Goal: Task Accomplishment & Management: Use online tool/utility

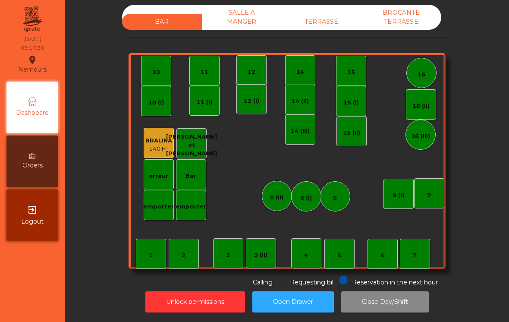
scroll to position [4, 0]
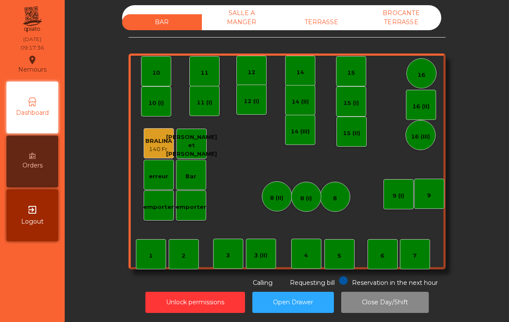
click at [416, 257] on div "7" at bounding box center [415, 256] width 4 height 9
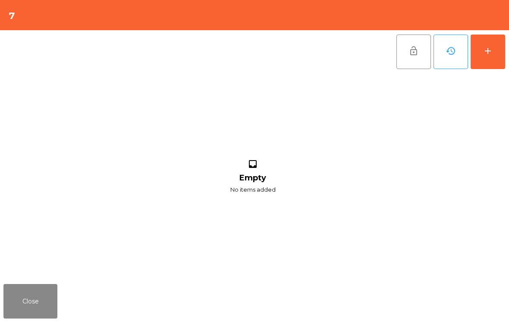
click at [495, 44] on button "add" at bounding box center [488, 52] width 35 height 35
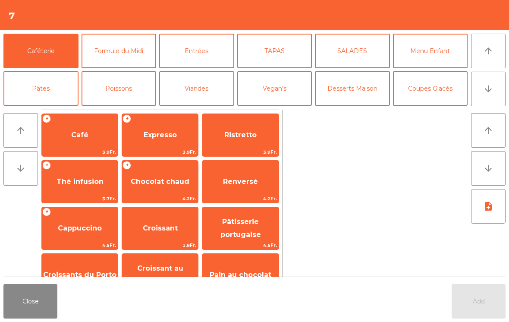
click at [71, 143] on span "Café" at bounding box center [80, 134] width 76 height 23
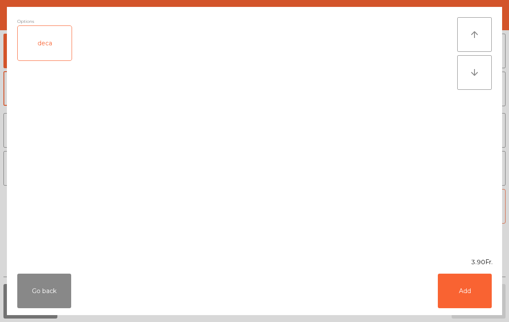
click at [467, 295] on button "Add" at bounding box center [465, 291] width 54 height 35
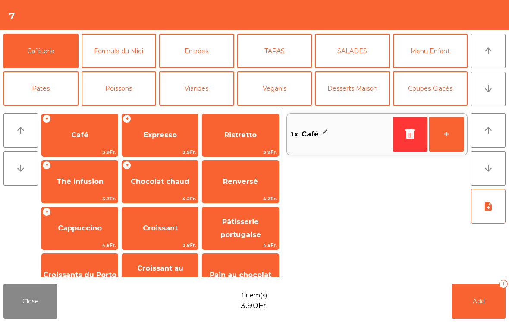
click at [73, 229] on span "Cappuccino" at bounding box center [80, 228] width 44 height 8
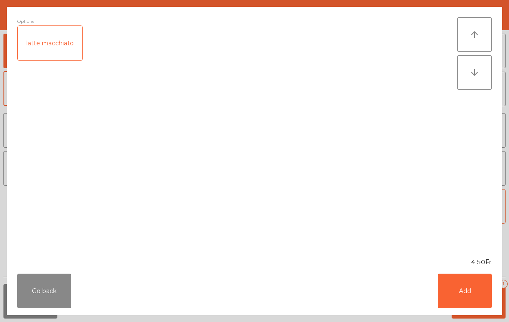
click at [474, 296] on button "Add" at bounding box center [465, 291] width 54 height 35
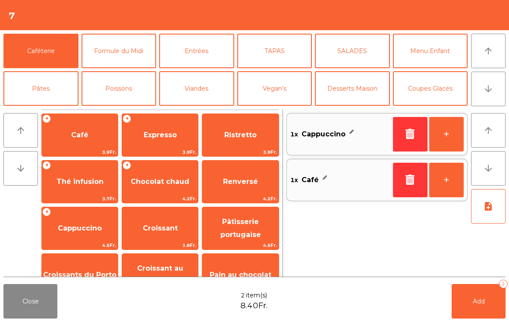
click at [144, 236] on span "Croissant" at bounding box center [160, 228] width 76 height 23
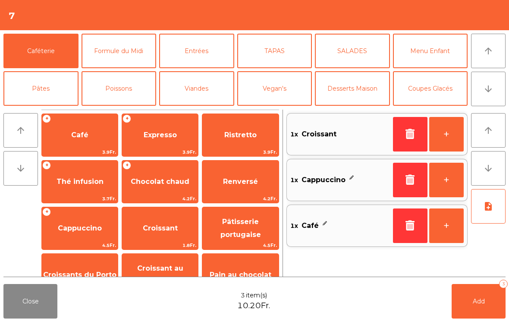
click at [449, 142] on button "+" at bounding box center [446, 134] width 35 height 35
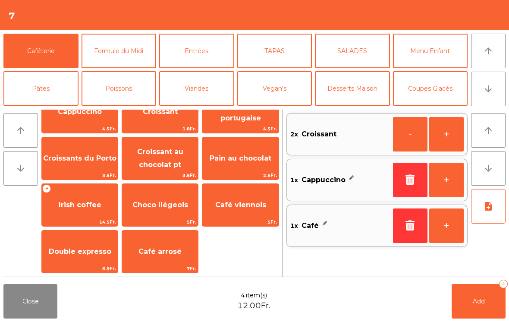
scroll to position [117, 0]
click at [75, 258] on span "Double expresso" at bounding box center [80, 251] width 76 height 23
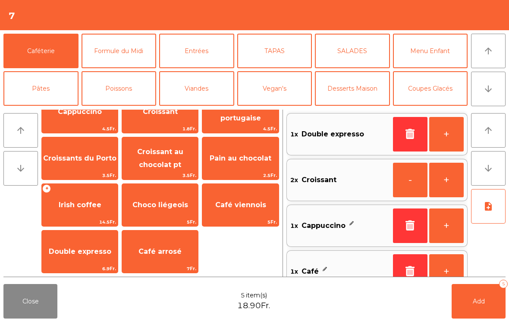
click at [478, 307] on button "Add 5" at bounding box center [479, 301] width 54 height 35
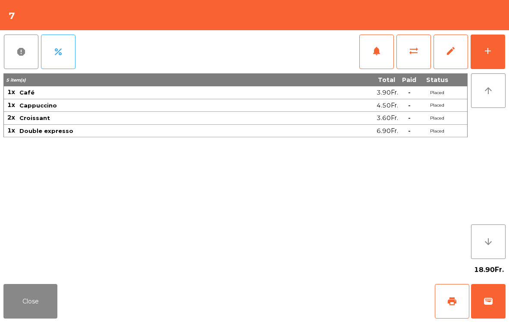
click at [460, 300] on button "print" at bounding box center [452, 301] width 35 height 35
click at [500, 299] on button "wallet" at bounding box center [488, 301] width 35 height 35
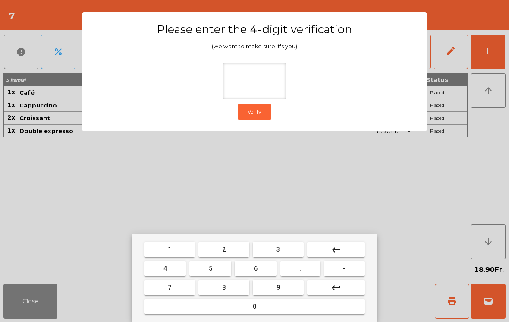
type input "*"
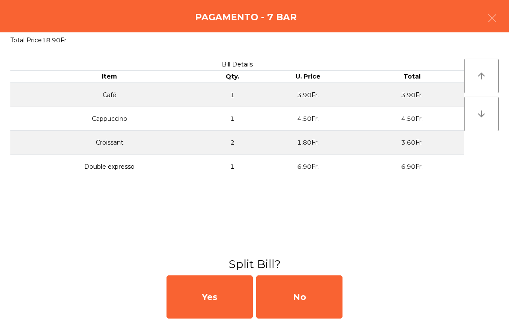
click at [313, 293] on div "No" at bounding box center [299, 296] width 86 height 43
click at [315, 293] on div "MB" at bounding box center [299, 296] width 86 height 43
click at [315, 300] on div "No" at bounding box center [299, 296] width 86 height 43
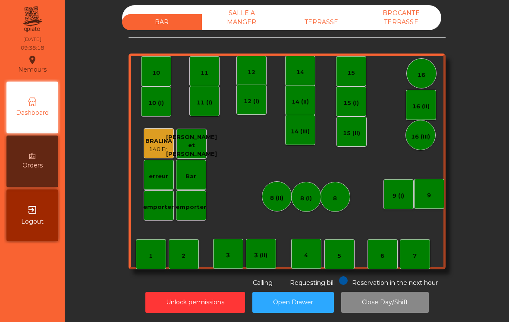
click at [319, 22] on div "TERRASSE" at bounding box center [322, 22] width 80 height 16
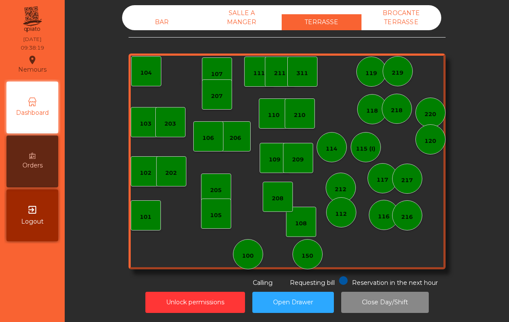
click at [256, 255] on div "100" at bounding box center [248, 254] width 30 height 30
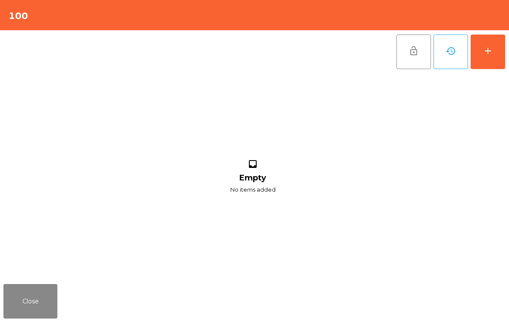
click at [488, 36] on button "add" at bounding box center [488, 52] width 35 height 35
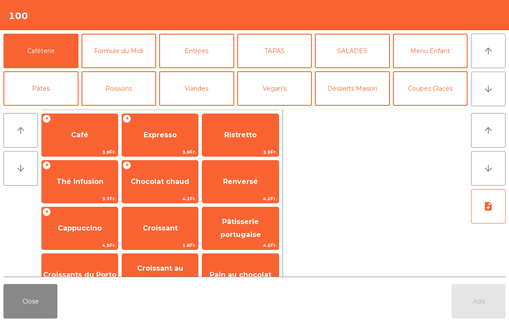
click at [233, 191] on span "Renversé" at bounding box center [240, 181] width 76 height 23
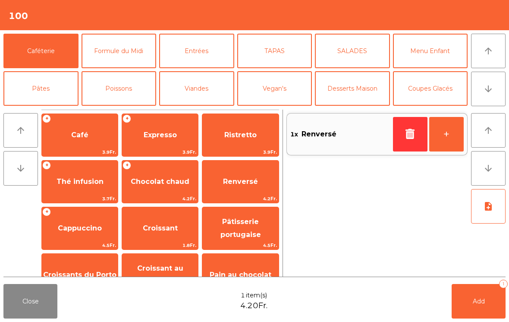
click at [151, 236] on span "Croissant" at bounding box center [160, 228] width 76 height 23
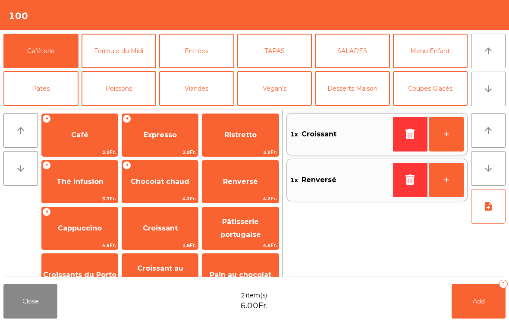
click at [488, 97] on button "arrow_downward" at bounding box center [488, 89] width 35 height 35
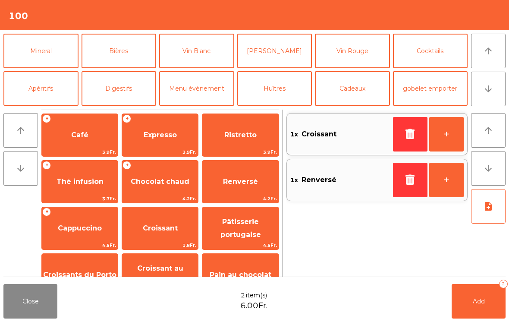
click at [33, 57] on button "Mineral" at bounding box center [40, 51] width 75 height 35
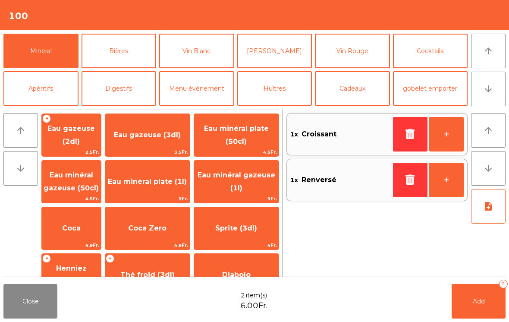
click at [84, 147] on div "+ Eau gazeuse (2dl) 2.5Fr." at bounding box center [71, 134] width 60 height 43
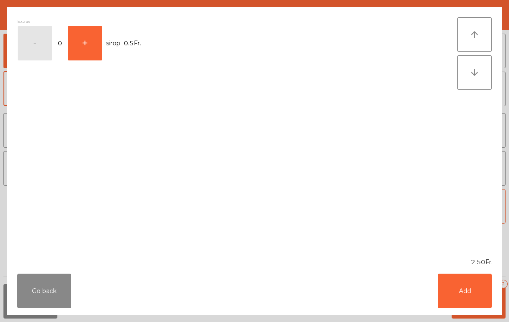
click at [88, 51] on button "+" at bounding box center [85, 43] width 35 height 35
click at [466, 290] on button "Add" at bounding box center [465, 291] width 54 height 35
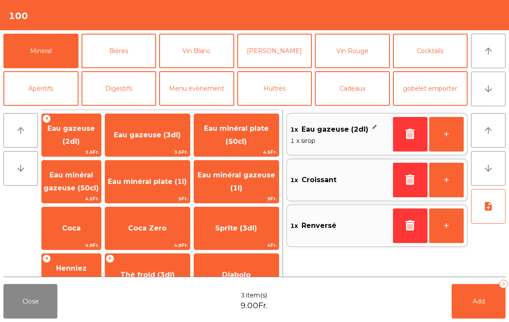
click at [482, 301] on span "Add" at bounding box center [479, 301] width 12 height 8
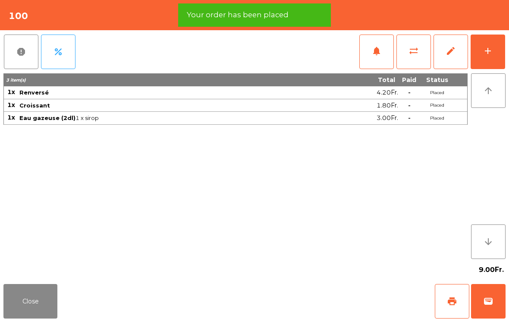
click at [451, 299] on span "print" at bounding box center [452, 301] width 10 height 10
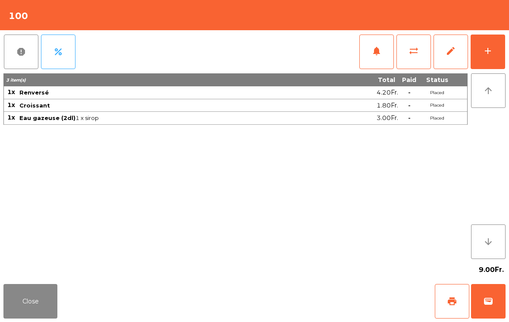
click at [32, 299] on button "Close" at bounding box center [30, 301] width 54 height 35
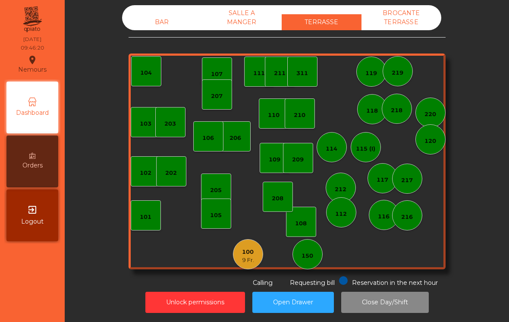
click at [165, 21] on div "BAR" at bounding box center [162, 22] width 80 height 16
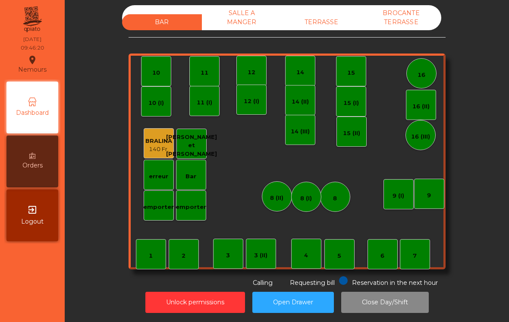
click at [253, 72] on div "12" at bounding box center [252, 72] width 8 height 9
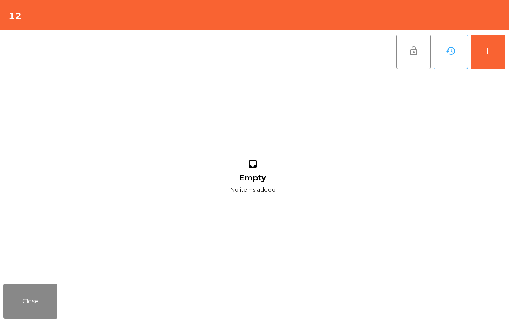
click at [488, 55] on div "add" at bounding box center [488, 51] width 10 height 10
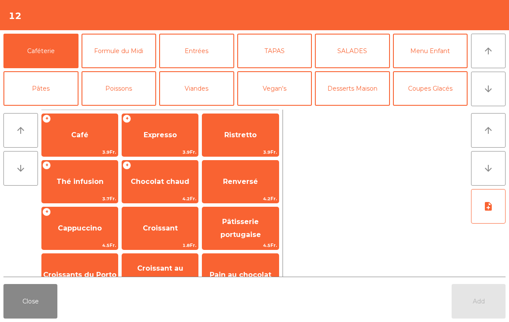
click at [238, 189] on span "Renversé" at bounding box center [240, 181] width 76 height 23
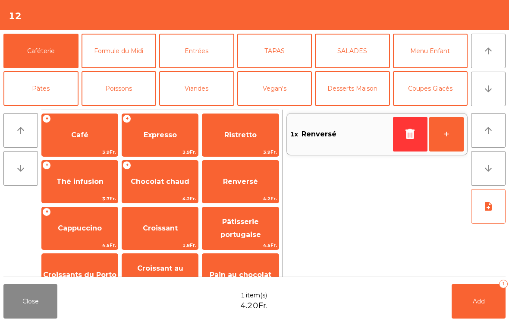
click at [153, 230] on span "Croissant" at bounding box center [160, 228] width 35 height 8
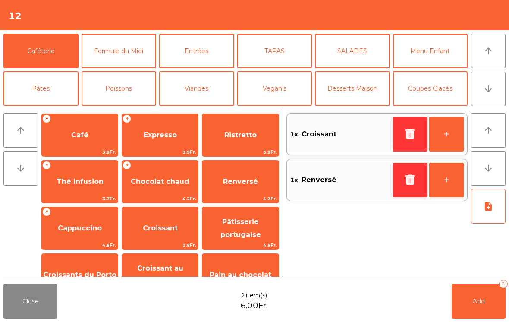
click at [78, 237] on span "Cappuccino" at bounding box center [80, 228] width 76 height 23
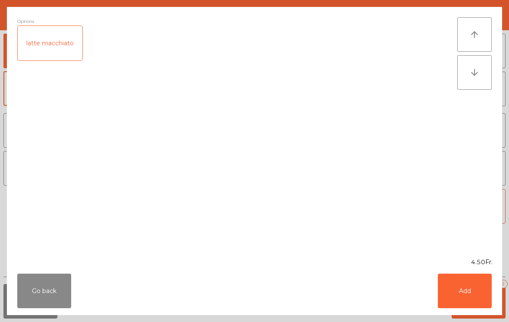
click at [472, 293] on button "Add" at bounding box center [465, 291] width 54 height 35
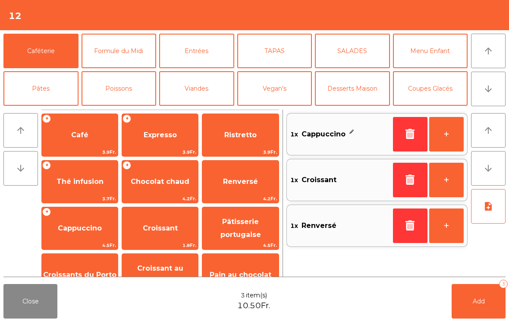
click at [479, 303] on span "Add" at bounding box center [479, 301] width 12 height 8
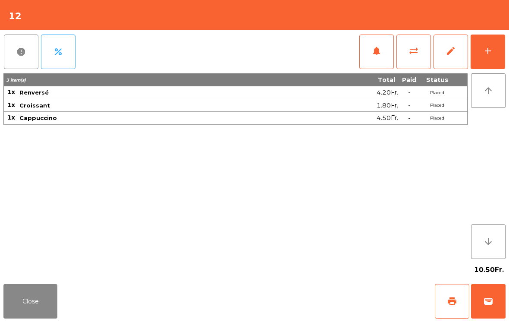
click at [496, 53] on button "add" at bounding box center [488, 52] width 35 height 35
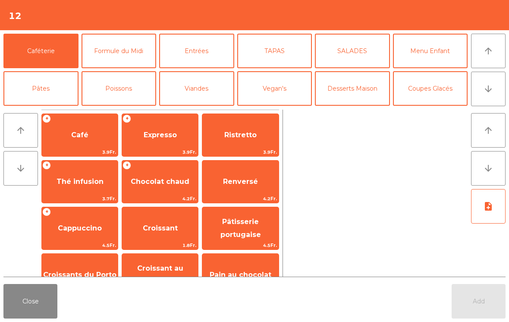
click at [156, 226] on span "Croissant" at bounding box center [160, 228] width 35 height 8
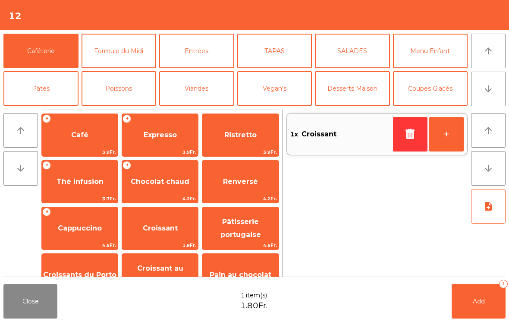
click at [480, 303] on span "Add" at bounding box center [479, 301] width 12 height 8
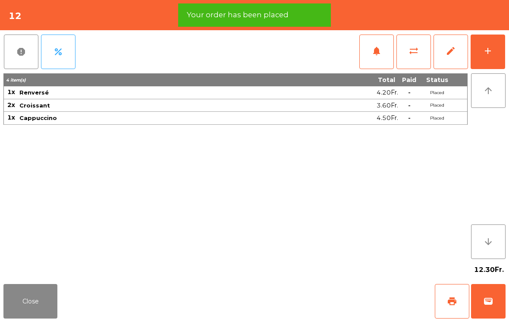
click at [16, 298] on button "Close" at bounding box center [30, 301] width 54 height 35
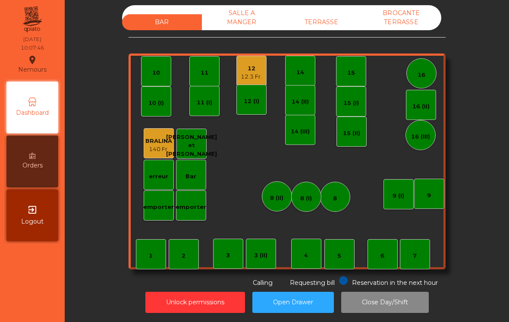
click at [242, 59] on div "12 12.3 Fr." at bounding box center [251, 71] width 30 height 30
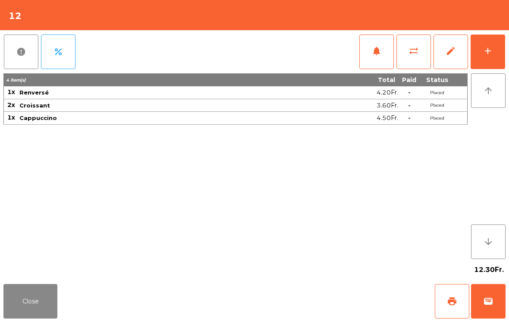
click at [451, 289] on button "print" at bounding box center [452, 301] width 35 height 35
click at [34, 308] on button "Close" at bounding box center [30, 301] width 54 height 35
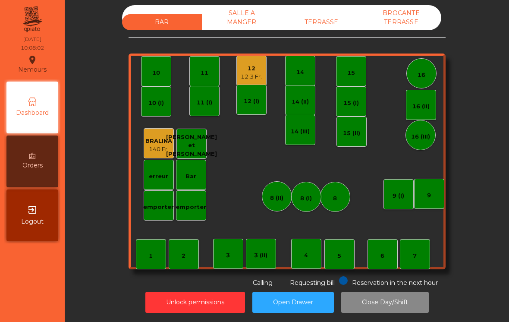
click at [326, 35] on div "BAR SALLE A MANGER TERRASSE BROCANTE TERRASSE 1 2 3 4 5 6 7 8 9 10 11 12 12.3 F…" at bounding box center [287, 146] width 317 height 282
click at [337, 24] on div "TERRASSE" at bounding box center [322, 22] width 80 height 16
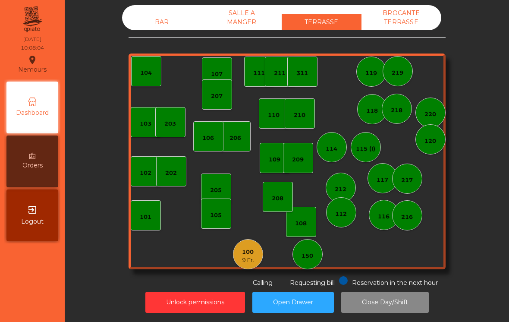
click at [313, 259] on div "150" at bounding box center [308, 256] width 12 height 9
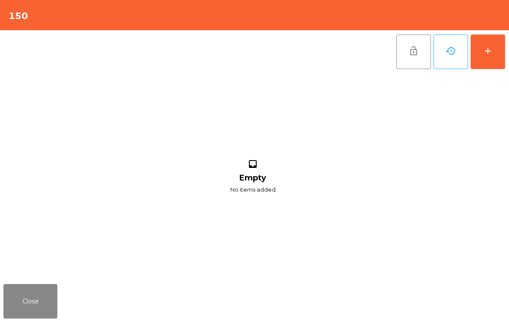
click at [504, 54] on button "add" at bounding box center [488, 52] width 35 height 35
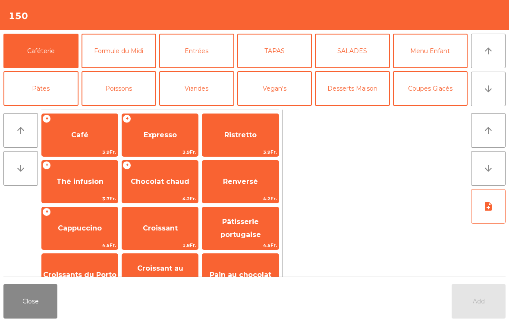
click at [95, 189] on span "Thé infusion" at bounding box center [80, 181] width 76 height 23
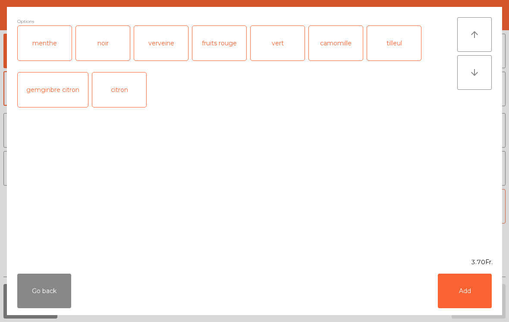
click at [463, 288] on button "Add" at bounding box center [465, 291] width 54 height 35
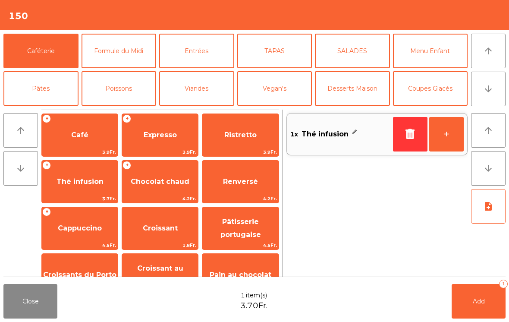
click at [491, 300] on button "Add 1" at bounding box center [479, 301] width 54 height 35
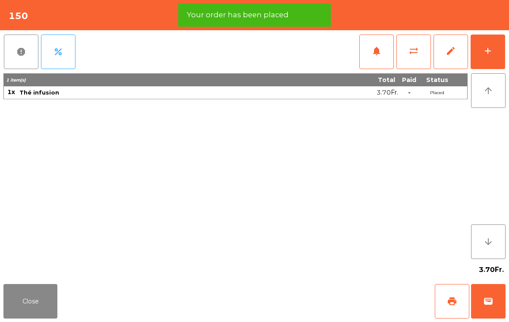
click at [457, 302] on span "print" at bounding box center [452, 301] width 10 height 10
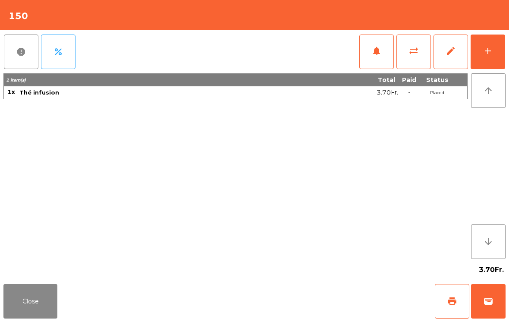
click at [41, 306] on button "Close" at bounding box center [30, 301] width 54 height 35
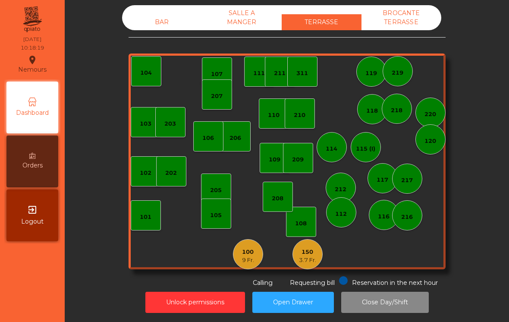
click at [315, 259] on div "3.7 Fr." at bounding box center [307, 260] width 17 height 9
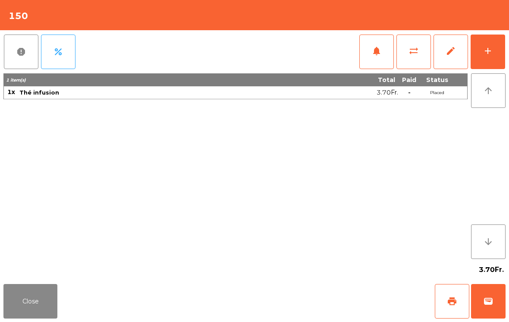
click at [482, 314] on button "wallet" at bounding box center [488, 301] width 35 height 35
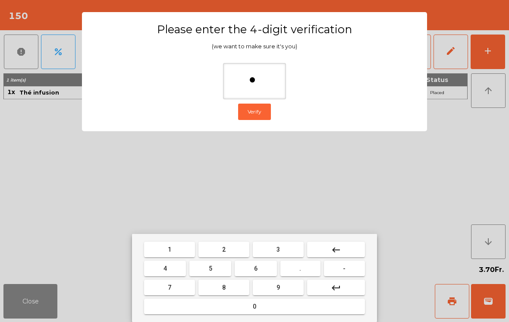
type input "**"
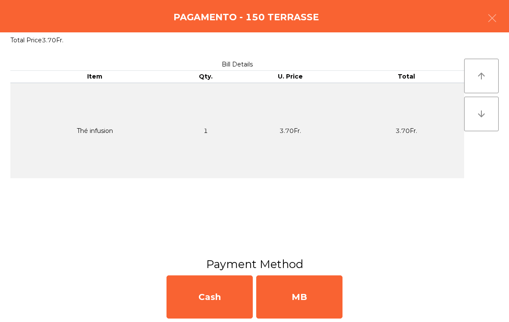
click at [304, 296] on div "MB" at bounding box center [299, 296] width 86 height 43
click at [308, 296] on div "No" at bounding box center [299, 296] width 86 height 43
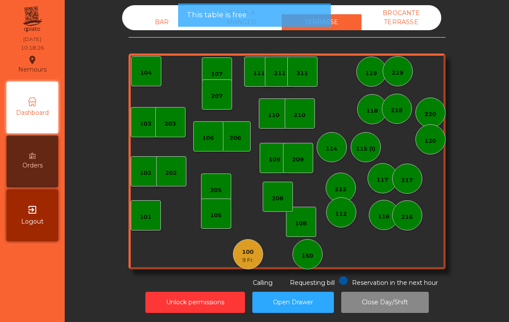
click at [313, 262] on div "150" at bounding box center [308, 254] width 30 height 30
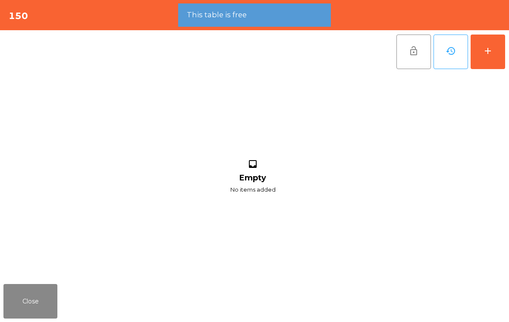
click at [496, 58] on button "add" at bounding box center [488, 52] width 35 height 35
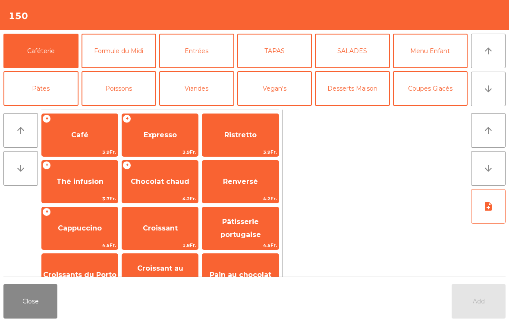
click at [177, 186] on span "Chocolat chaud" at bounding box center [160, 181] width 59 height 8
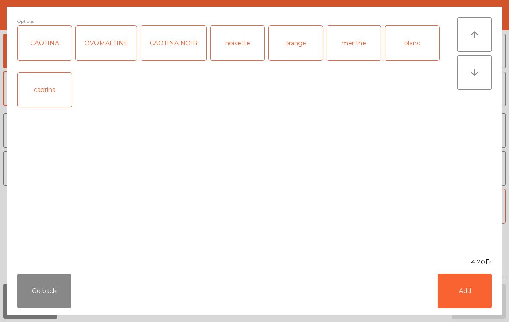
click at [471, 294] on button "Add" at bounding box center [465, 291] width 54 height 35
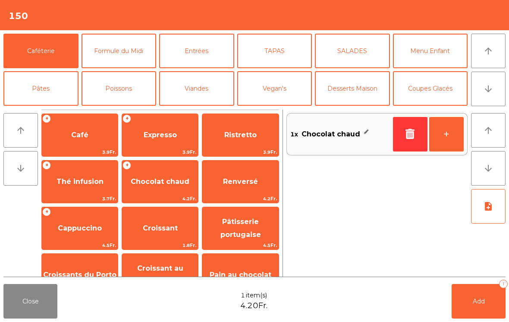
click at [106, 266] on span "Croissants du Porto" at bounding box center [80, 274] width 76 height 23
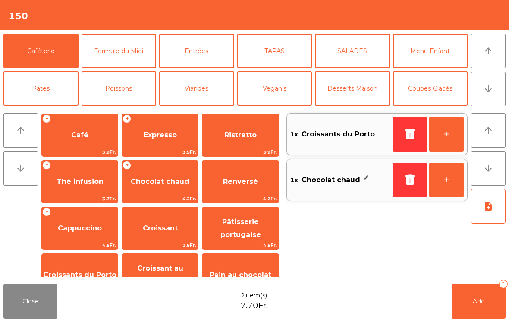
click at [478, 308] on button "Add 2" at bounding box center [479, 301] width 54 height 35
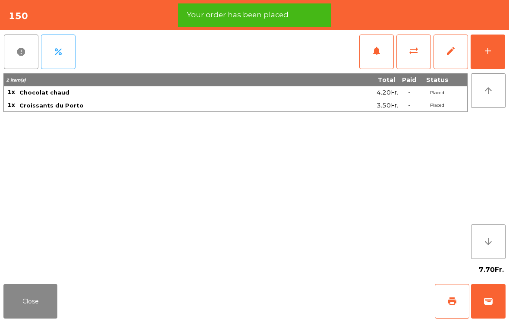
click at [456, 301] on span "print" at bounding box center [452, 301] width 10 height 10
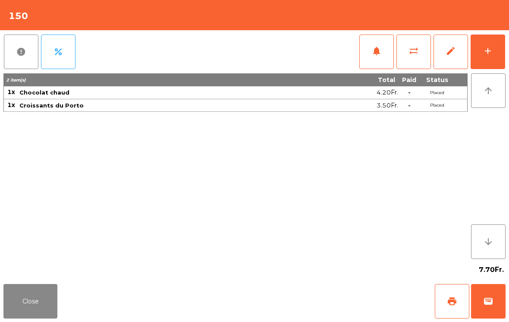
click at [492, 298] on span "wallet" at bounding box center [488, 301] width 10 height 10
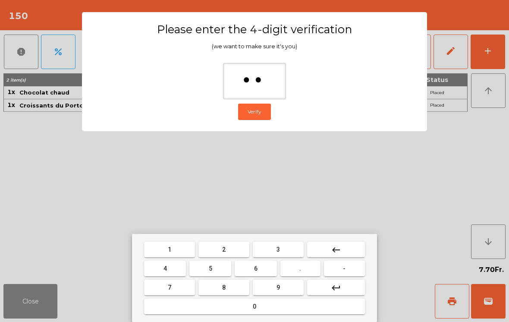
type input "***"
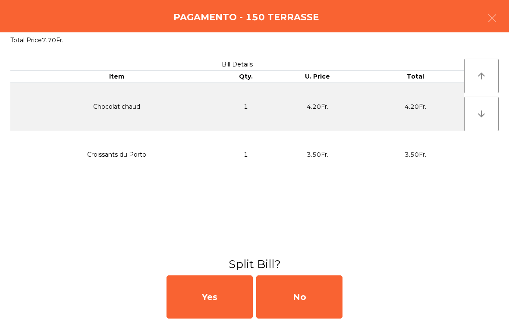
click at [312, 304] on div "No" at bounding box center [299, 296] width 86 height 43
click at [309, 304] on div "MB" at bounding box center [299, 296] width 86 height 43
click at [302, 276] on div "No" at bounding box center [299, 296] width 86 height 43
click at [306, 293] on div "No" at bounding box center [299, 296] width 86 height 43
click at [322, 295] on div "No" at bounding box center [299, 296] width 86 height 43
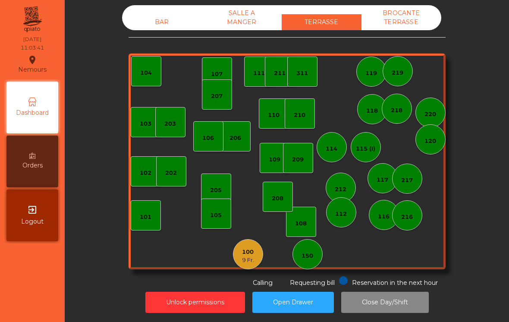
click at [257, 256] on div "100 9 Fr." at bounding box center [248, 254] width 30 height 30
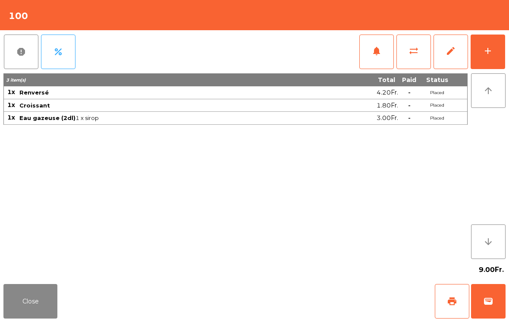
click at [505, 298] on button "wallet" at bounding box center [488, 301] width 35 height 35
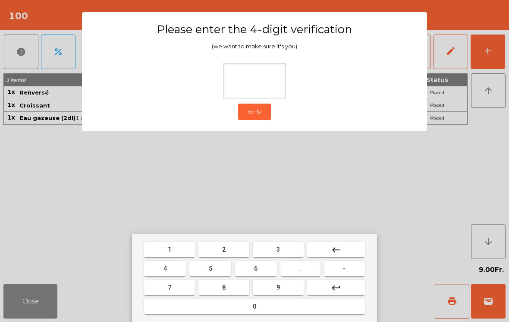
type input "*"
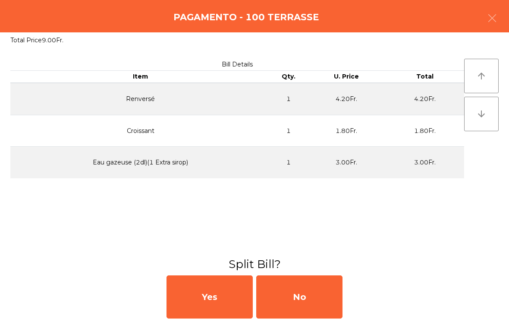
click at [313, 294] on div "No" at bounding box center [299, 296] width 86 height 43
click at [309, 296] on div "No" at bounding box center [299, 296] width 86 height 43
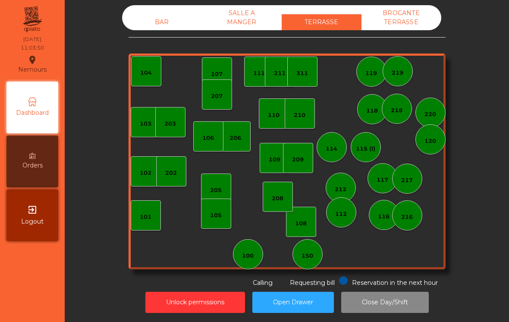
click at [161, 24] on div "BAR" at bounding box center [162, 22] width 80 height 16
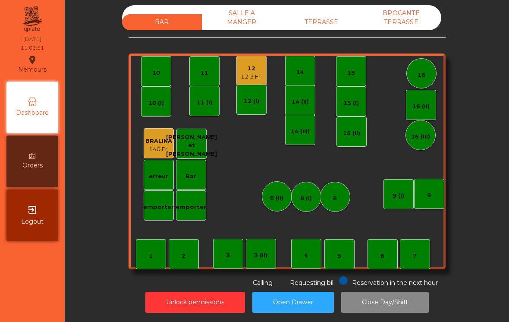
click at [416, 269] on div "7" at bounding box center [415, 254] width 30 height 30
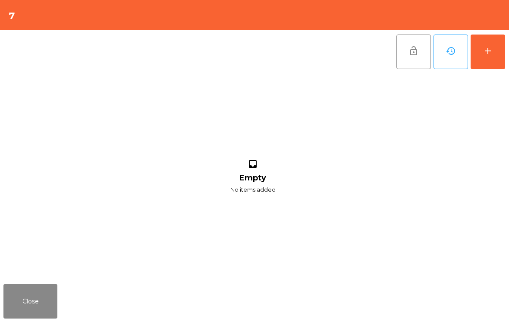
click at [489, 60] on button "add" at bounding box center [488, 52] width 35 height 35
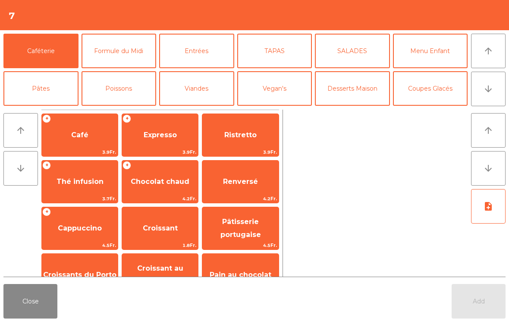
click at [30, 305] on button "Close" at bounding box center [30, 301] width 54 height 35
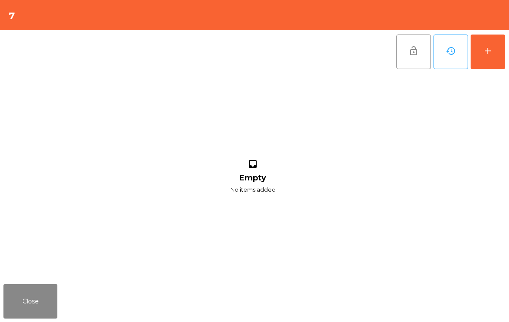
click at [45, 287] on button "Close" at bounding box center [30, 301] width 54 height 35
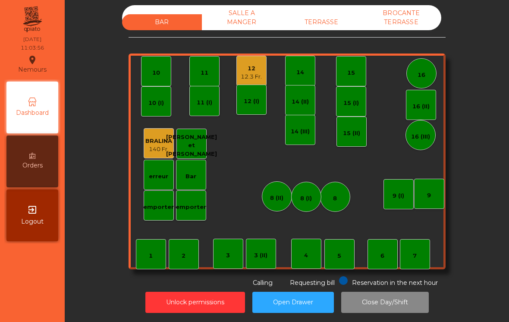
click at [261, 63] on div "12 12.3 Fr." at bounding box center [251, 71] width 21 height 20
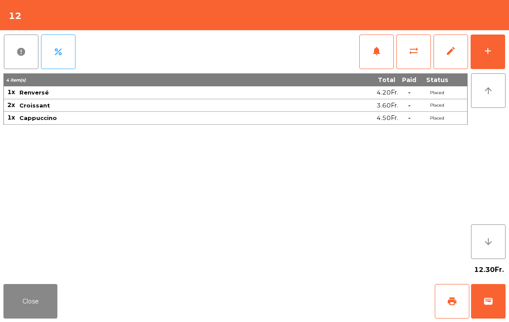
click at [452, 50] on span "edit" at bounding box center [451, 51] width 10 height 10
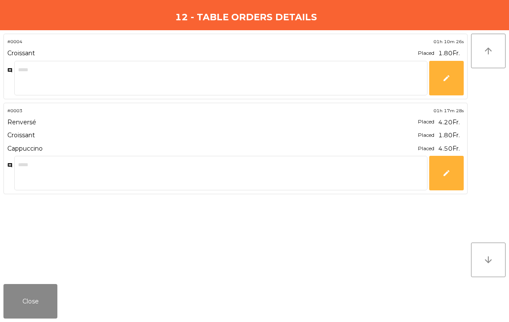
click at [33, 302] on button "Close" at bounding box center [30, 301] width 54 height 35
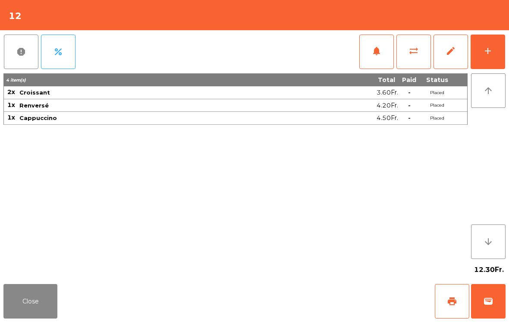
click at [417, 61] on button "sync_alt" at bounding box center [414, 52] width 35 height 35
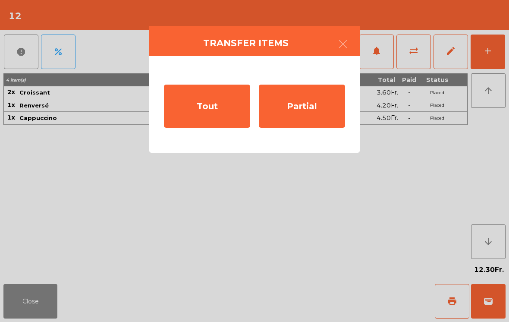
click at [319, 110] on div "Partial" at bounding box center [302, 106] width 86 height 43
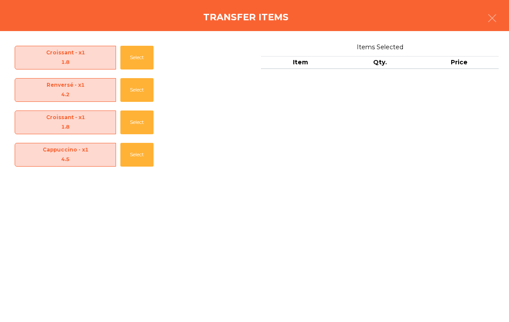
click at [143, 154] on button "Select" at bounding box center [136, 155] width 33 height 24
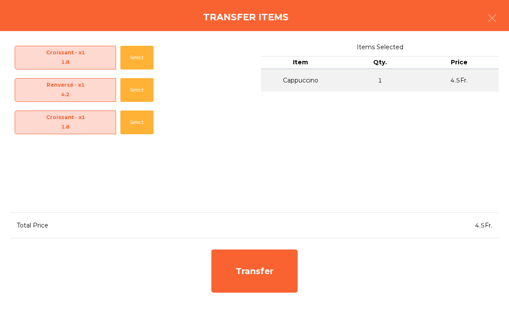
click at [251, 270] on div "Transfer" at bounding box center [254, 270] width 86 height 43
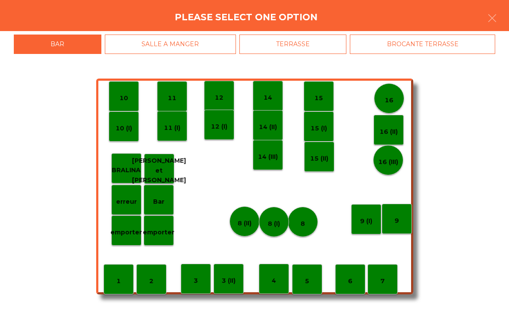
click at [384, 292] on div "7" at bounding box center [383, 279] width 30 height 30
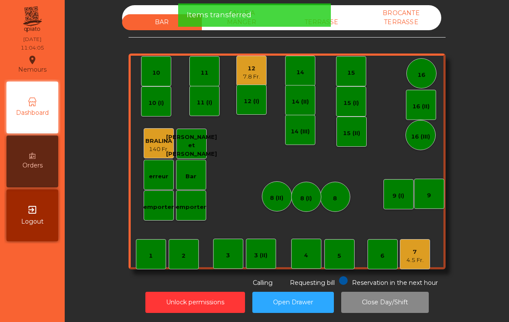
click at [254, 79] on div "7.8 Fr." at bounding box center [251, 76] width 17 height 9
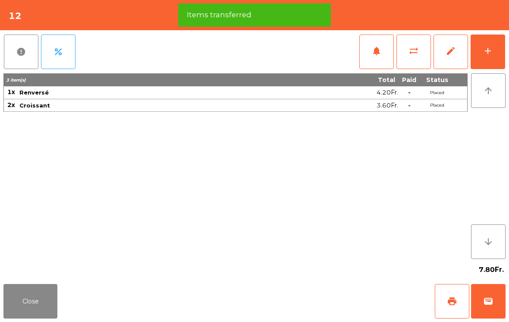
click at [492, 301] on span "wallet" at bounding box center [488, 301] width 10 height 10
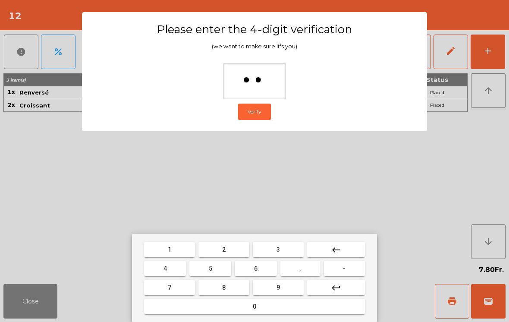
type input "***"
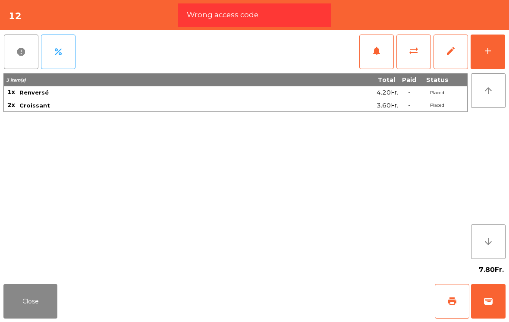
click at [492, 303] on span "wallet" at bounding box center [488, 301] width 10 height 10
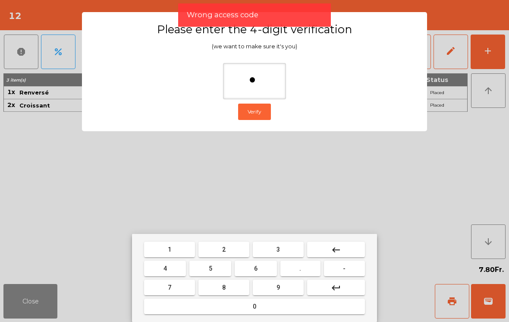
type input "**"
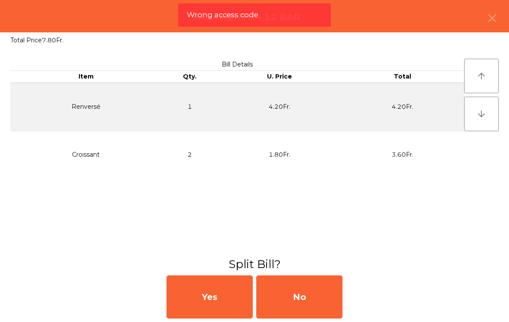
click at [309, 294] on div "No" at bounding box center [299, 296] width 86 height 43
click at [312, 301] on div "MB" at bounding box center [299, 296] width 86 height 43
click at [330, 288] on div "No" at bounding box center [299, 296] width 86 height 43
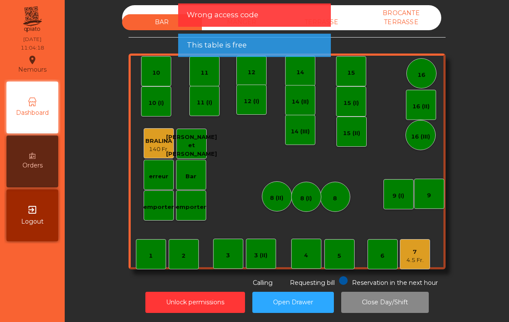
click at [240, 18] on span "Wrong access code" at bounding box center [223, 14] width 72 height 11
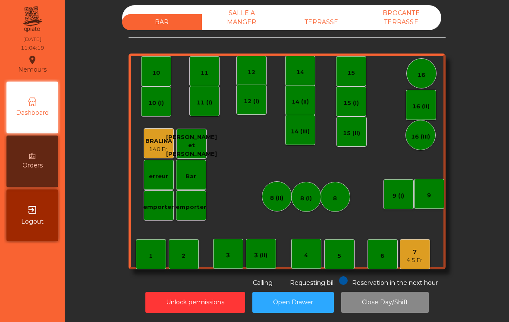
click at [342, 20] on div "TERRASSE" at bounding box center [322, 22] width 80 height 16
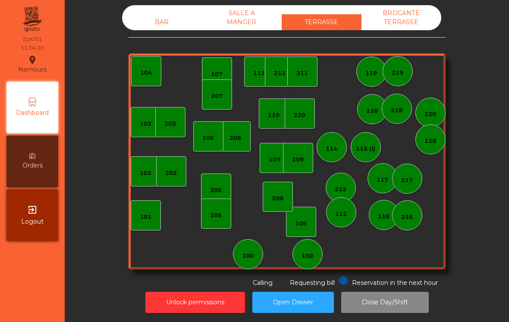
click at [184, 20] on div "BAR" at bounding box center [162, 22] width 80 height 16
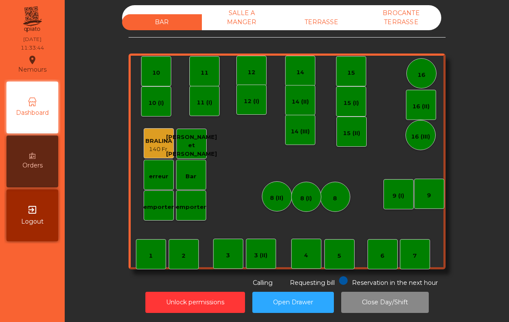
click at [334, 22] on div "TERRASSE" at bounding box center [322, 22] width 80 height 16
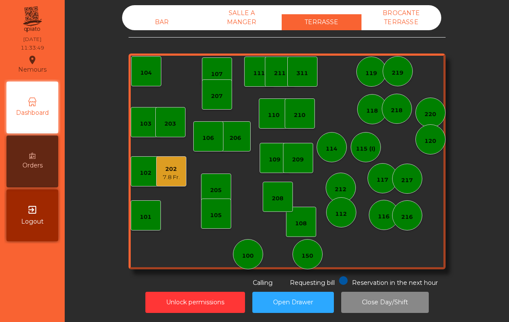
click at [210, 142] on div "106" at bounding box center [208, 136] width 30 height 30
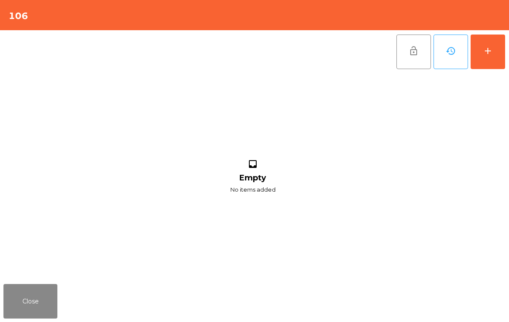
click at [480, 63] on button "add" at bounding box center [488, 52] width 35 height 35
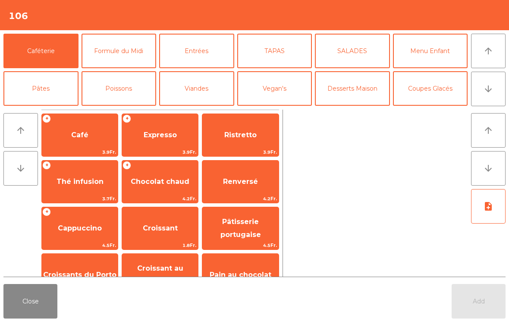
click at [90, 147] on div "+ Café 3.9Fr." at bounding box center [79, 134] width 77 height 43
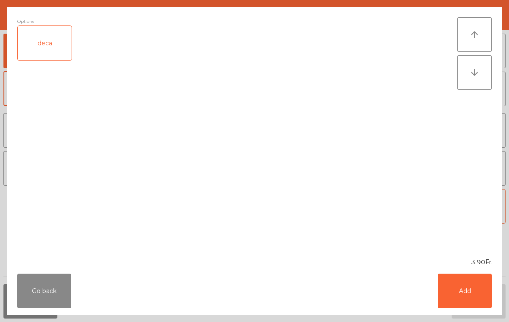
click at [471, 293] on button "Add" at bounding box center [465, 291] width 54 height 35
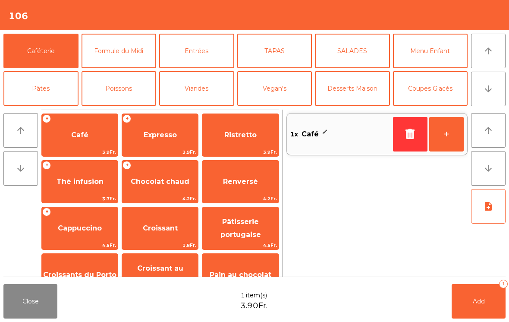
click at [495, 304] on button "Add 1" at bounding box center [479, 301] width 54 height 35
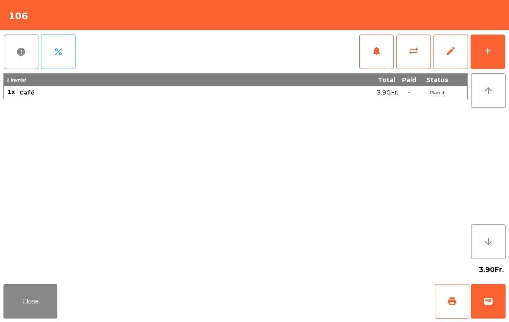
click at [452, 309] on button "print" at bounding box center [452, 301] width 35 height 35
click at [491, 314] on button "wallet" at bounding box center [488, 301] width 35 height 35
click at [323, 298] on div "Close print wallet" at bounding box center [254, 300] width 509 height 41
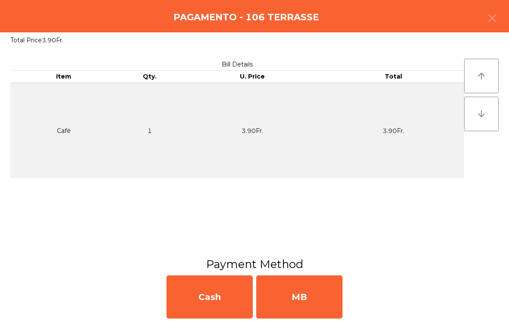
click at [324, 296] on div "MB" at bounding box center [299, 296] width 86 height 43
click at [327, 297] on div "No" at bounding box center [299, 296] width 86 height 43
click at [307, 299] on button "Open Drawer" at bounding box center [293, 302] width 82 height 21
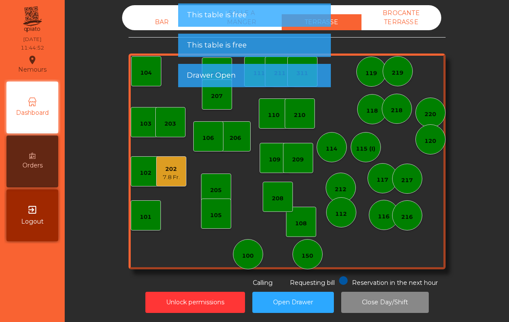
click at [259, 80] on div "Drawer Open" at bounding box center [255, 75] width 136 height 11
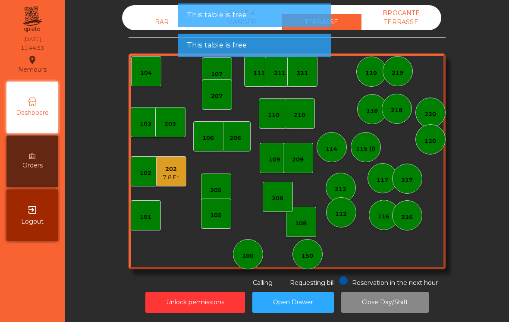
click at [266, 82] on div "211" at bounding box center [280, 72] width 30 height 30
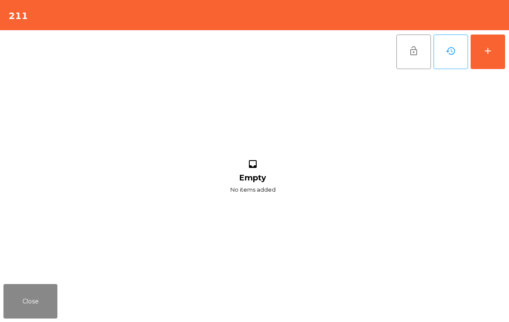
click at [505, 50] on button "add" at bounding box center [488, 52] width 35 height 35
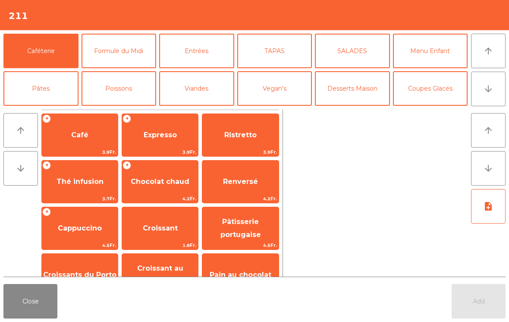
click at [78, 235] on span "Cappuccino" at bounding box center [80, 228] width 76 height 23
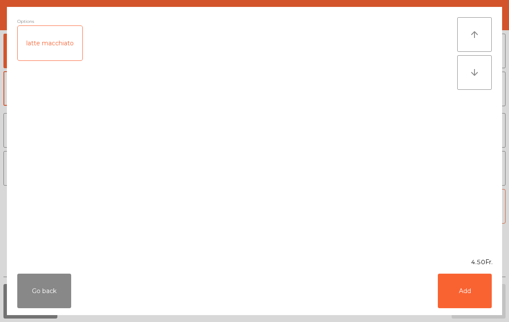
click at [479, 299] on button "Add" at bounding box center [465, 291] width 54 height 35
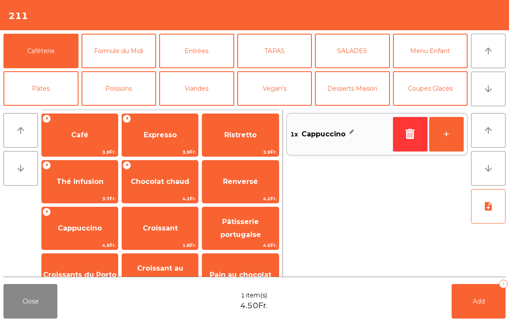
click at [439, 139] on button "+" at bounding box center [446, 134] width 35 height 35
click at [483, 304] on span "Add" at bounding box center [479, 301] width 12 height 8
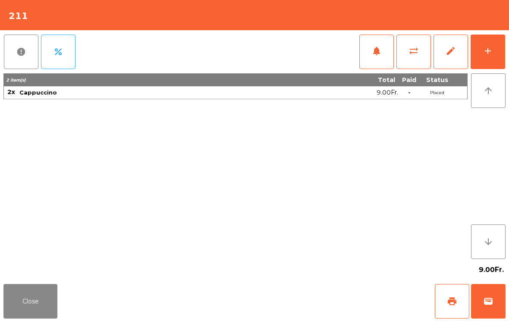
click at [46, 305] on button "Close" at bounding box center [30, 301] width 54 height 35
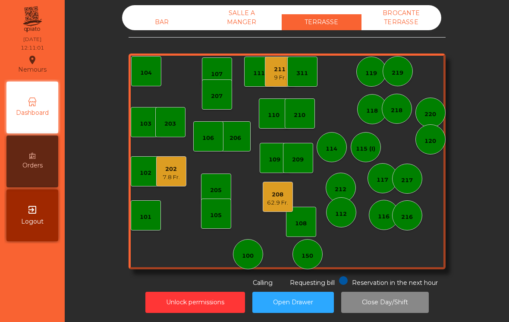
click at [172, 179] on div "7.8 Fr." at bounding box center [171, 177] width 17 height 9
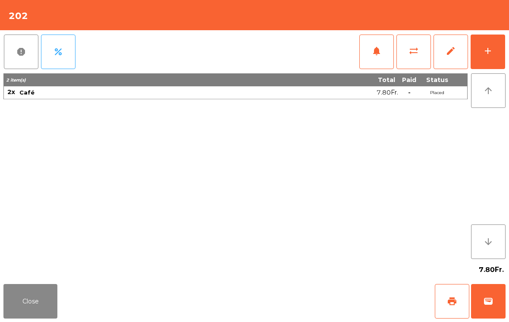
click at [497, 58] on button "add" at bounding box center [488, 52] width 35 height 35
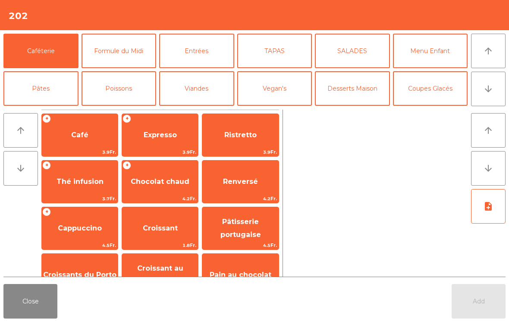
click at [28, 89] on button "Pâtes" at bounding box center [40, 88] width 75 height 35
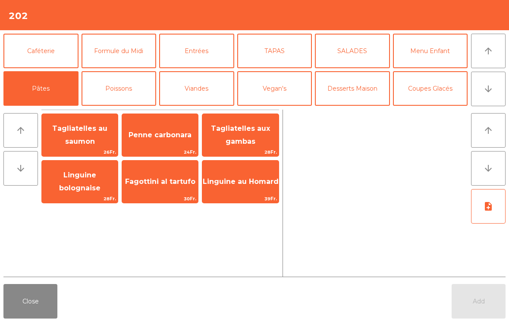
click at [255, 141] on span "Tagliatelles aux gambas" at bounding box center [240, 134] width 59 height 21
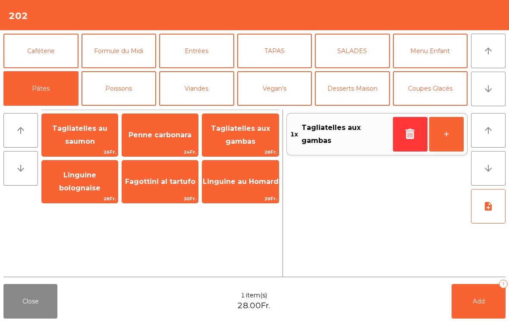
click at [435, 132] on button "+" at bounding box center [446, 134] width 35 height 35
click at [479, 307] on button "Add 2" at bounding box center [479, 301] width 54 height 35
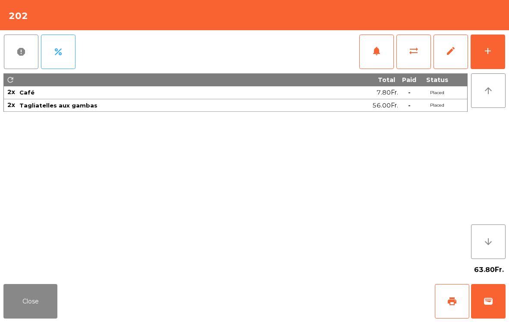
click at [493, 54] on button "add" at bounding box center [488, 52] width 35 height 35
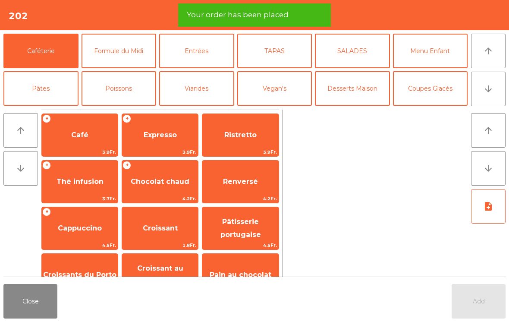
click at [483, 96] on button "arrow_downward" at bounding box center [488, 89] width 35 height 35
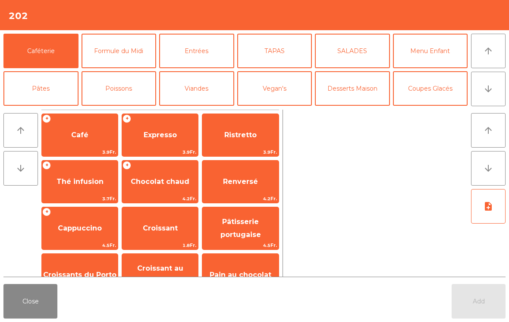
click at [39, 109] on button "Mineral" at bounding box center [40, 126] width 75 height 35
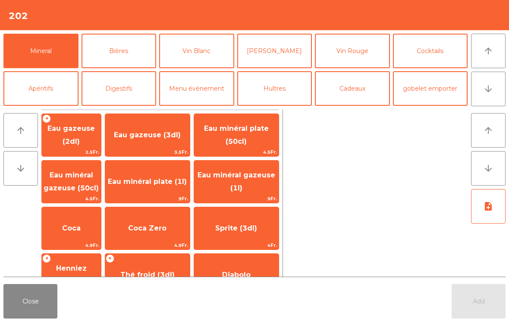
click at [79, 186] on span "Eau minéral gazeuse (50cl)" at bounding box center [71, 181] width 55 height 21
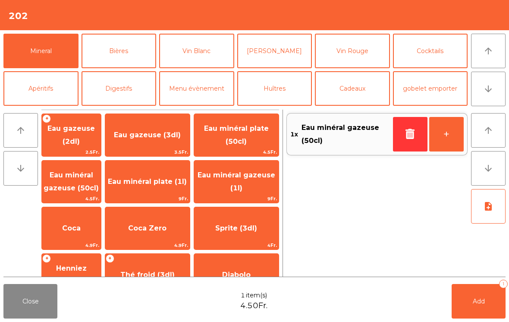
click at [477, 302] on span "Add" at bounding box center [479, 301] width 12 height 8
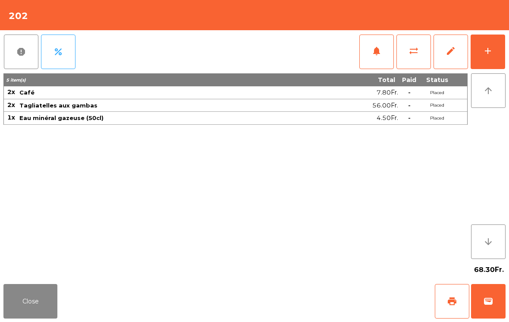
scroll to position [4, 0]
click at [7, 309] on button "Close" at bounding box center [30, 301] width 54 height 35
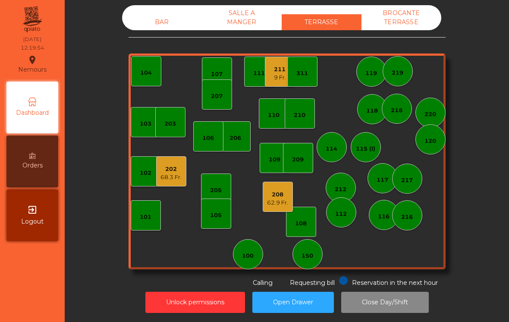
click at [179, 30] on div "BAR" at bounding box center [162, 22] width 80 height 16
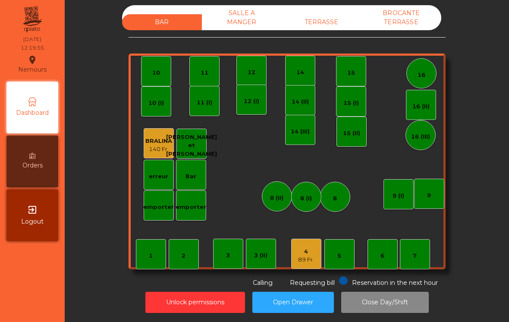
click at [267, 251] on div "3 (II)" at bounding box center [260, 254] width 13 height 12
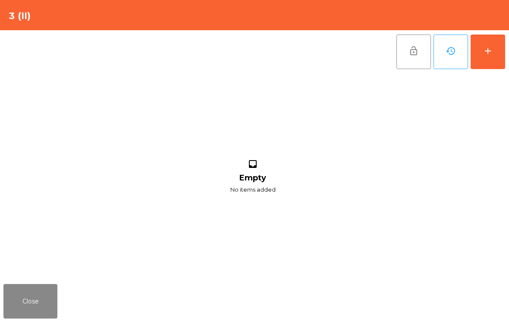
click at [492, 48] on div "add" at bounding box center [488, 51] width 10 height 10
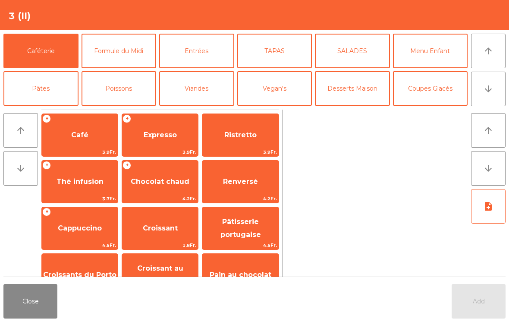
scroll to position [3, 0]
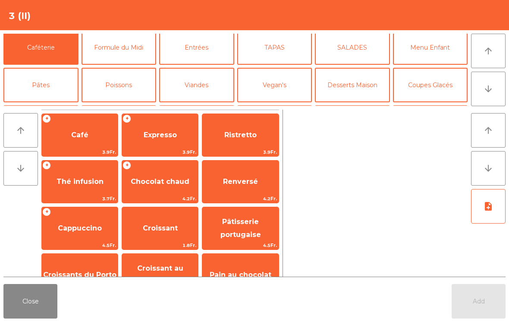
click at [120, 68] on button "Poissons" at bounding box center [119, 85] width 75 height 35
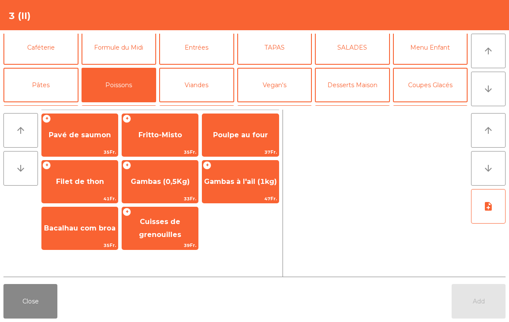
click at [79, 150] on span "35Fr." at bounding box center [80, 152] width 76 height 8
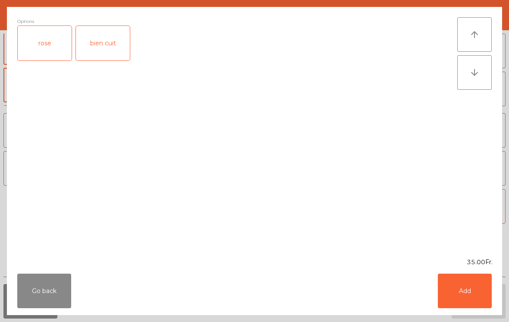
click at [44, 47] on div "rose" at bounding box center [45, 43] width 54 height 35
click at [451, 297] on button "Add" at bounding box center [465, 291] width 54 height 35
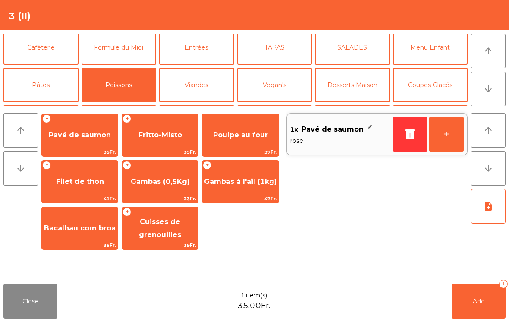
scroll to position [38, 0]
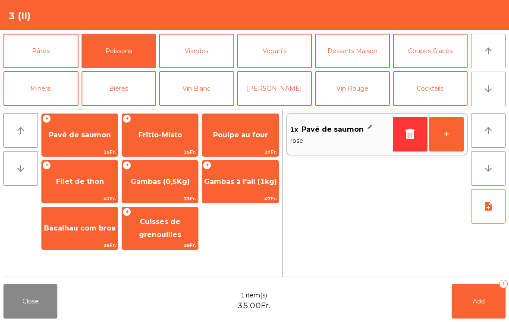
click at [456, 133] on button "+" at bounding box center [446, 134] width 35 height 35
click at [207, 71] on button "Vin Blanc" at bounding box center [196, 88] width 75 height 35
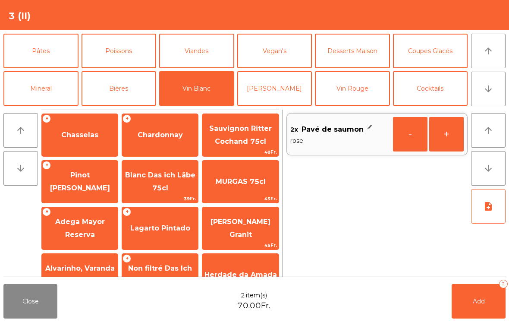
click at [97, 182] on span "Pinot Gris Angelrath" at bounding box center [80, 181] width 60 height 21
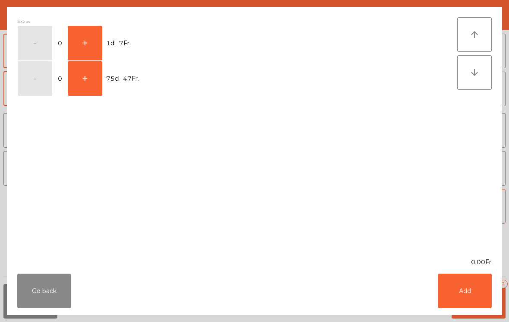
click at [80, 46] on button "+" at bounding box center [85, 43] width 35 height 35
click at [475, 292] on button "Add" at bounding box center [465, 291] width 54 height 35
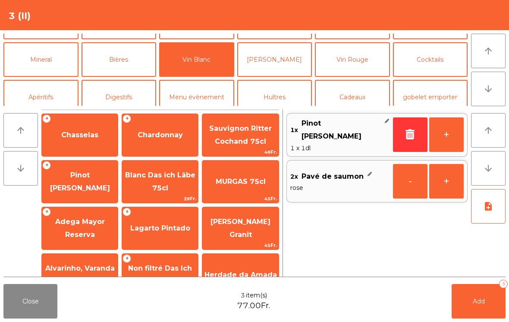
click at [459, 136] on button "+" at bounding box center [446, 134] width 35 height 35
click at [40, 55] on button "Mineral" at bounding box center [40, 59] width 75 height 35
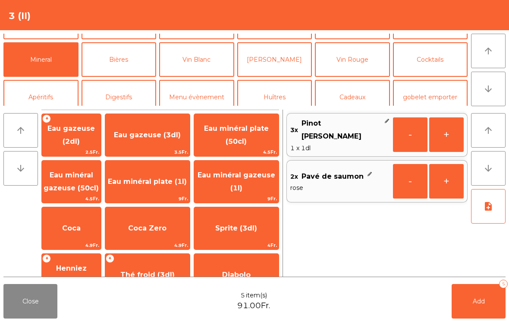
scroll to position [218, 0]
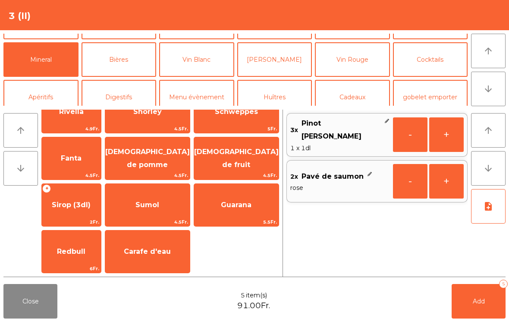
click at [250, 116] on span "Schweppes" at bounding box center [236, 111] width 43 height 8
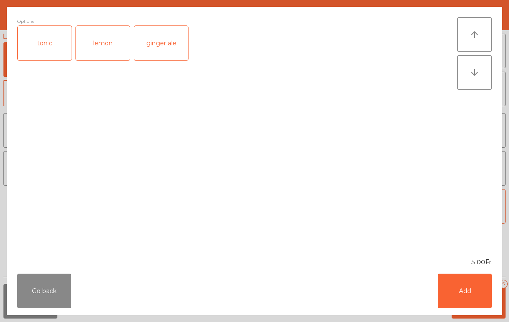
click at [461, 290] on button "Add" at bounding box center [465, 291] width 54 height 35
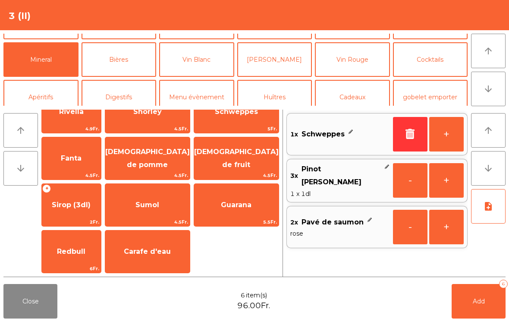
scroll to position [158, 0]
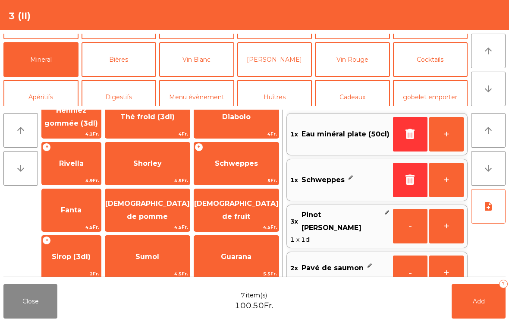
scroll to position [0, 0]
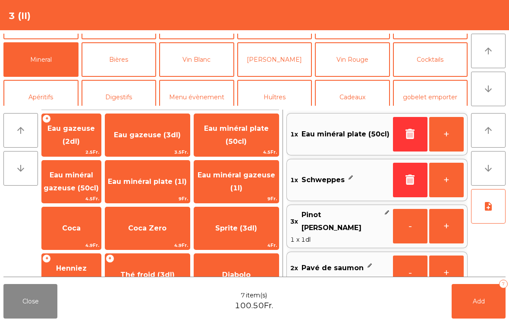
click at [469, 318] on button "Add 7" at bounding box center [479, 301] width 54 height 35
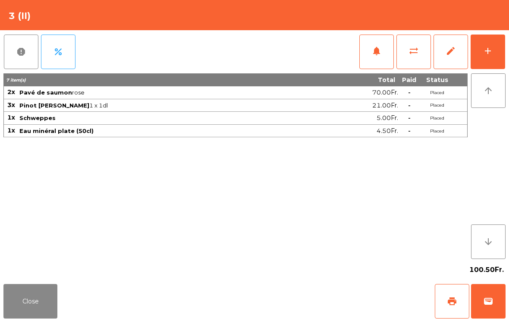
click at [28, 288] on button "Close" at bounding box center [30, 301] width 54 height 35
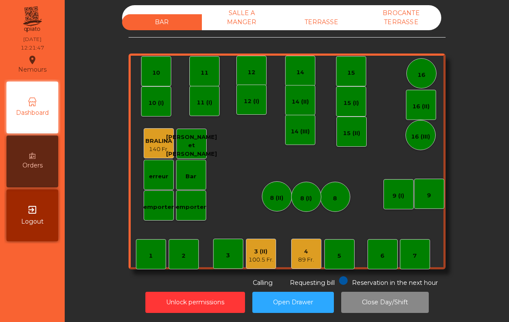
click at [333, 22] on div "TERRASSE" at bounding box center [322, 22] width 80 height 16
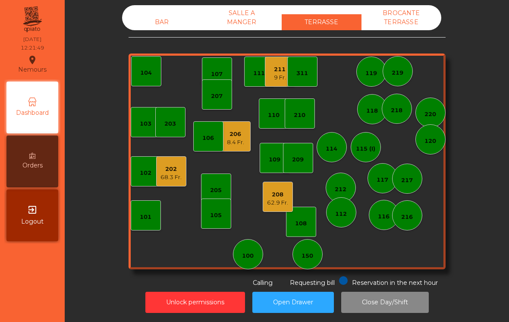
click at [168, 173] on div "202" at bounding box center [171, 169] width 21 height 9
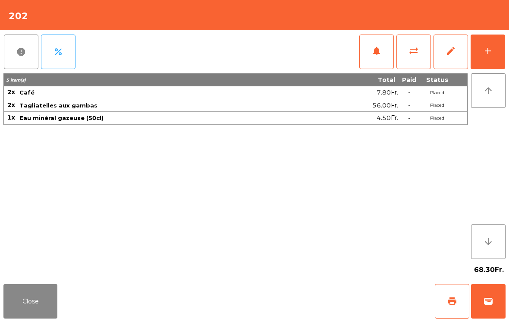
click at [489, 56] on button "add" at bounding box center [488, 52] width 35 height 35
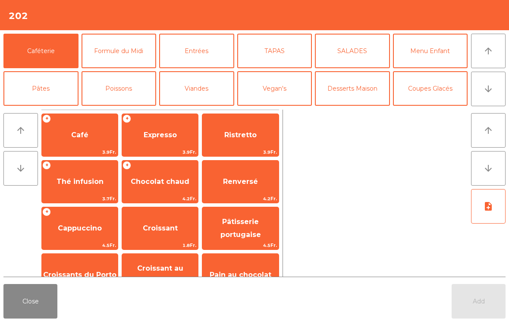
click at [195, 95] on button "Viandes" at bounding box center [196, 88] width 75 height 35
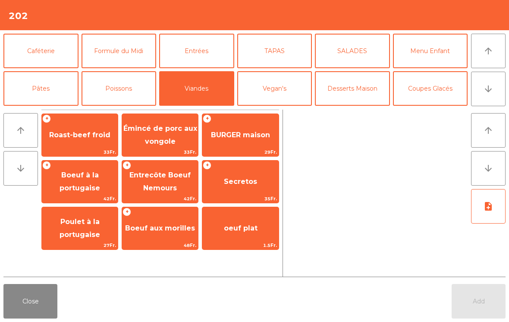
click at [72, 139] on span "Roast-beef froid" at bounding box center [80, 134] width 76 height 23
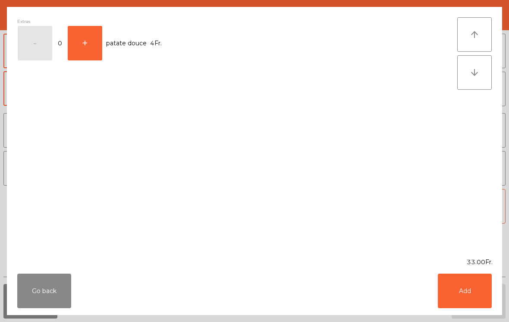
click at [474, 288] on button "Add" at bounding box center [465, 291] width 54 height 35
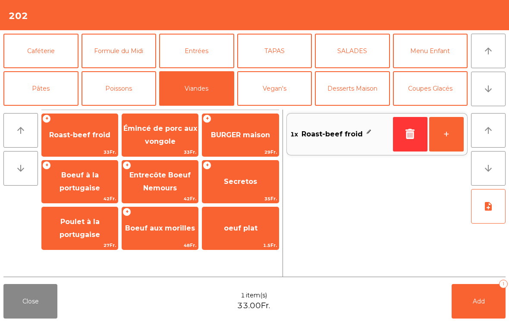
click at [233, 133] on span "BURGER maison" at bounding box center [240, 135] width 59 height 8
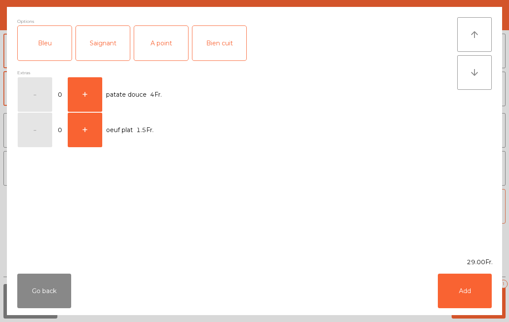
click at [104, 55] on div "Saignant" at bounding box center [103, 43] width 54 height 35
click at [466, 294] on button "Add" at bounding box center [465, 291] width 54 height 35
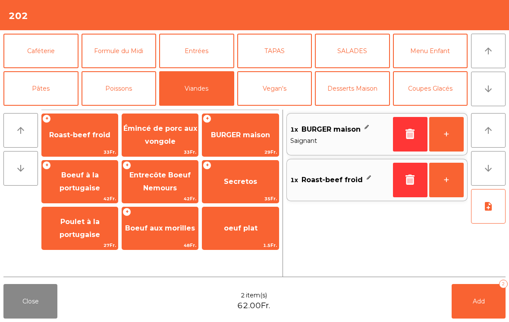
click at [494, 209] on button "note_add" at bounding box center [488, 206] width 35 height 35
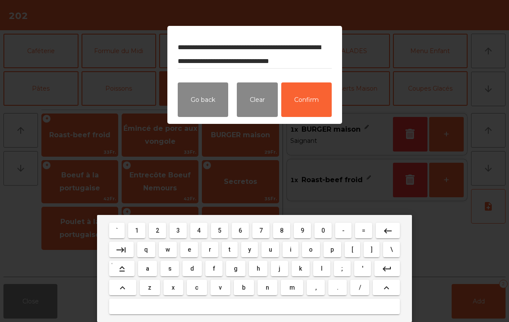
scroll to position [11, 0]
type textarea "**********"
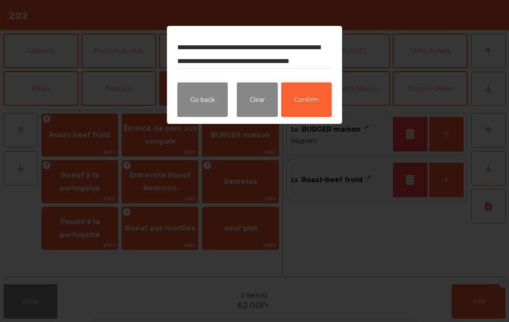
click at [320, 104] on button "Confirm" at bounding box center [306, 99] width 50 height 35
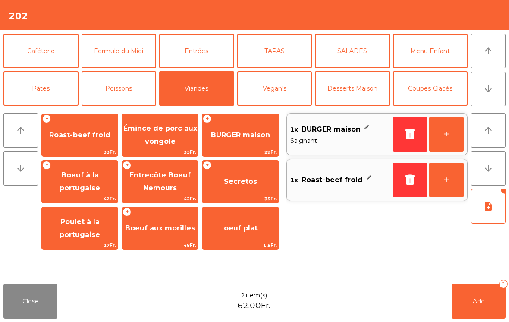
click at [480, 301] on span "Add" at bounding box center [479, 301] width 12 height 8
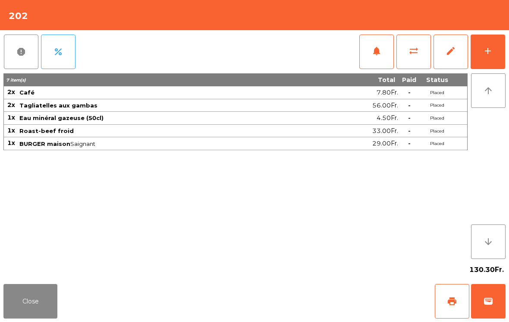
click at [25, 304] on button "Close" at bounding box center [30, 301] width 54 height 35
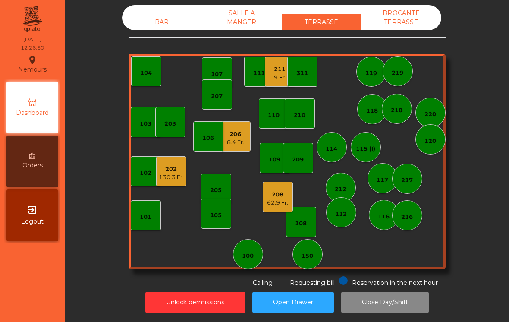
click at [156, 29] on div "BAR" at bounding box center [162, 22] width 80 height 16
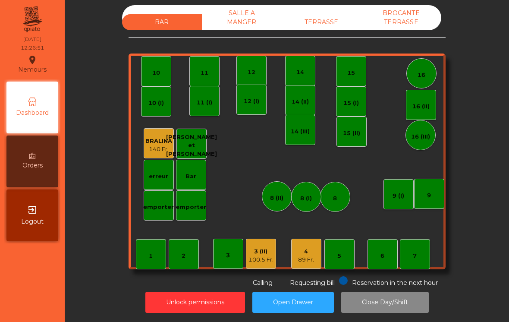
click at [318, 256] on div "4 89 Fr." at bounding box center [306, 254] width 30 height 30
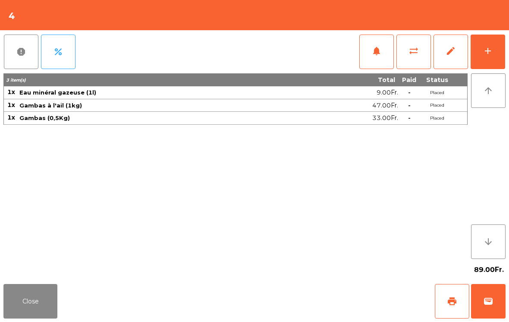
click at [490, 48] on div "add" at bounding box center [488, 51] width 10 height 10
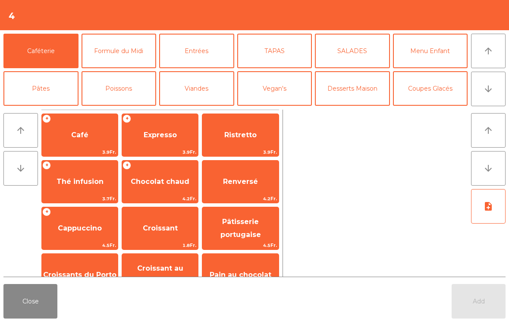
click at [214, 109] on button "Vin Blanc" at bounding box center [196, 126] width 75 height 35
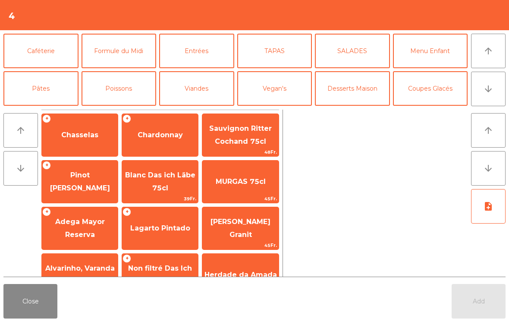
scroll to position [42, 0]
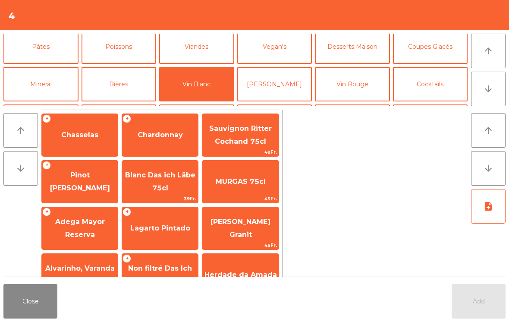
click at [162, 237] on span "Lagarto Pintado" at bounding box center [160, 228] width 76 height 23
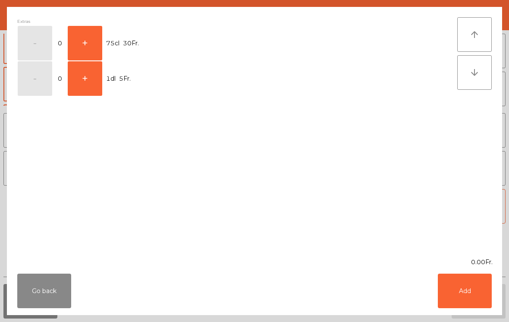
click at [79, 48] on button "+" at bounding box center [85, 43] width 35 height 35
click at [22, 43] on button "-" at bounding box center [35, 43] width 35 height 35
click at [96, 82] on button "+" at bounding box center [85, 78] width 35 height 35
click at [470, 287] on button "Add" at bounding box center [465, 291] width 54 height 35
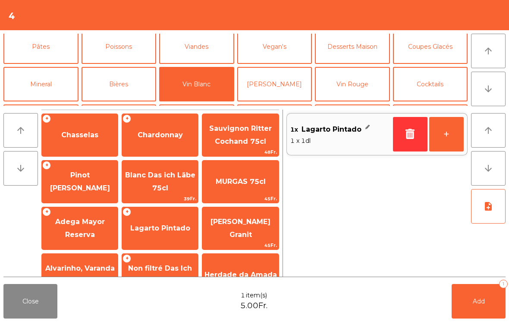
click at [472, 301] on button "Add 1" at bounding box center [479, 301] width 54 height 35
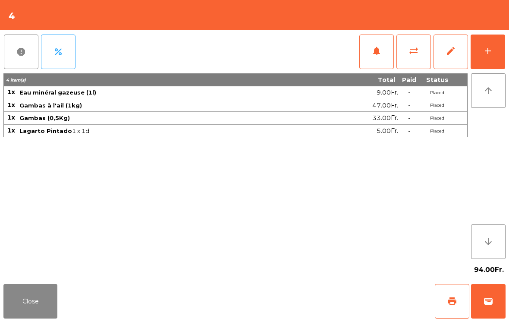
click at [33, 316] on button "Close" at bounding box center [30, 301] width 54 height 35
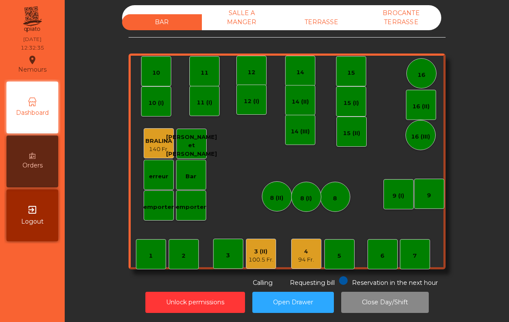
click at [321, 17] on div "TERRASSE" at bounding box center [322, 22] width 80 height 16
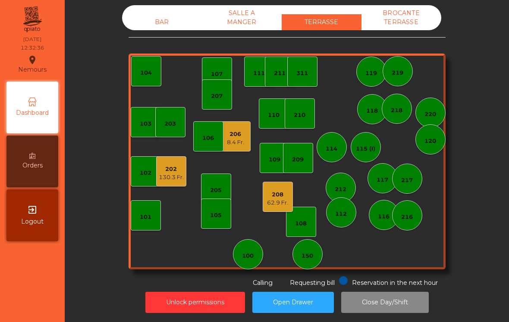
click at [261, 68] on div "111" at bounding box center [259, 72] width 12 height 12
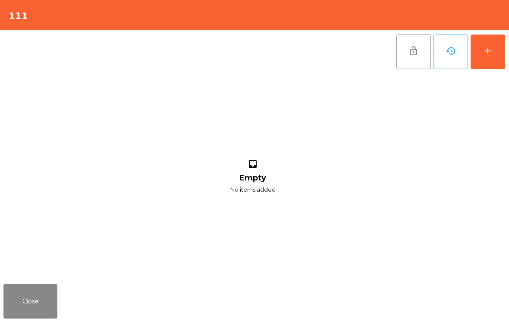
click at [19, 318] on button "Close" at bounding box center [30, 301] width 54 height 35
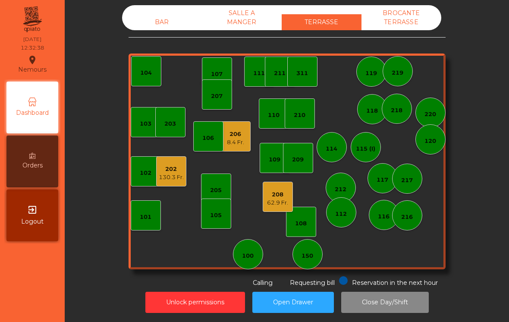
click at [225, 105] on div "207" at bounding box center [217, 94] width 30 height 30
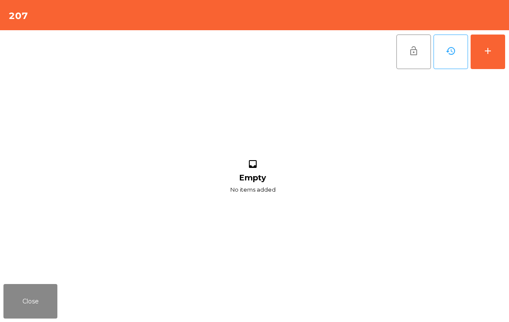
click at [489, 55] on div "add" at bounding box center [488, 51] width 10 height 10
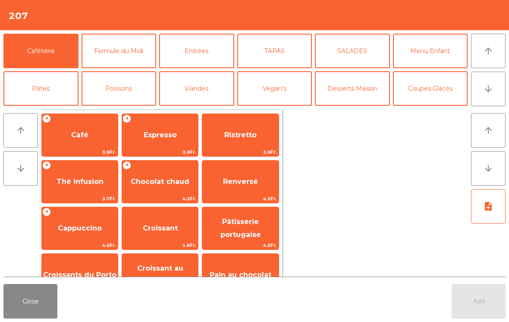
click at [271, 109] on button "[PERSON_NAME]" at bounding box center [274, 126] width 75 height 35
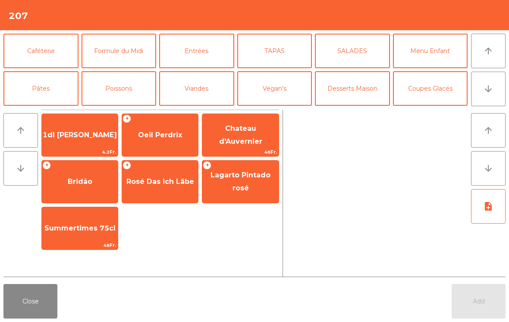
click at [91, 138] on span "1dl rosé Gamay" at bounding box center [80, 135] width 74 height 8
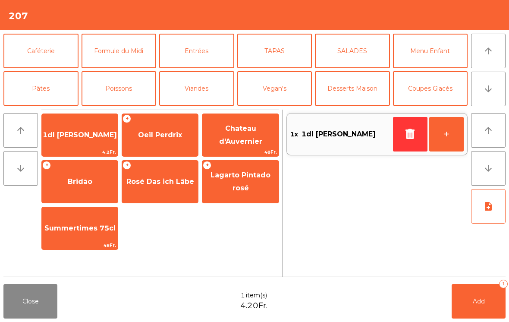
scroll to position [53, 0]
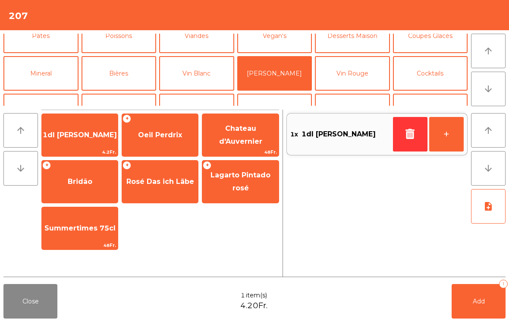
click at [403, 132] on button "button" at bounding box center [410, 134] width 35 height 35
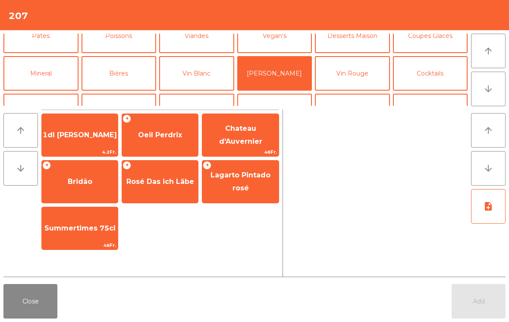
click at [164, 132] on span "Oeil Perdrix" at bounding box center [160, 135] width 44 height 8
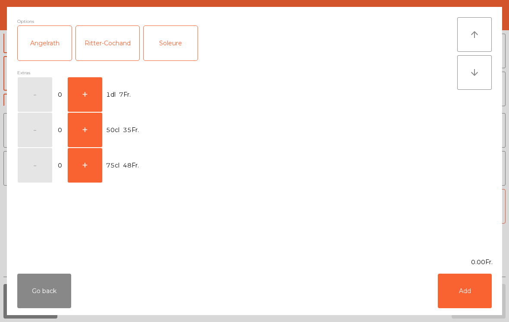
click at [95, 90] on button "+" at bounding box center [85, 94] width 35 height 35
click at [453, 301] on button "Add" at bounding box center [465, 291] width 54 height 35
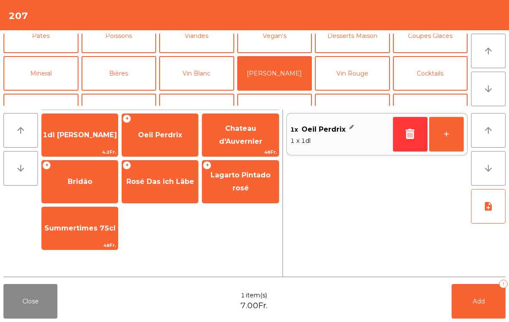
click at [453, 132] on button "+" at bounding box center [446, 134] width 35 height 35
click at [478, 315] on button "Add 2" at bounding box center [479, 301] width 54 height 35
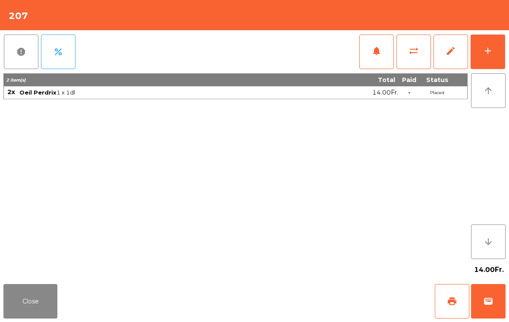
click at [29, 318] on button "Close" at bounding box center [30, 301] width 54 height 35
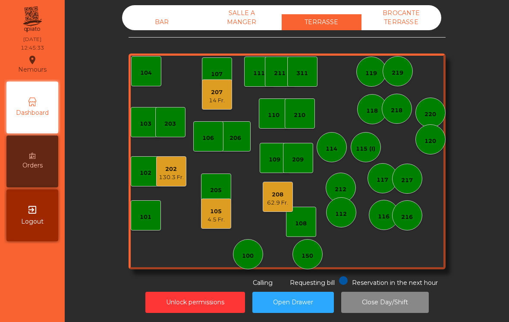
click at [284, 205] on div "62.9 Fr." at bounding box center [277, 203] width 21 height 9
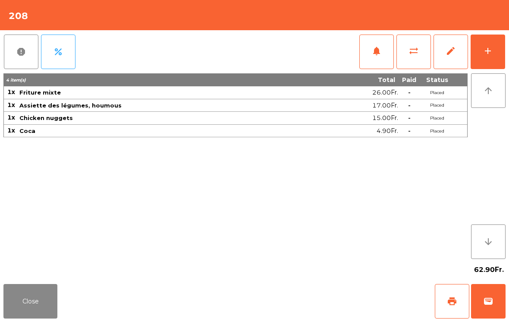
click at [450, 306] on span "print" at bounding box center [452, 301] width 10 height 10
click at [34, 301] on button "Close" at bounding box center [30, 301] width 54 height 35
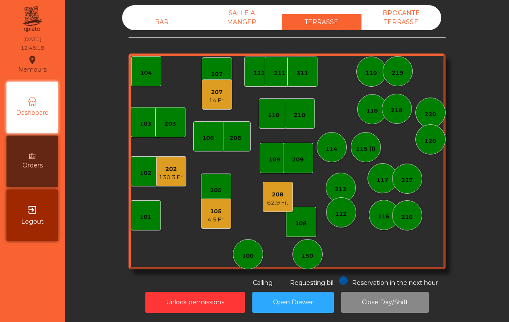
click at [223, 212] on div "105" at bounding box center [216, 211] width 17 height 9
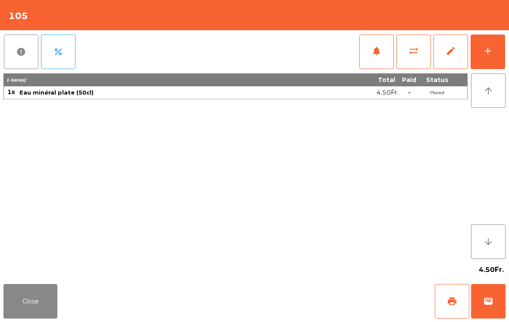
click at [489, 37] on button "add" at bounding box center [488, 52] width 35 height 35
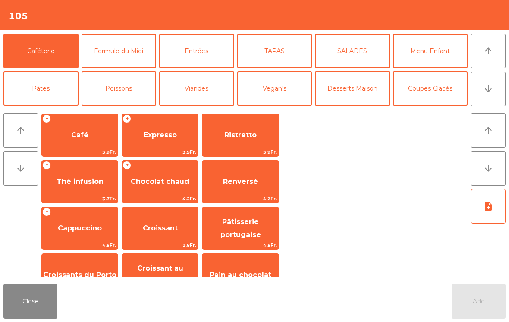
click at [489, 48] on icon "arrow_upward" at bounding box center [488, 51] width 10 height 10
click at [199, 54] on button "Entrées" at bounding box center [196, 51] width 75 height 35
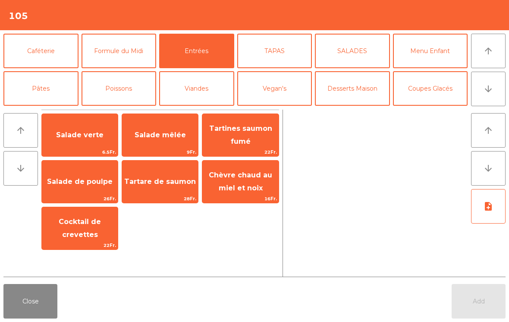
click at [170, 139] on span "Salade mêlée" at bounding box center [160, 135] width 51 height 8
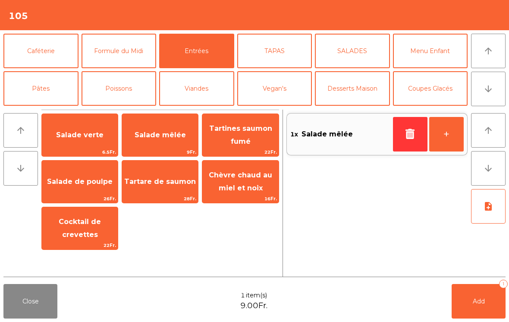
click at [280, 60] on button "TAPAS" at bounding box center [274, 51] width 75 height 35
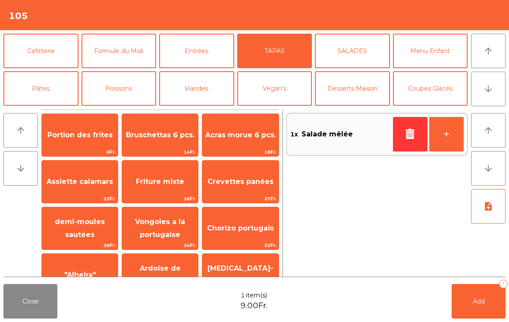
scroll to position [163, 0]
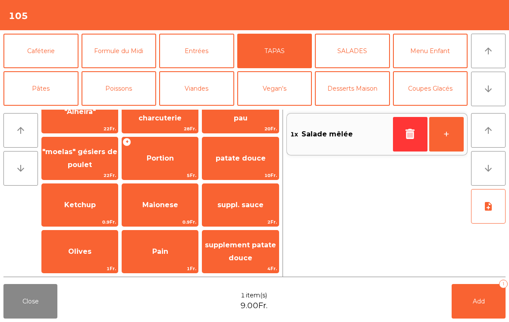
click at [237, 165] on span "patate douce" at bounding box center [240, 158] width 76 height 23
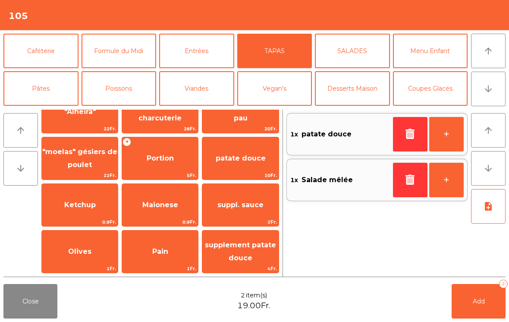
click at [202, 50] on button "Entrées" at bounding box center [196, 51] width 75 height 35
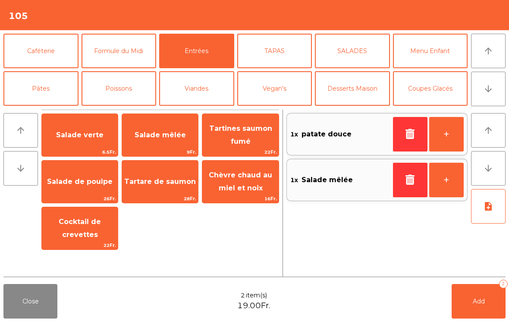
scroll to position [0, 0]
click at [164, 179] on span "Tartare de saumon" at bounding box center [160, 181] width 72 height 8
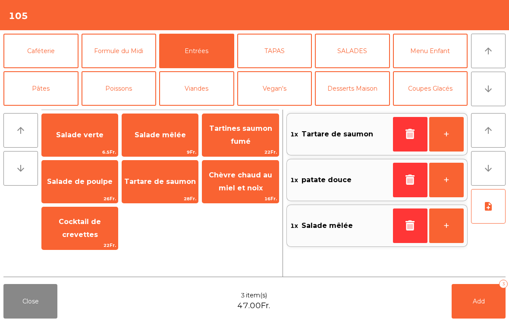
click at [496, 208] on button "note_add" at bounding box center [488, 206] width 35 height 35
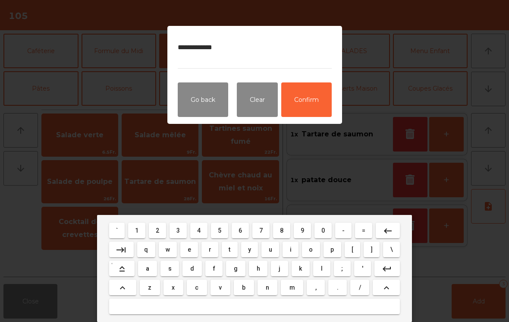
type textarea "**********"
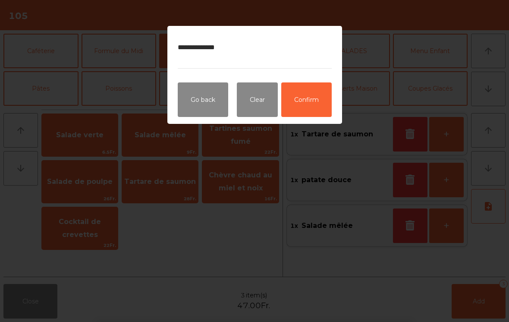
click at [313, 96] on button "Confirm" at bounding box center [306, 99] width 50 height 35
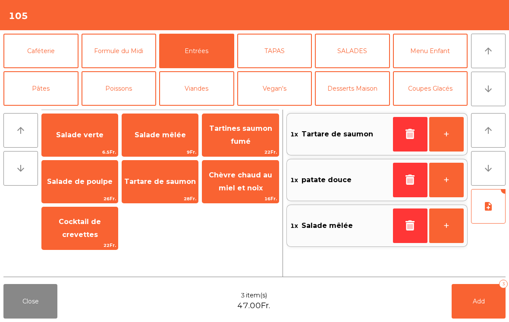
scroll to position [57, 0]
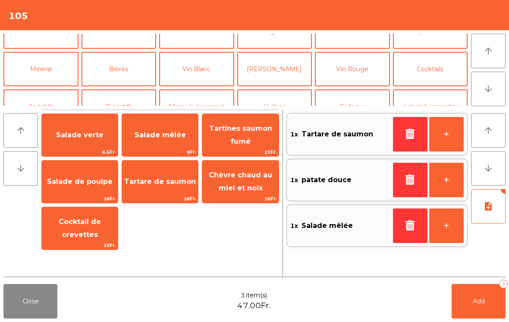
click at [290, 75] on button "[PERSON_NAME]" at bounding box center [274, 69] width 75 height 35
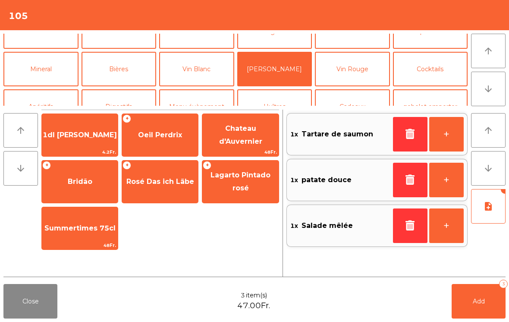
click at [154, 148] on div "+ Oeil Perdrix" at bounding box center [160, 134] width 77 height 43
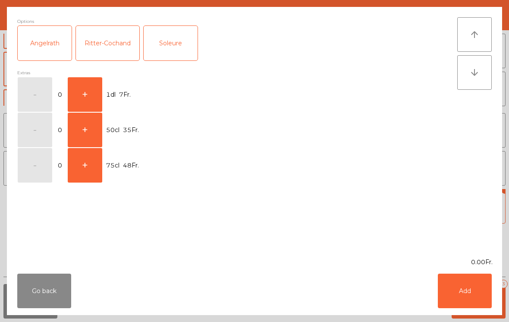
click at [80, 94] on button "+" at bounding box center [85, 94] width 35 height 35
click at [469, 297] on button "Add" at bounding box center [465, 291] width 54 height 35
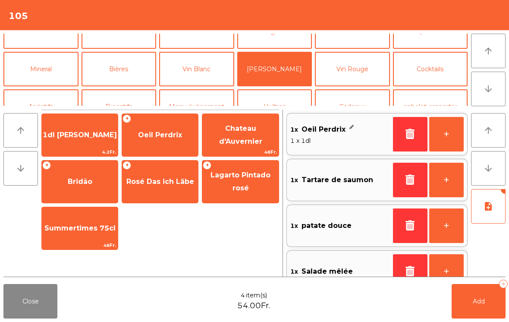
click at [485, 309] on button "Add 4" at bounding box center [479, 301] width 54 height 35
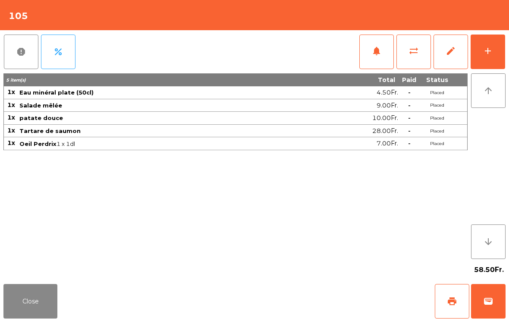
click at [42, 315] on button "Close" at bounding box center [30, 301] width 54 height 35
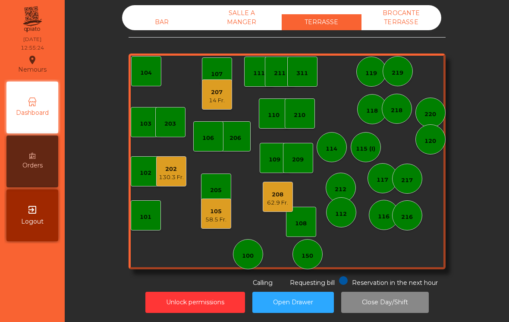
click at [176, 28] on div "BAR" at bounding box center [162, 22] width 80 height 16
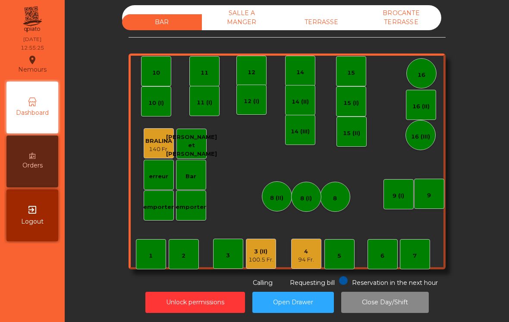
click at [264, 253] on div "3 (II)" at bounding box center [261, 251] width 25 height 9
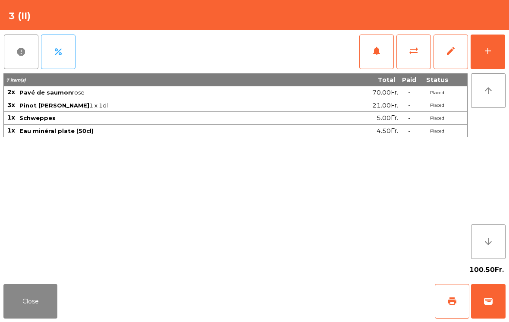
click at [492, 56] on div "add" at bounding box center [488, 51] width 10 height 10
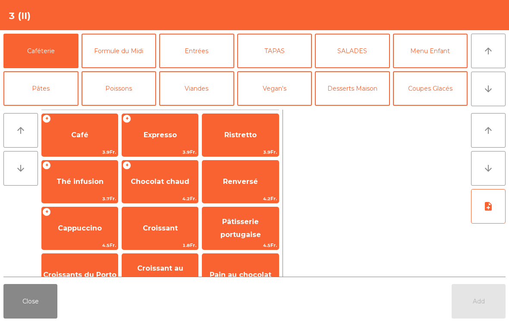
click at [346, 86] on button "Desserts Maison" at bounding box center [352, 88] width 75 height 35
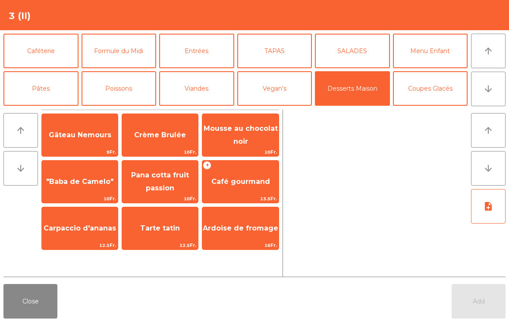
click at [161, 227] on span "Tarte tatin" at bounding box center [160, 228] width 40 height 8
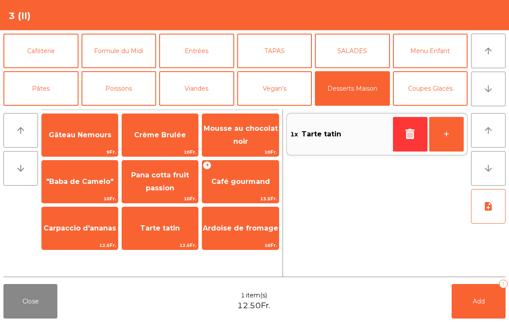
click at [183, 231] on span "Tarte tatin" at bounding box center [160, 228] width 76 height 23
click at [461, 309] on button "Add 2" at bounding box center [479, 301] width 54 height 35
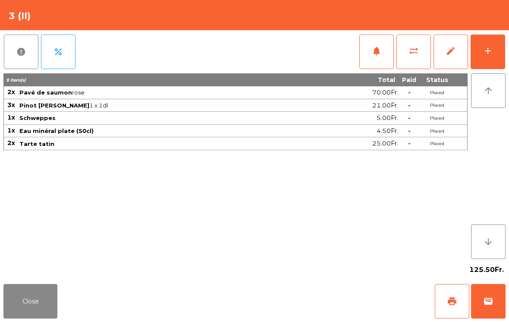
click at [38, 290] on button "Close" at bounding box center [30, 301] width 54 height 35
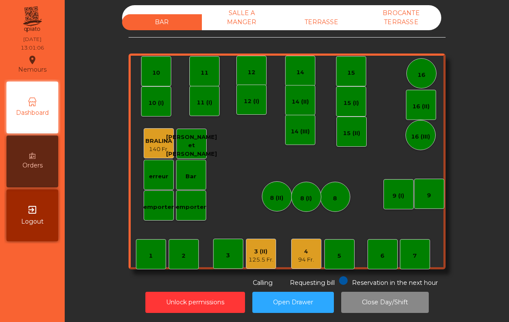
click at [310, 255] on div "4" at bounding box center [306, 251] width 16 height 9
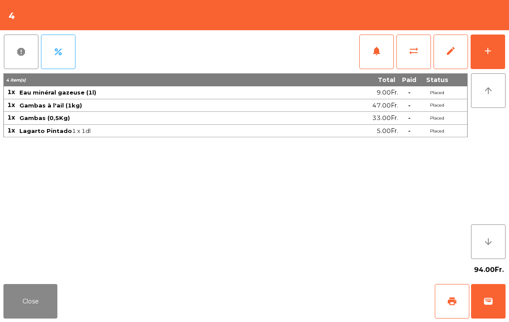
click at [488, 48] on div "add" at bounding box center [488, 51] width 10 height 10
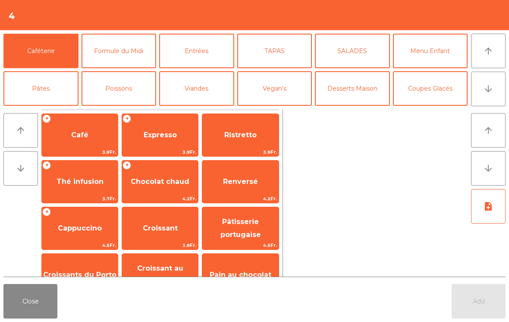
click at [89, 125] on span "Café" at bounding box center [80, 134] width 76 height 23
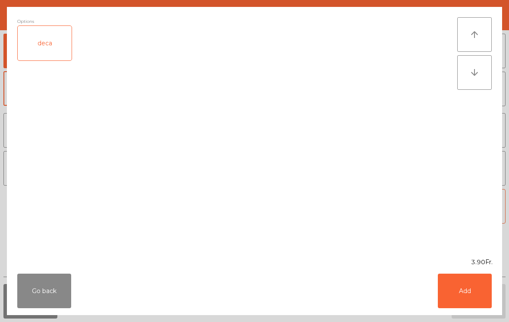
click at [476, 295] on button "Add" at bounding box center [465, 291] width 54 height 35
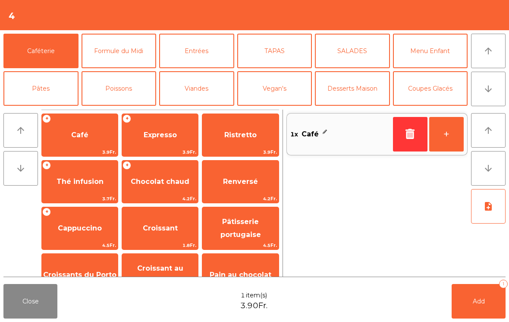
click at [153, 133] on span "Expresso" at bounding box center [160, 135] width 33 height 8
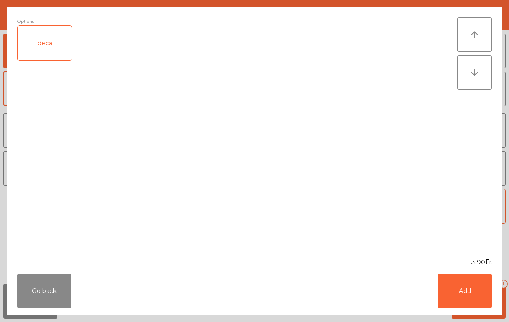
click at [477, 296] on button "Add" at bounding box center [465, 291] width 54 height 35
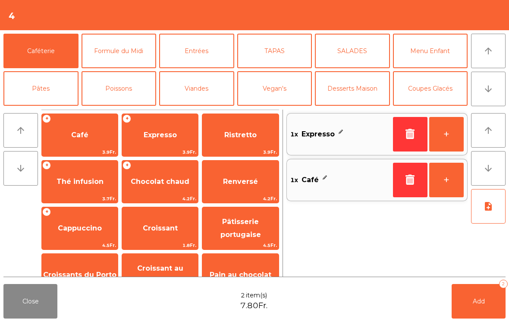
click at [304, 91] on button "Vegan's" at bounding box center [274, 88] width 75 height 35
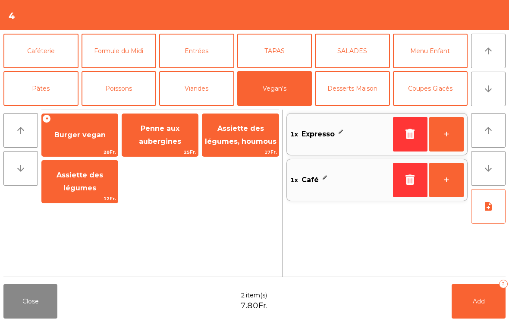
click at [354, 97] on button "Desserts Maison" at bounding box center [352, 88] width 75 height 35
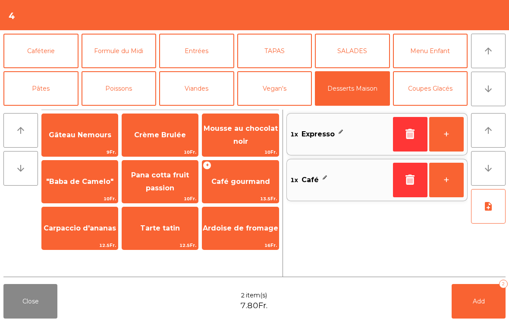
click at [91, 142] on span "Gâteau Nemours" at bounding box center [80, 134] width 76 height 23
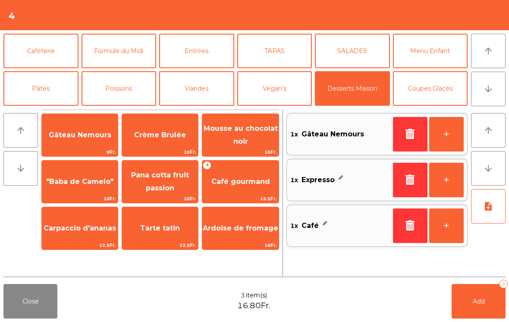
click at [488, 305] on button "Add 3" at bounding box center [479, 301] width 54 height 35
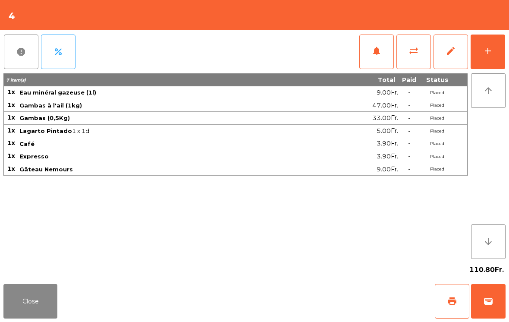
click at [49, 296] on button "Close" at bounding box center [30, 301] width 54 height 35
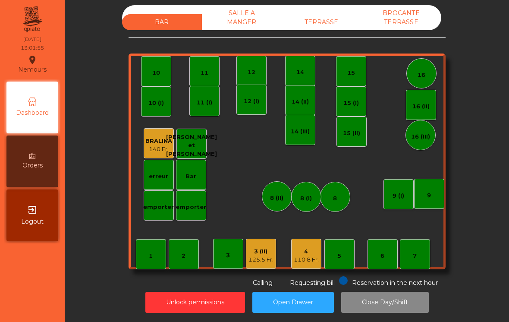
click at [334, 14] on div "TERRASSE" at bounding box center [322, 22] width 80 height 16
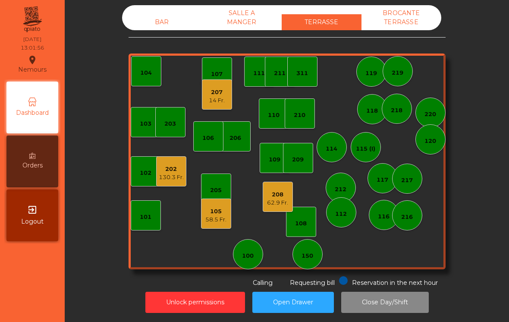
click at [249, 129] on div "206" at bounding box center [236, 136] width 30 height 30
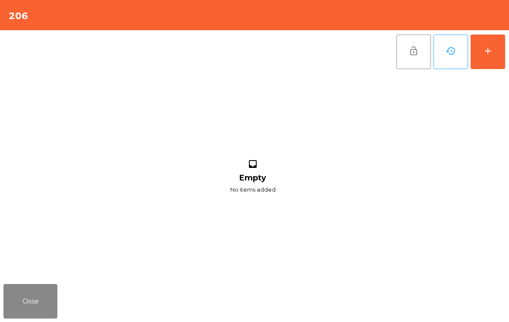
click at [504, 46] on button "add" at bounding box center [488, 52] width 35 height 35
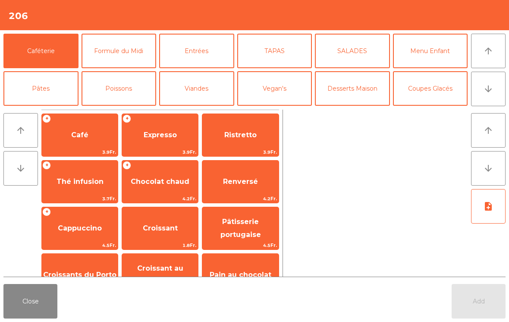
click at [67, 133] on span "Café" at bounding box center [80, 134] width 76 height 23
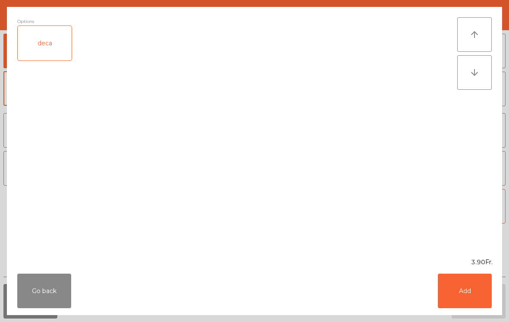
click at [468, 299] on button "Add" at bounding box center [465, 291] width 54 height 35
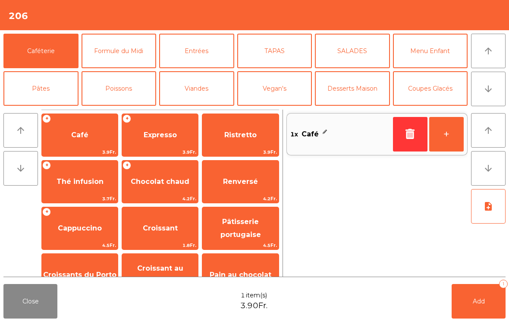
click at [485, 95] on button "arrow_downward" at bounding box center [488, 89] width 35 height 35
click at [202, 109] on button "Vin Blanc" at bounding box center [196, 126] width 75 height 35
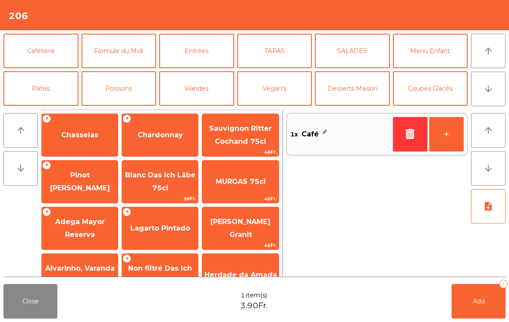
click at [76, 138] on span "Chasselas" at bounding box center [79, 135] width 37 height 8
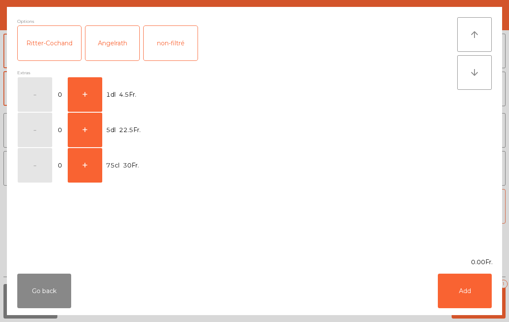
scroll to position [75, 0]
click at [92, 91] on button "+" at bounding box center [85, 94] width 35 height 35
click at [460, 305] on button "Add" at bounding box center [465, 291] width 54 height 35
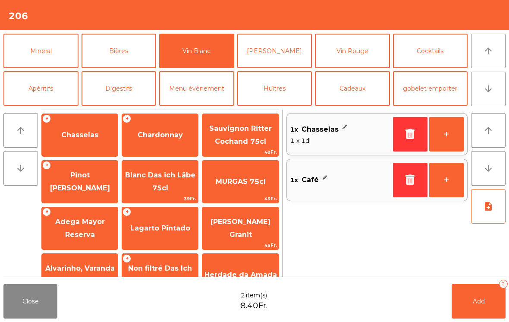
click at [483, 303] on span "Add" at bounding box center [479, 301] width 12 height 8
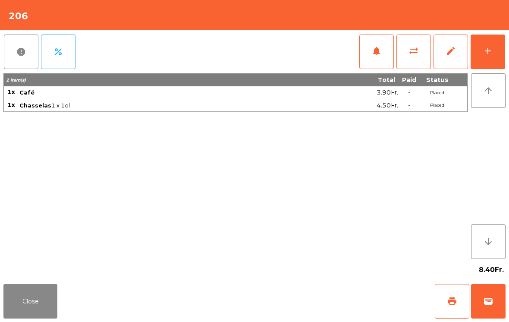
click at [36, 309] on button "Close" at bounding box center [30, 301] width 54 height 35
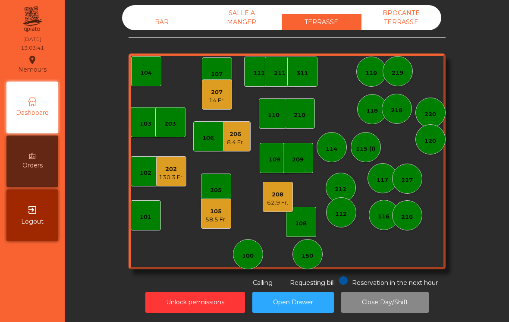
click at [159, 29] on div "BAR" at bounding box center [162, 22] width 80 height 16
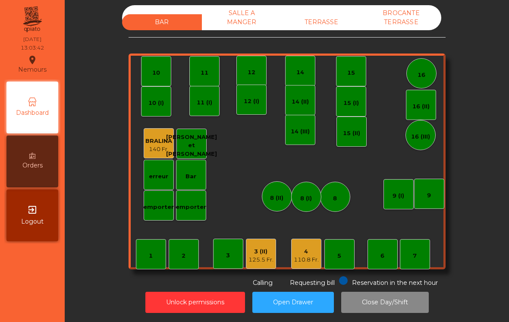
click at [263, 257] on div "125.5 Fr." at bounding box center [261, 259] width 25 height 9
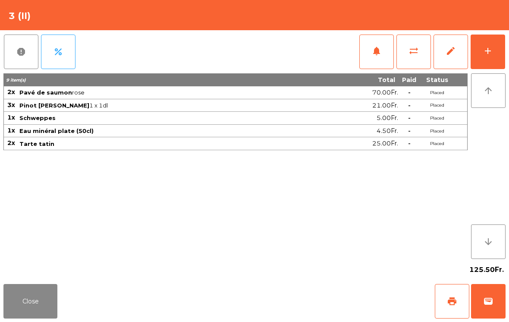
click at [20, 296] on button "Close" at bounding box center [30, 301] width 54 height 35
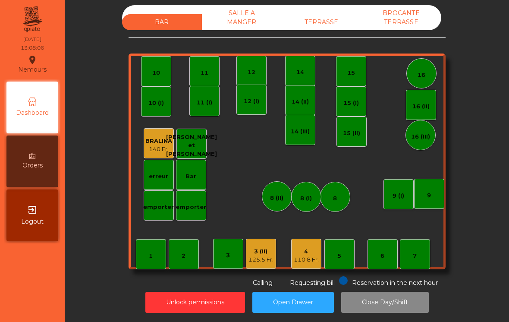
click at [410, 252] on div "7" at bounding box center [415, 254] width 30 height 30
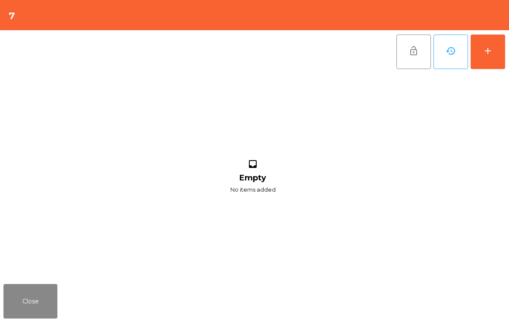
click at [476, 47] on button "add" at bounding box center [488, 52] width 35 height 35
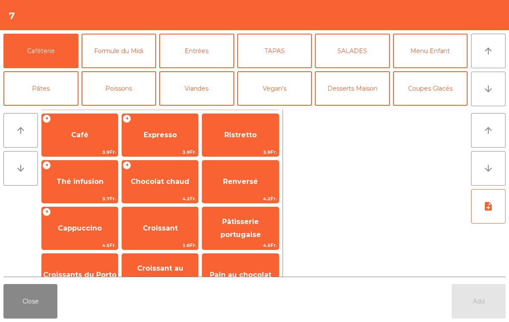
scroll to position [6, 0]
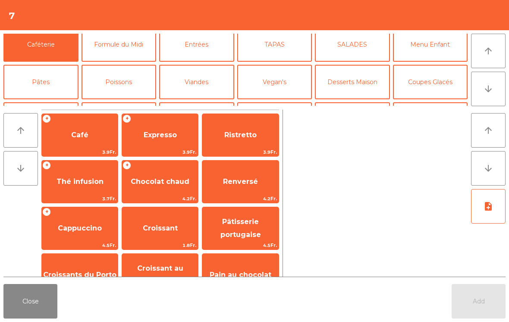
click at [39, 102] on button "Mineral" at bounding box center [40, 119] width 75 height 35
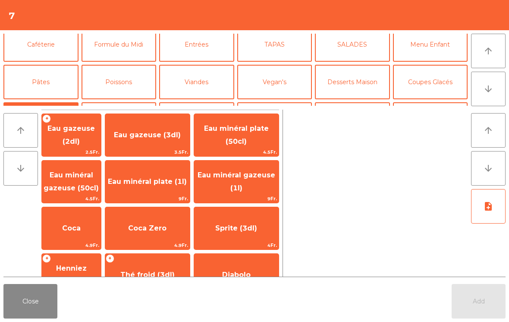
click at [256, 178] on span "Eau minéral gazeuse (1l)" at bounding box center [236, 182] width 85 height 37
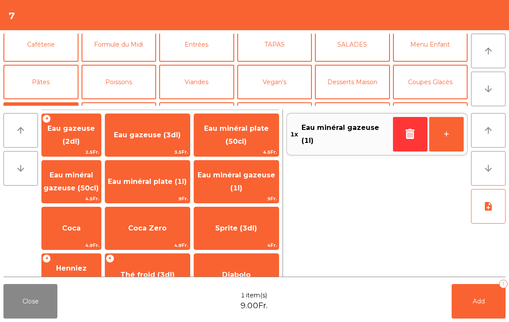
scroll to position [69, 0]
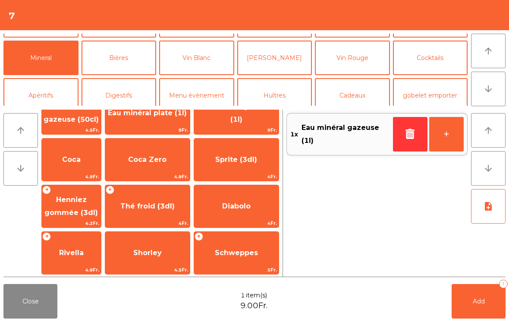
click at [259, 289] on span "[DEMOGRAPHIC_DATA] de fruit" at bounding box center [236, 299] width 85 height 21
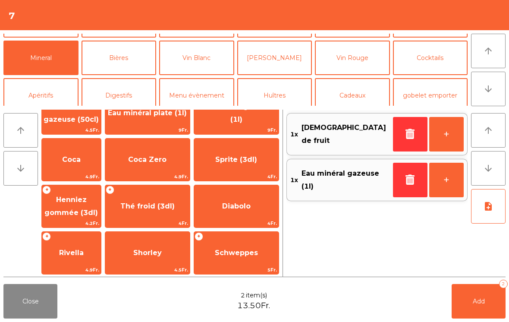
click at [487, 308] on button "Add 2" at bounding box center [479, 301] width 54 height 35
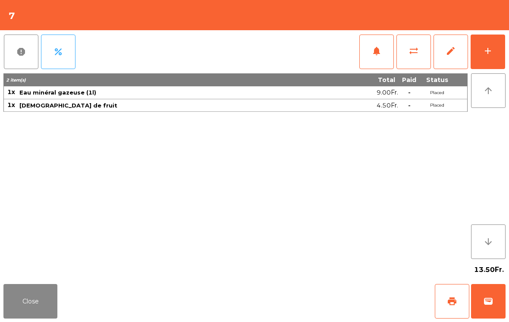
click at [44, 303] on button "Close" at bounding box center [30, 301] width 54 height 35
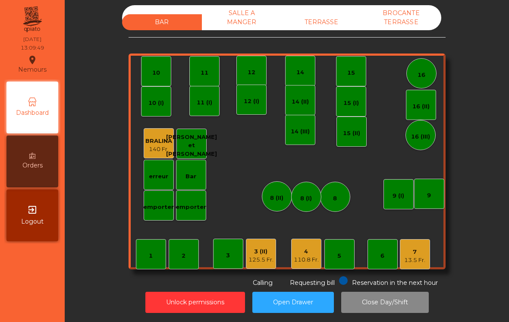
click at [335, 28] on div "TERRASSE" at bounding box center [322, 22] width 80 height 16
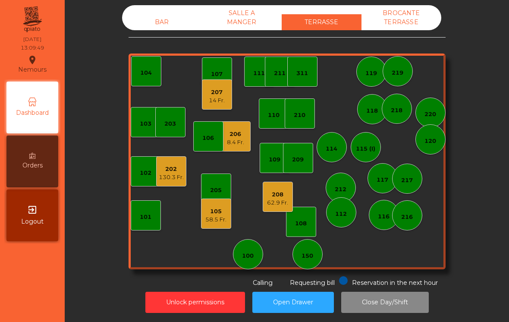
click at [222, 97] on div "14 Fr." at bounding box center [217, 100] width 16 height 9
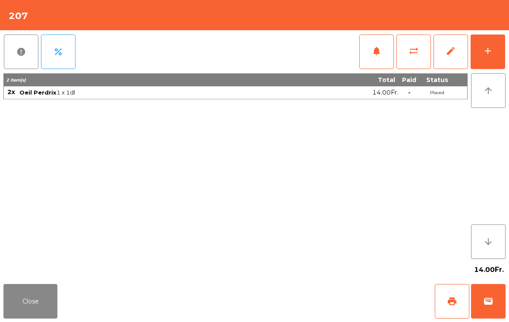
click at [496, 49] on button "add" at bounding box center [488, 52] width 35 height 35
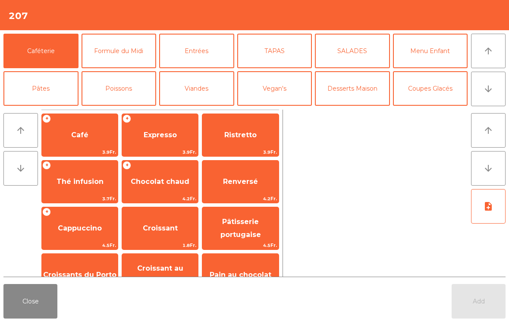
click at [491, 93] on icon "arrow_downward" at bounding box center [488, 89] width 10 height 10
click at [284, 109] on button "[PERSON_NAME]" at bounding box center [274, 126] width 75 height 35
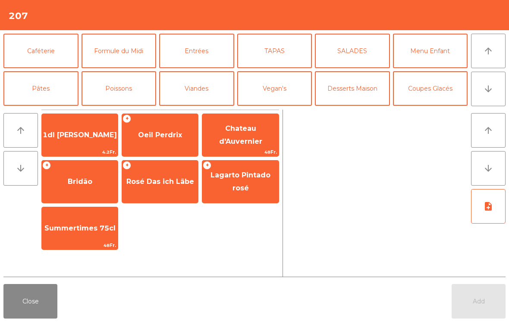
click at [151, 151] on div "+ Oeil Perdrix" at bounding box center [160, 134] width 77 height 43
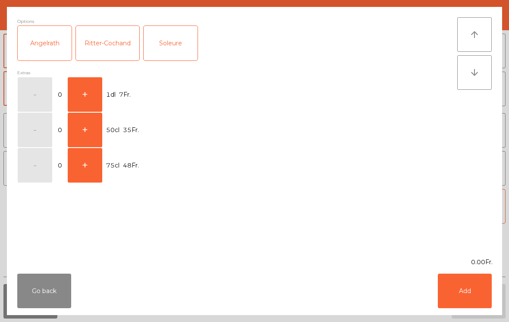
scroll to position [75, 0]
click at [85, 94] on button "+" at bounding box center [85, 94] width 35 height 35
click at [467, 294] on button "Add" at bounding box center [465, 291] width 54 height 35
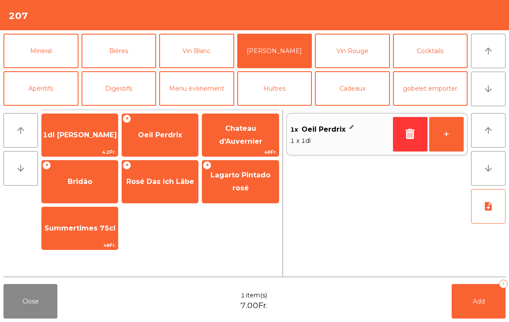
click at [451, 139] on button "+" at bounding box center [446, 134] width 35 height 35
click at [482, 303] on span "Add" at bounding box center [479, 301] width 12 height 8
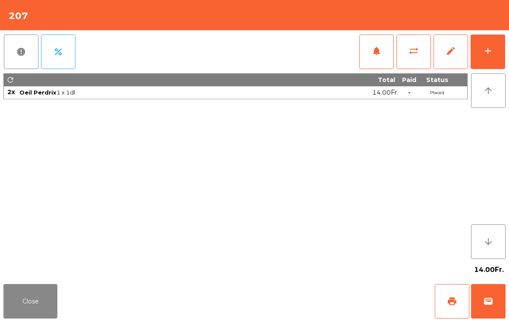
click at [37, 301] on button "Close" at bounding box center [30, 301] width 54 height 35
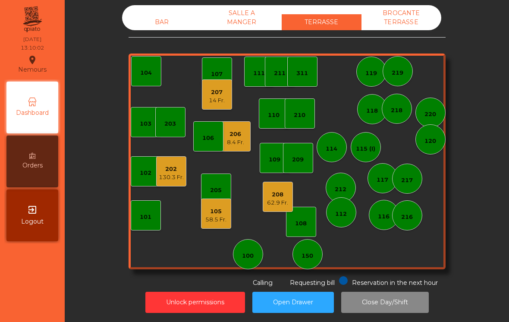
click at [244, 140] on div "8.4 Fr." at bounding box center [235, 142] width 17 height 9
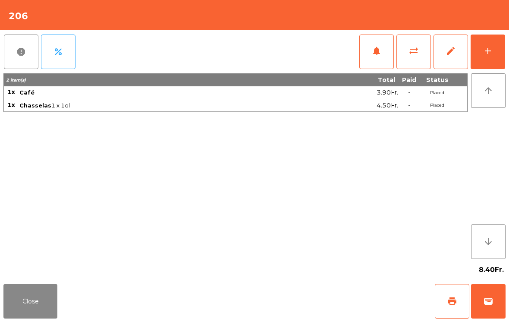
click at [493, 53] on div "add" at bounding box center [488, 51] width 10 height 10
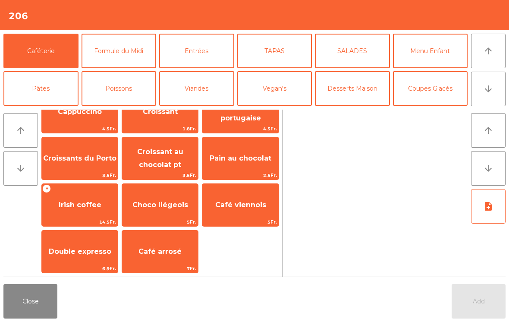
scroll to position [76, 0]
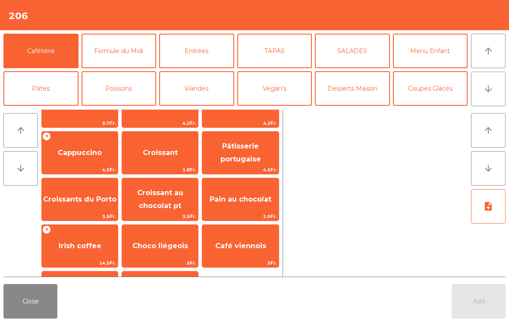
click at [235, 154] on span "Pâtisserie portugaise" at bounding box center [241, 152] width 41 height 21
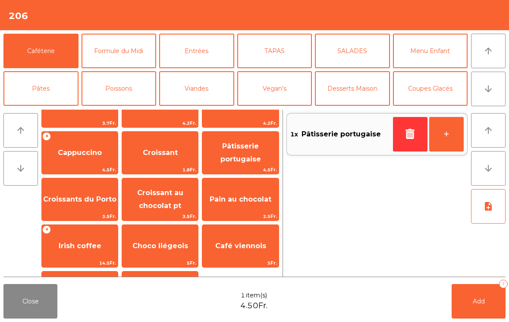
click at [441, 148] on button "+" at bounding box center [446, 134] width 35 height 35
click at [472, 308] on button "Add 2" at bounding box center [479, 301] width 54 height 35
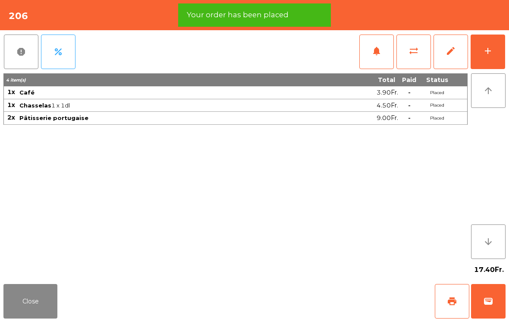
click at [29, 302] on button "Close" at bounding box center [30, 301] width 54 height 35
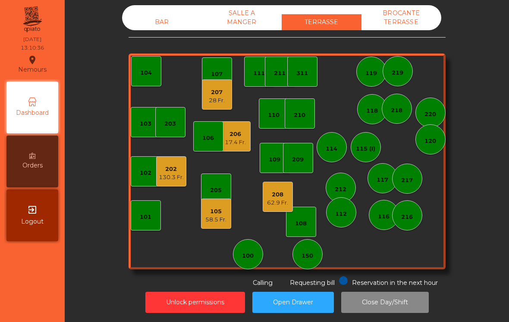
click at [276, 203] on div "62.9 Fr." at bounding box center [277, 203] width 21 height 9
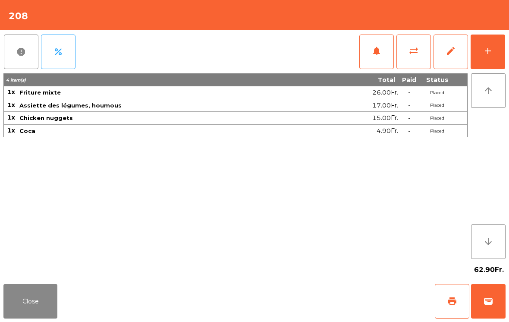
click at [33, 303] on button "Close" at bounding box center [30, 301] width 54 height 35
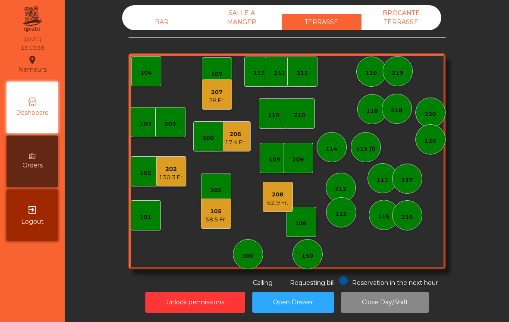
click at [235, 142] on div "17.4 Fr." at bounding box center [235, 142] width 21 height 9
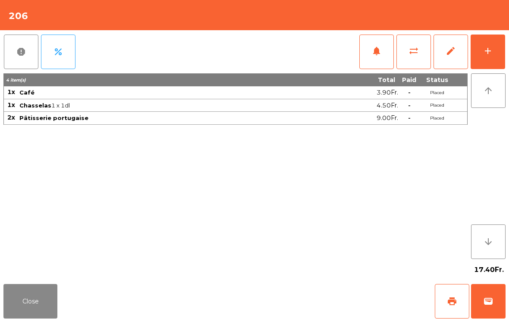
click at [31, 307] on button "Close" at bounding box center [30, 301] width 54 height 35
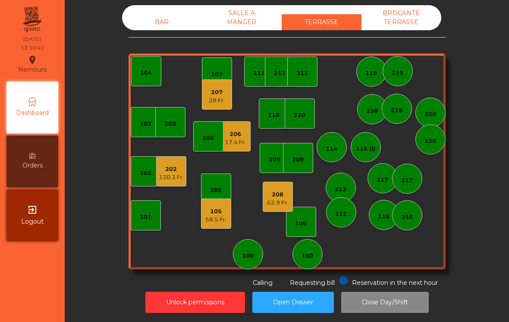
click at [170, 299] on button "Unlock permissions" at bounding box center [195, 302] width 100 height 21
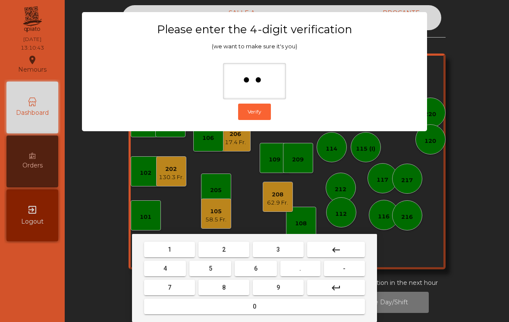
type input "***"
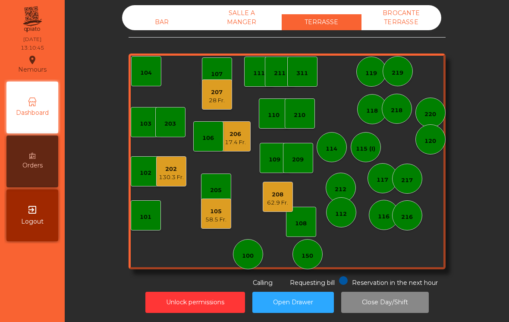
click at [277, 204] on div "62.9 Fr." at bounding box center [277, 203] width 21 height 9
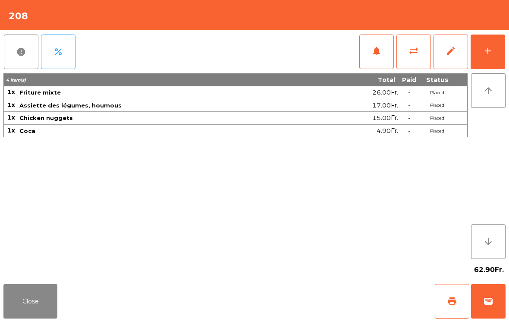
click at [448, 63] on button "edit" at bounding box center [451, 52] width 35 height 35
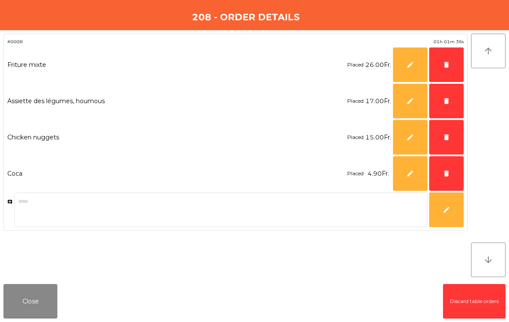
click at [33, 304] on button "Close" at bounding box center [30, 301] width 54 height 35
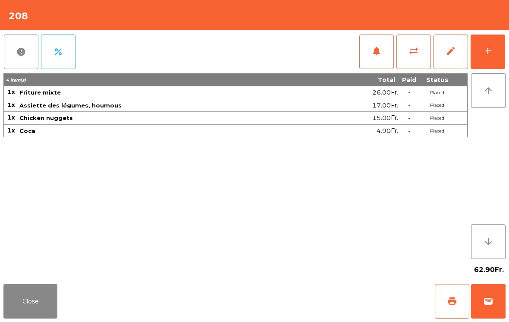
click at [24, 309] on button "Close" at bounding box center [30, 301] width 54 height 35
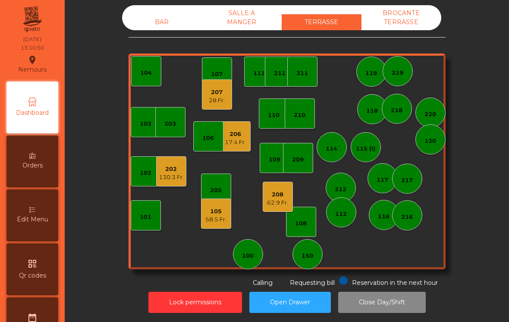
click at [238, 140] on div "17.4 Fr." at bounding box center [235, 142] width 21 height 9
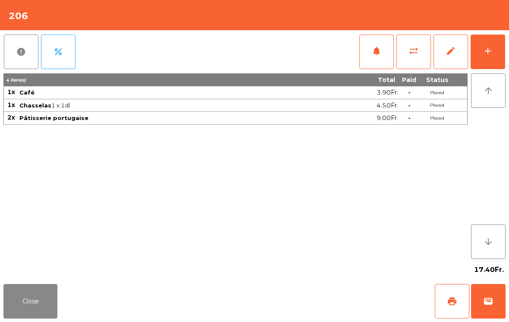
click at [17, 298] on button "Close" at bounding box center [30, 301] width 54 height 35
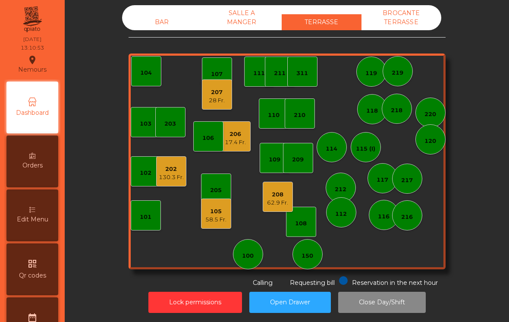
click at [275, 202] on div "62.9 Fr." at bounding box center [277, 203] width 21 height 9
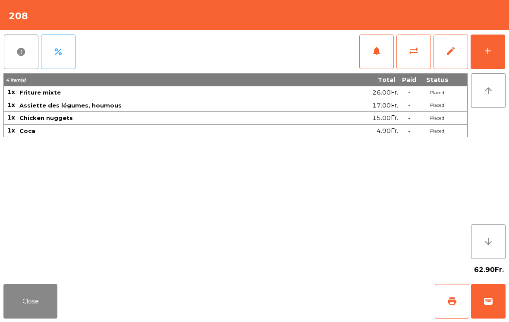
click at [19, 296] on button "Close" at bounding box center [30, 301] width 54 height 35
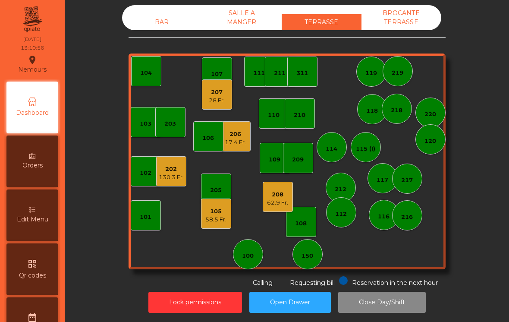
click at [237, 142] on div "17.4 Fr." at bounding box center [235, 142] width 21 height 9
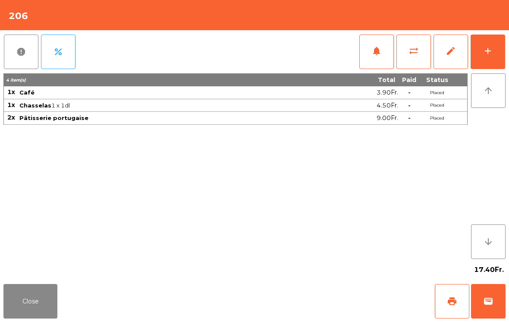
click at [444, 63] on button "edit" at bounding box center [451, 52] width 35 height 35
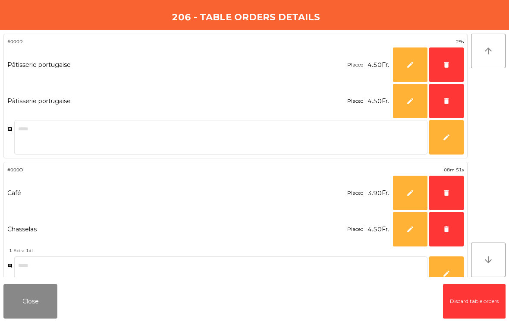
click at [440, 70] on button "delete" at bounding box center [446, 64] width 35 height 35
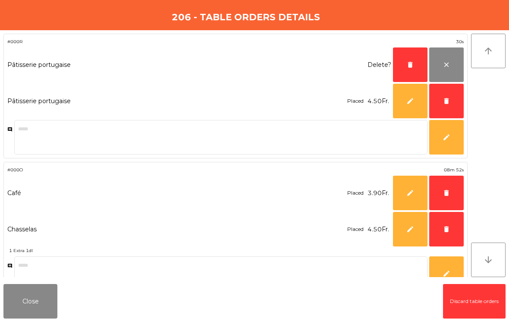
click at [409, 71] on button "delete" at bounding box center [410, 64] width 35 height 35
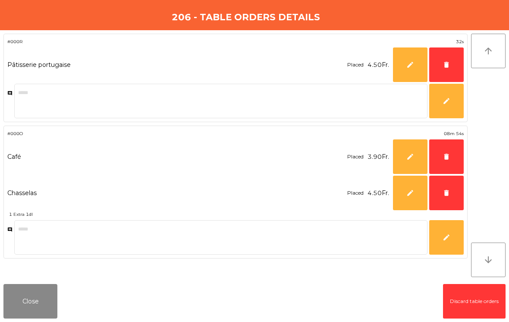
click at [21, 314] on button "Close" at bounding box center [30, 301] width 54 height 35
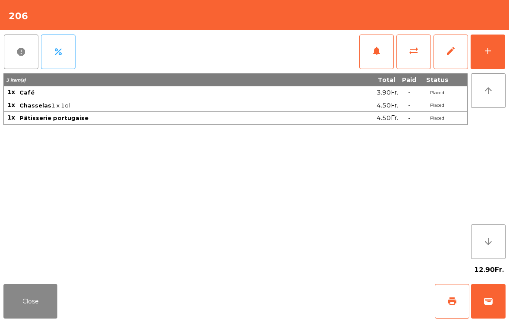
click at [33, 306] on button "Close" at bounding box center [30, 301] width 54 height 35
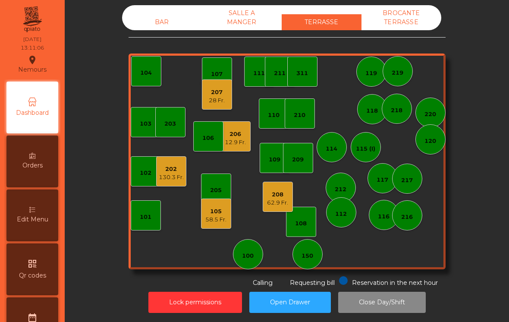
click at [298, 226] on div "108" at bounding box center [301, 223] width 12 height 9
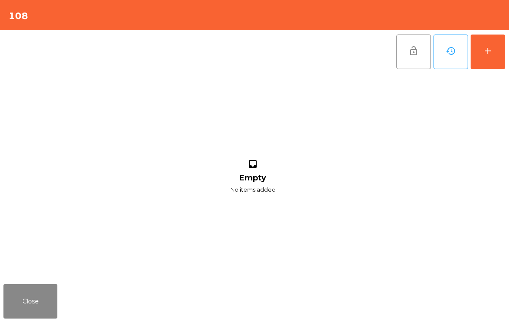
click at [488, 62] on button "add" at bounding box center [488, 52] width 35 height 35
click at [496, 59] on button "add" at bounding box center [488, 52] width 35 height 35
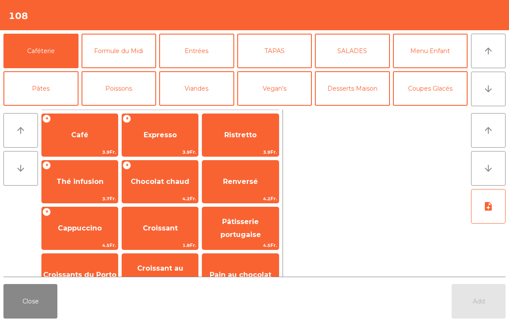
scroll to position [117, 0]
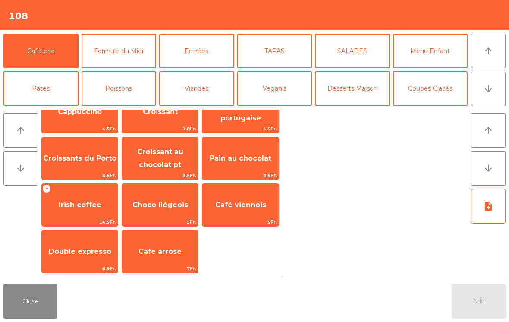
click at [154, 258] on span "Café arrosé" at bounding box center [160, 251] width 76 height 23
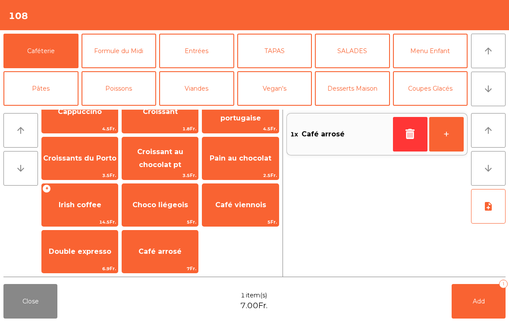
click at [447, 139] on button "+" at bounding box center [446, 134] width 35 height 35
click at [472, 292] on button "Add 2" at bounding box center [479, 301] width 54 height 35
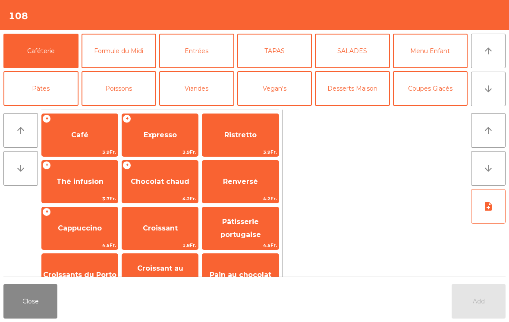
click at [31, 302] on button "Close" at bounding box center [30, 301] width 54 height 35
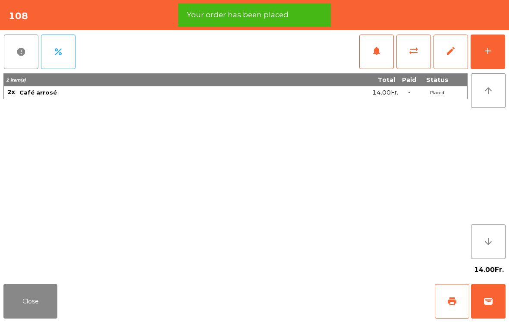
click at [26, 303] on button "Close" at bounding box center [30, 301] width 54 height 35
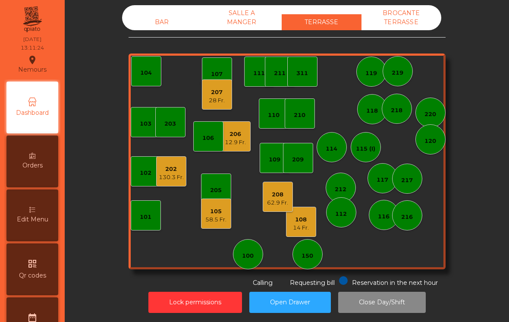
click at [238, 138] on div "206" at bounding box center [235, 134] width 21 height 9
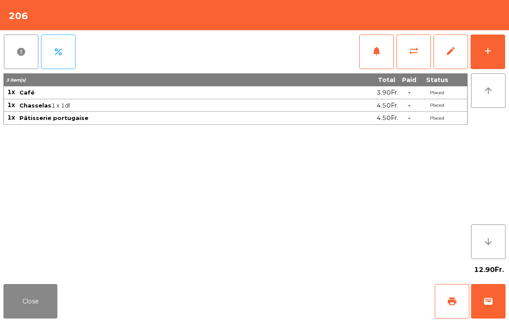
click at [49, 313] on button "Close" at bounding box center [30, 301] width 54 height 35
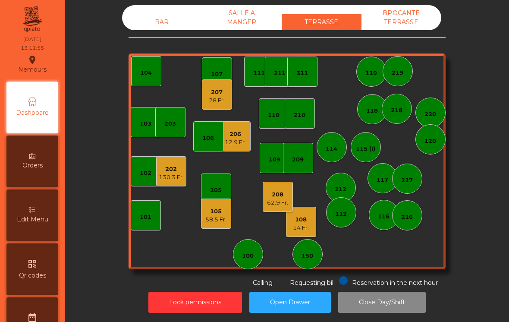
click at [160, 38] on div "BAR SALLE A MANGER TERRASSE BROCANTE TERRASSE 103 102 101 202 130.3 Fr. 206 12.…" at bounding box center [287, 146] width 317 height 282
click at [165, 16] on div "BAR" at bounding box center [162, 22] width 80 height 16
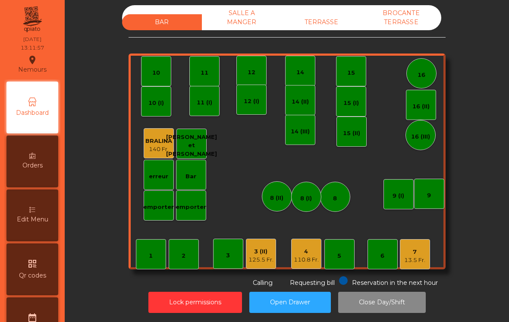
click at [444, 270] on div "BAR SALLE A MANGER TERRASSE BROCANTE TERRASSE 1 2 3 4 110.8 Fr. 5 6 7 13.5 Fr. …" at bounding box center [287, 146] width 317 height 282
click at [420, 257] on div "13.5 Fr." at bounding box center [414, 260] width 21 height 9
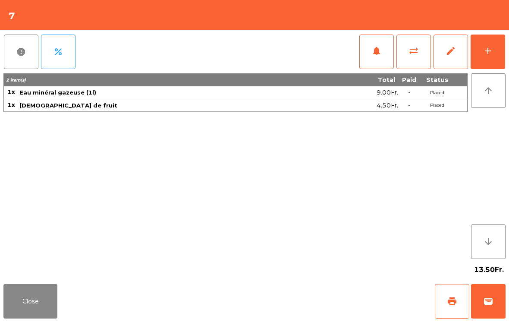
click at [498, 47] on button "add" at bounding box center [488, 52] width 35 height 35
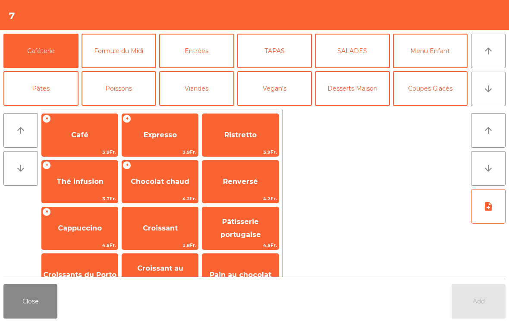
click at [279, 91] on button "Vegan's" at bounding box center [274, 88] width 75 height 35
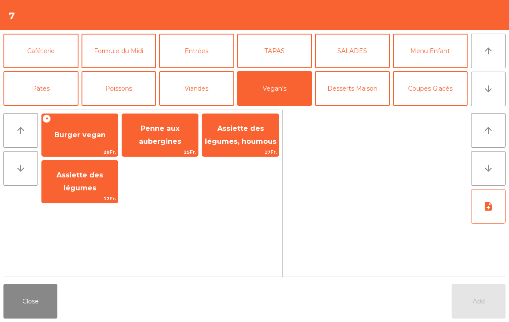
click at [255, 143] on span "Assiette des légumes, houmous" at bounding box center [241, 134] width 72 height 21
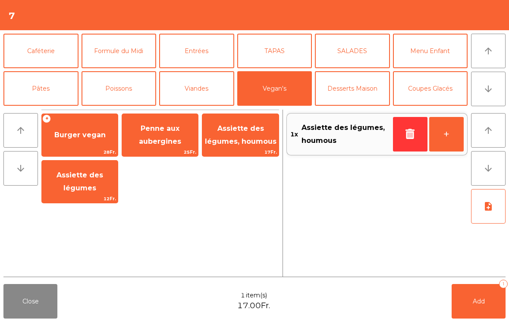
click at [258, 141] on span "Assiette des légumes, houmous" at bounding box center [241, 134] width 72 height 21
click at [259, 135] on span "Assiette des légumes, houmous" at bounding box center [240, 135] width 76 height 37
click at [403, 134] on button "-" at bounding box center [410, 134] width 35 height 35
click at [369, 297] on div "Close 2 item(s) 34.00Fr. Add 2" at bounding box center [254, 300] width 509 height 41
click at [410, 245] on div "2x Assiette des légumes, houmous - +" at bounding box center [377, 193] width 181 height 167
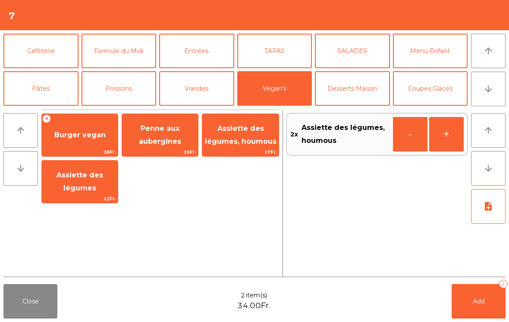
click at [384, 253] on div "2x Assiette des légumes, houmous - +" at bounding box center [377, 193] width 181 height 167
click at [486, 315] on button "Add 2" at bounding box center [479, 301] width 54 height 35
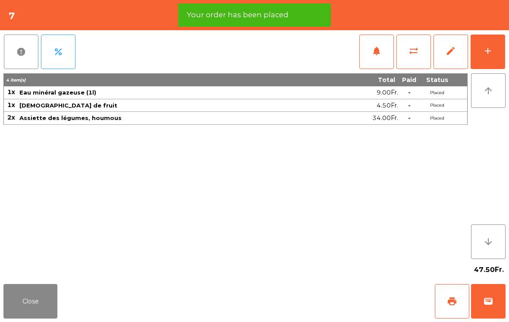
click at [46, 313] on button "Close" at bounding box center [30, 301] width 54 height 35
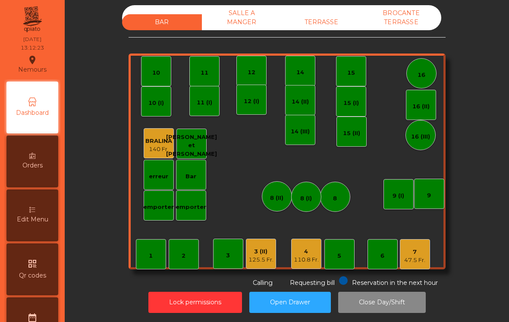
click at [327, 18] on div "TERRASSE" at bounding box center [322, 22] width 80 height 16
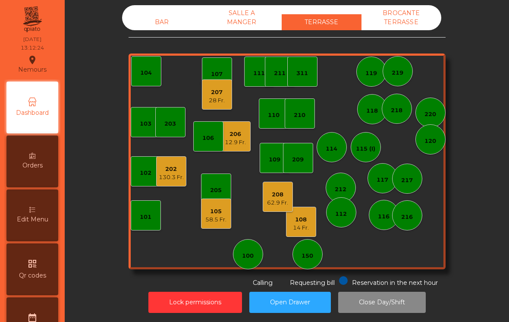
click at [303, 221] on div "108" at bounding box center [301, 219] width 16 height 9
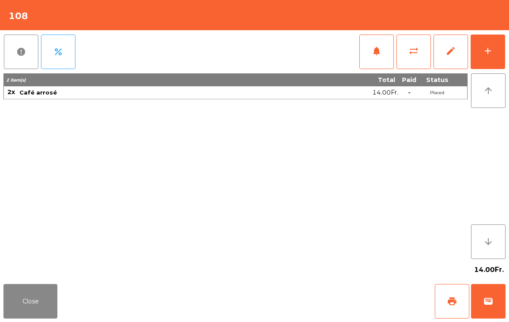
click at [33, 309] on button "Close" at bounding box center [30, 301] width 54 height 35
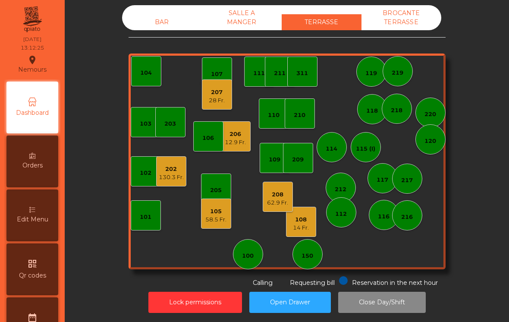
click at [274, 197] on div "208" at bounding box center [277, 194] width 21 height 9
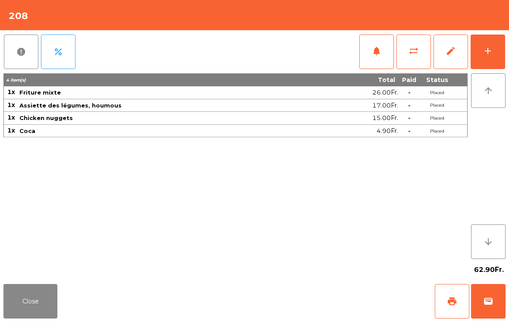
click at [46, 301] on button "Close" at bounding box center [30, 301] width 54 height 35
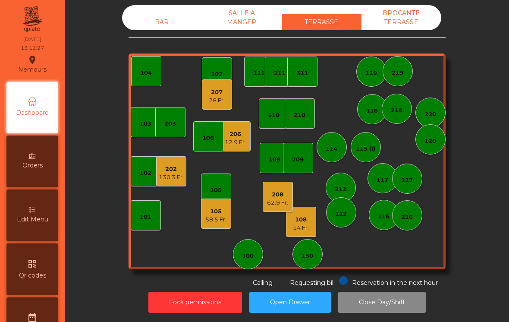
click at [271, 200] on div "62.9 Fr." at bounding box center [277, 203] width 21 height 9
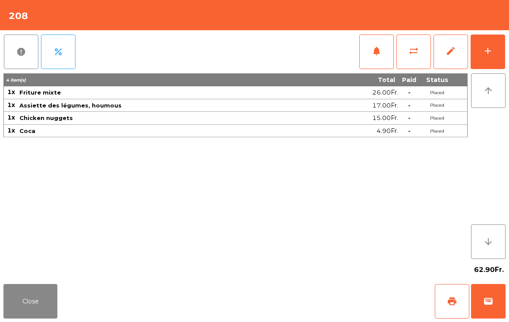
click at [480, 296] on button "wallet" at bounding box center [488, 301] width 35 height 35
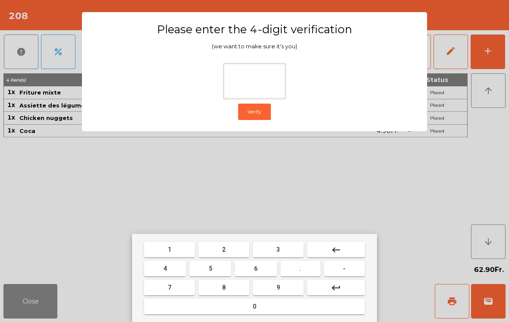
type input "*"
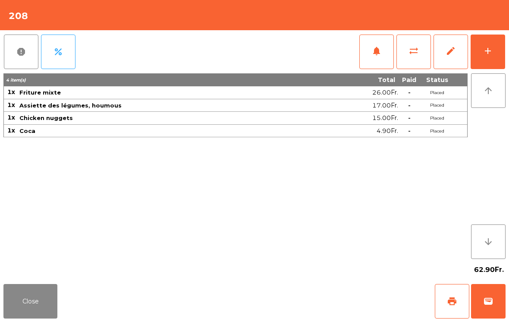
click at [331, 291] on div "Close print wallet" at bounding box center [254, 300] width 509 height 41
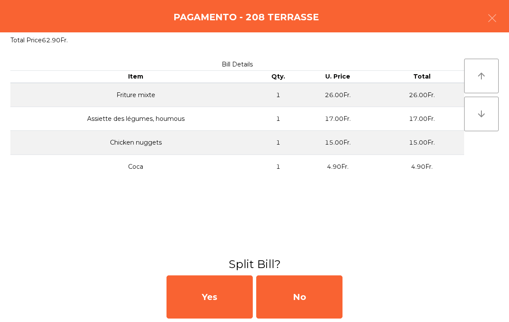
click at [307, 295] on div "No" at bounding box center [299, 296] width 86 height 43
click at [310, 292] on div "MB" at bounding box center [299, 296] width 86 height 43
click at [326, 297] on div "No" at bounding box center [299, 296] width 86 height 43
click at [310, 295] on div "No" at bounding box center [299, 296] width 86 height 43
click at [314, 293] on div "No" at bounding box center [299, 296] width 86 height 43
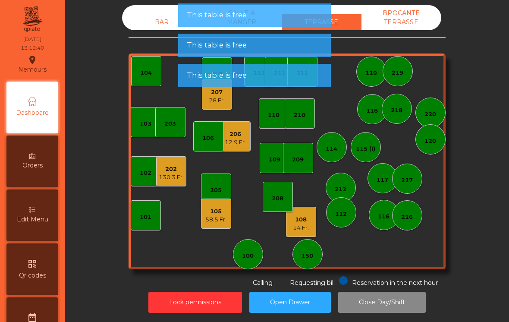
click at [239, 135] on div "206" at bounding box center [235, 134] width 21 height 9
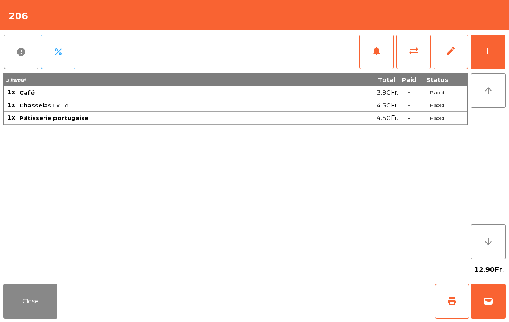
click at [35, 312] on button "Close" at bounding box center [30, 301] width 54 height 35
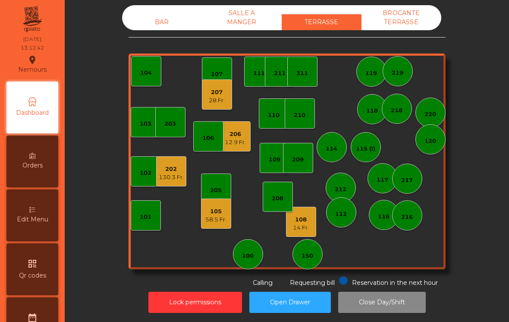
click at [219, 210] on div "105" at bounding box center [215, 211] width 21 height 9
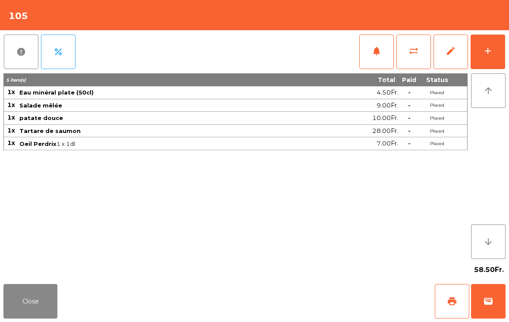
click at [28, 293] on button "Close" at bounding box center [30, 301] width 54 height 35
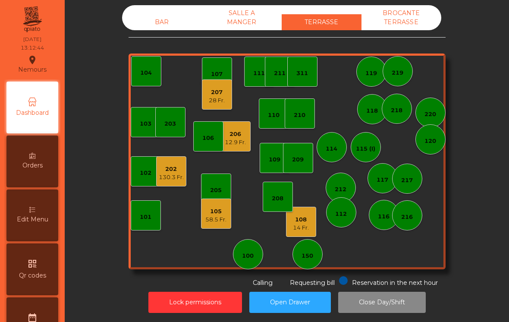
click at [224, 99] on div "28 Fr." at bounding box center [217, 100] width 16 height 9
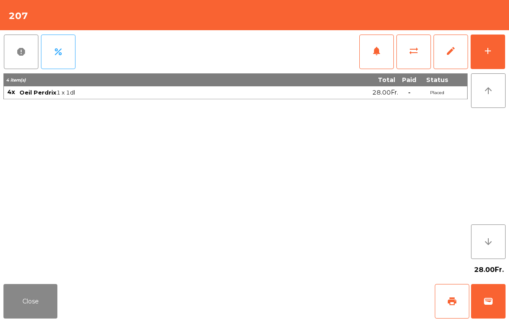
click at [38, 297] on button "Close" at bounding box center [30, 301] width 54 height 35
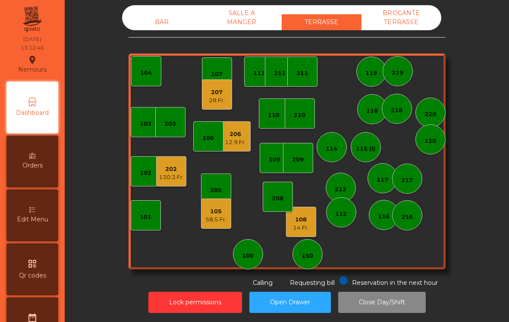
click at [174, 180] on div "130.3 Fr." at bounding box center [171, 177] width 25 height 9
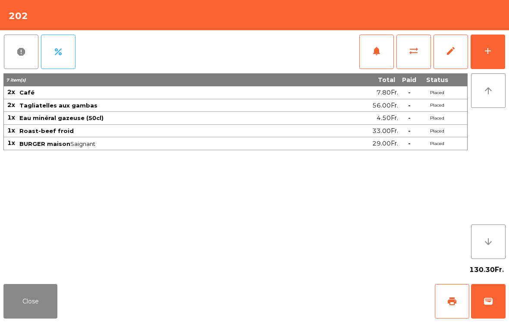
click at [41, 306] on button "Close" at bounding box center [30, 301] width 54 height 35
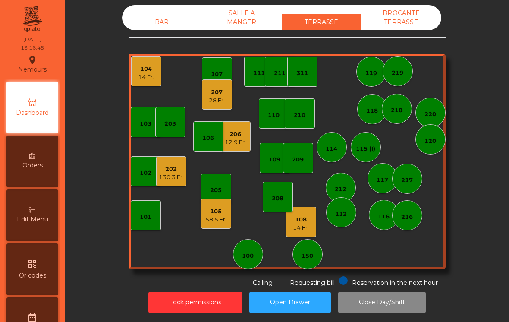
click at [148, 25] on div "BAR" at bounding box center [162, 22] width 80 height 16
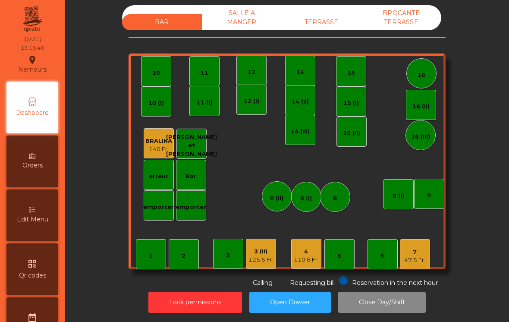
click at [311, 258] on div "110.8 Fr." at bounding box center [306, 259] width 25 height 9
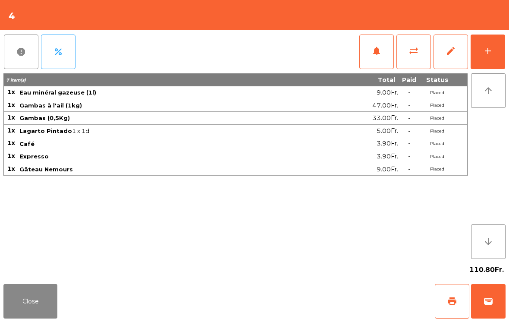
click at [449, 296] on span "print" at bounding box center [452, 301] width 10 height 10
click at [19, 315] on button "Close" at bounding box center [30, 301] width 54 height 35
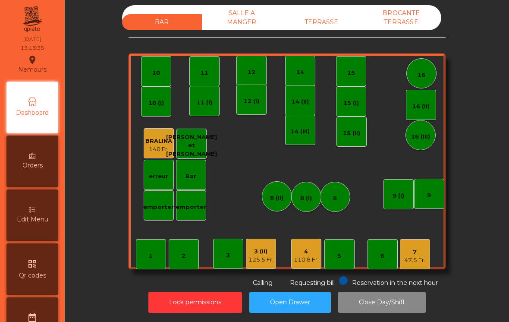
click at [340, 7] on div "BAR SALLE A MANGER TERRASSE BROCANTE TERRASSE" at bounding box center [281, 17] width 319 height 25
click at [340, 37] on hr at bounding box center [287, 37] width 317 height 0
click at [331, 15] on div "TERRASSE" at bounding box center [322, 22] width 80 height 16
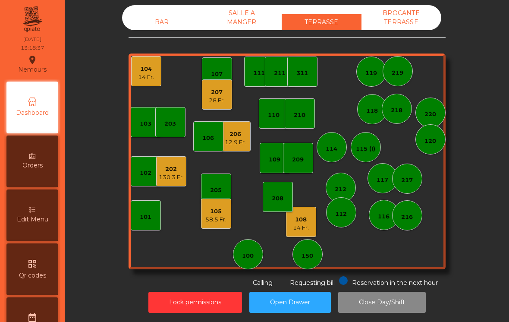
click at [168, 173] on div "130.3 Fr." at bounding box center [171, 177] width 25 height 9
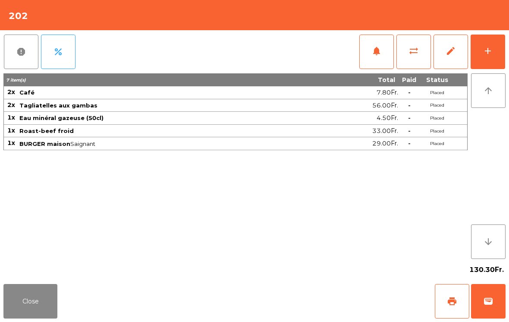
click at [483, 60] on button "add" at bounding box center [488, 52] width 35 height 35
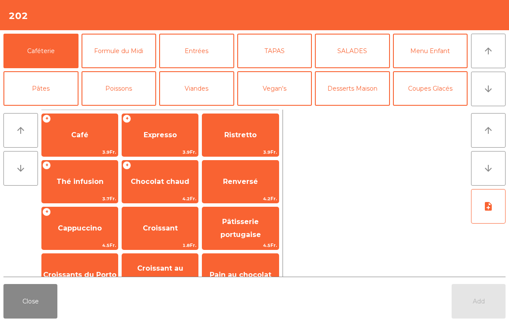
click at [169, 126] on span "Expresso" at bounding box center [160, 134] width 76 height 23
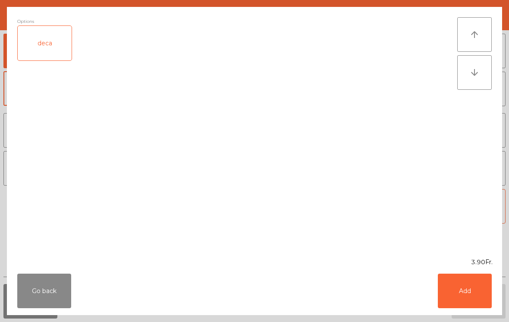
click at [477, 293] on button "Add" at bounding box center [465, 291] width 54 height 35
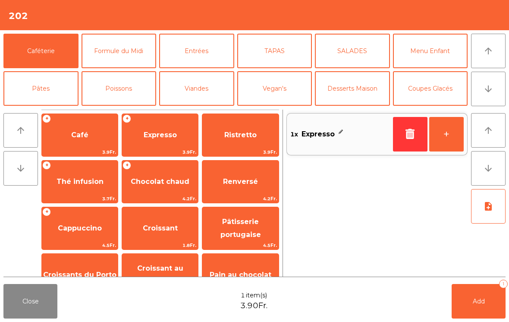
click at [447, 144] on button "+" at bounding box center [446, 134] width 35 height 35
click at [453, 308] on button "Add 2" at bounding box center [479, 301] width 54 height 35
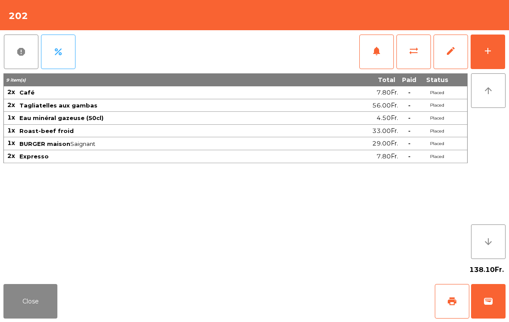
click at [27, 306] on button "Close" at bounding box center [30, 301] width 54 height 35
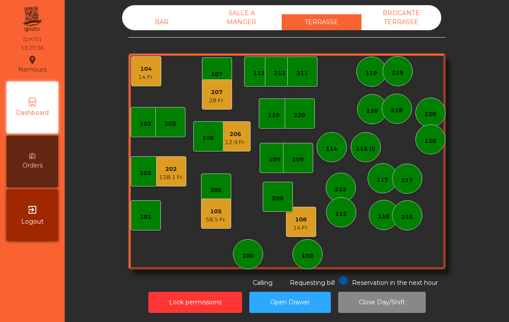
click at [148, 25] on div "BAR" at bounding box center [162, 22] width 80 height 16
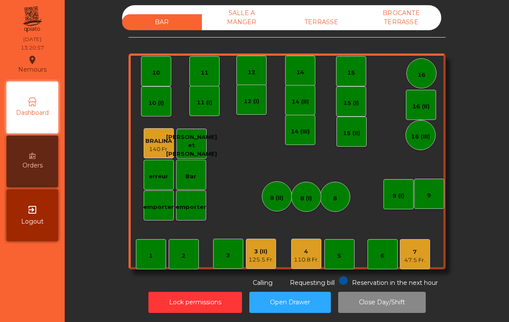
click at [257, 263] on div "125.5 Fr." at bounding box center [261, 259] width 25 height 9
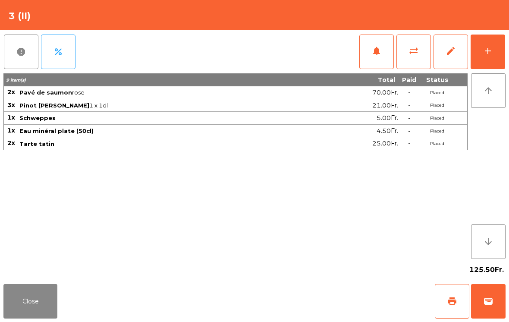
click at [490, 53] on div "add" at bounding box center [488, 51] width 10 height 10
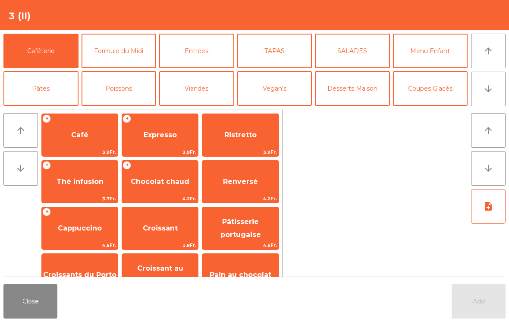
click at [153, 140] on span "Expresso" at bounding box center [160, 134] width 76 height 23
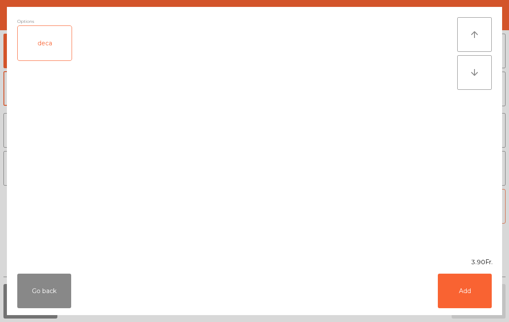
click at [452, 296] on button "Add" at bounding box center [465, 291] width 54 height 35
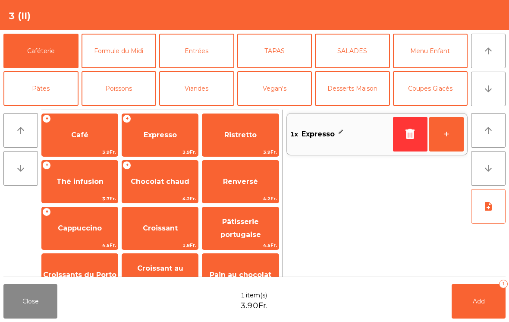
click at [473, 311] on button "Add 1" at bounding box center [479, 301] width 54 height 35
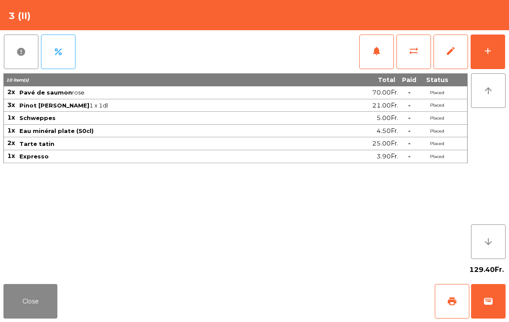
click at [30, 296] on button "Close" at bounding box center [30, 301] width 54 height 35
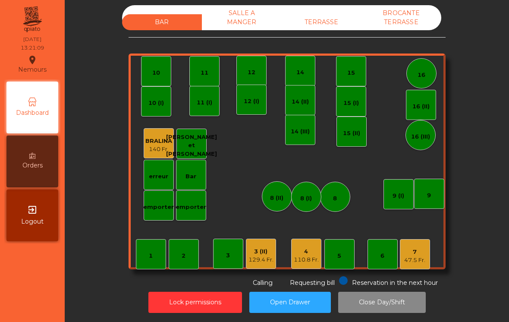
click at [418, 267] on div "7 47.5 Fr." at bounding box center [415, 254] width 30 height 30
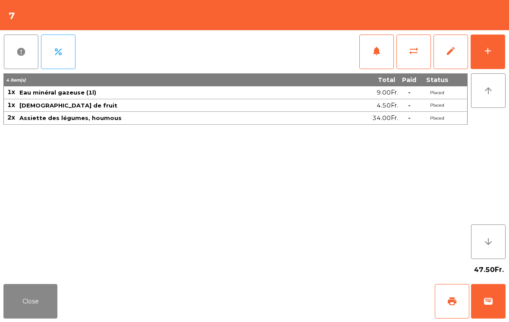
click at [482, 56] on button "add" at bounding box center [488, 52] width 35 height 35
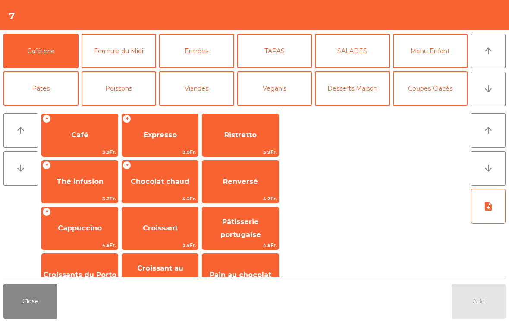
click at [485, 90] on icon "arrow_downward" at bounding box center [488, 89] width 10 height 10
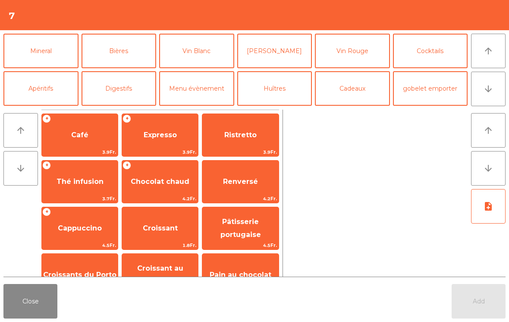
click at [42, 58] on button "Mineral" at bounding box center [40, 51] width 75 height 35
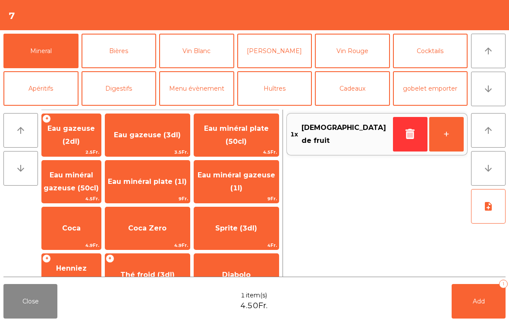
click at [478, 297] on button "Add 1" at bounding box center [479, 301] width 54 height 35
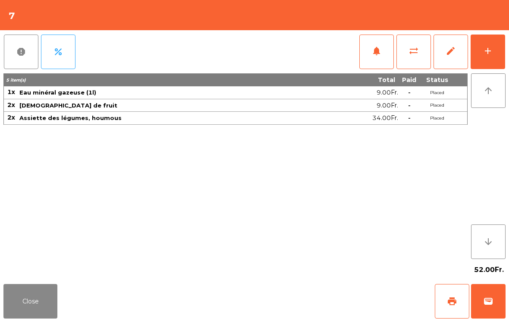
click at [37, 300] on button "Close" at bounding box center [30, 301] width 54 height 35
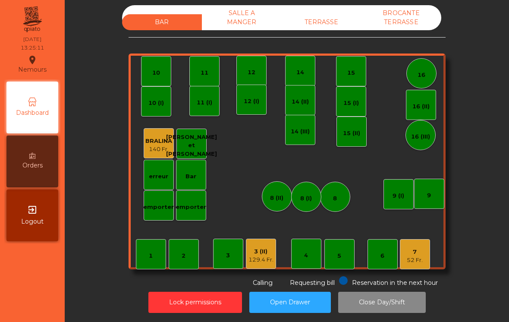
click at [267, 252] on div "3 (II)" at bounding box center [261, 251] width 25 height 9
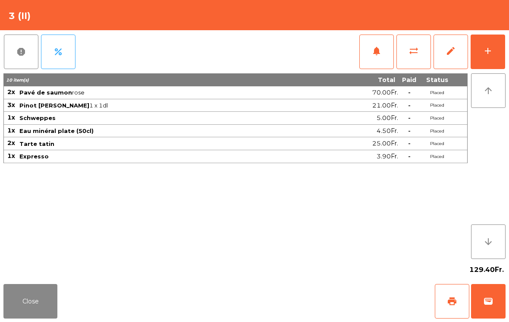
click at [38, 301] on button "Close" at bounding box center [30, 301] width 54 height 35
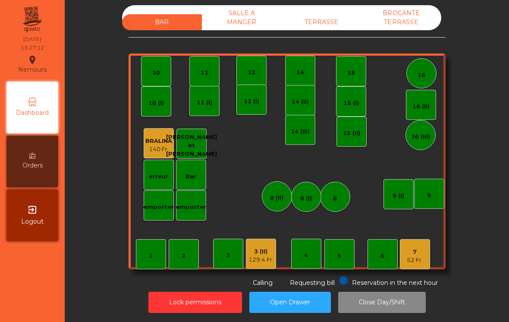
click at [318, 22] on div "TERRASSE" at bounding box center [322, 22] width 80 height 16
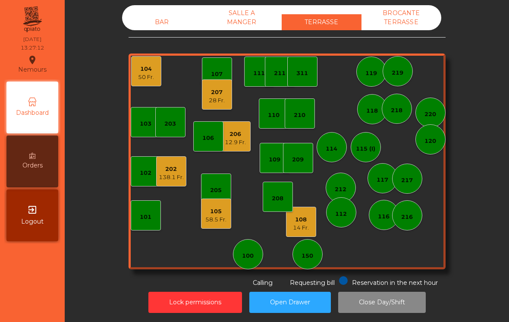
click at [241, 143] on div "12.9 Fr." at bounding box center [235, 142] width 21 height 9
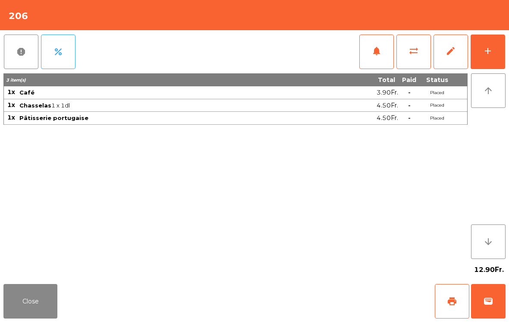
click at [451, 304] on span "print" at bounding box center [452, 301] width 10 height 10
click at [38, 304] on button "Close" at bounding box center [30, 301] width 54 height 35
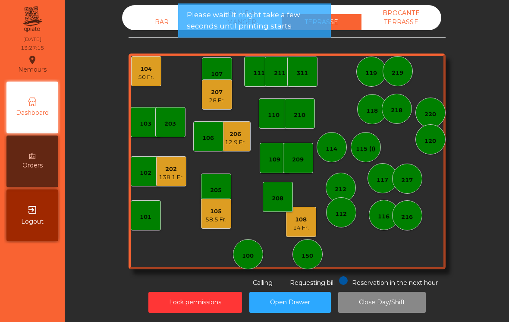
click at [301, 224] on div "14 Fr." at bounding box center [301, 228] width 16 height 9
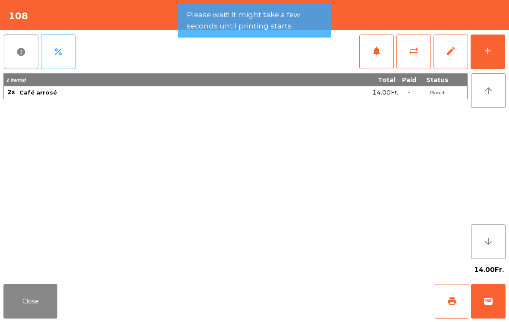
click at [496, 309] on button "wallet" at bounding box center [488, 301] width 35 height 35
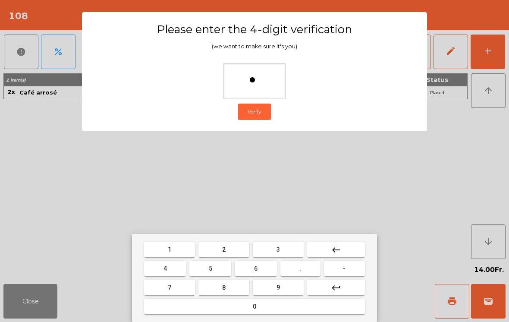
type input "**"
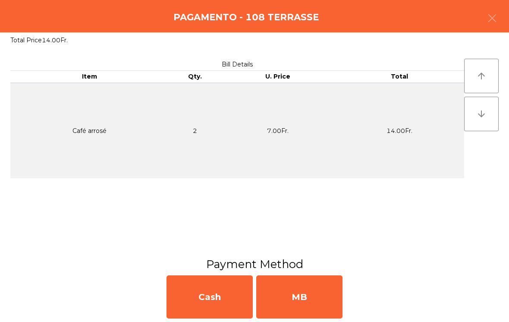
click at [312, 297] on div "MB" at bounding box center [299, 296] width 86 height 43
click at [310, 309] on div "No" at bounding box center [299, 296] width 86 height 43
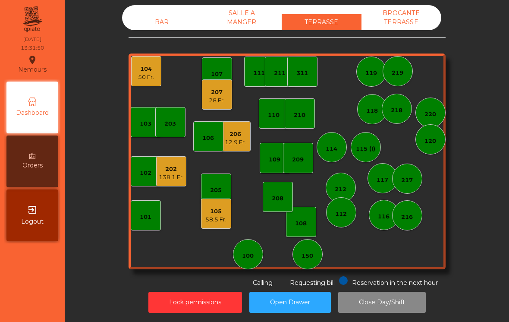
click at [145, 22] on div "BAR" at bounding box center [162, 22] width 80 height 16
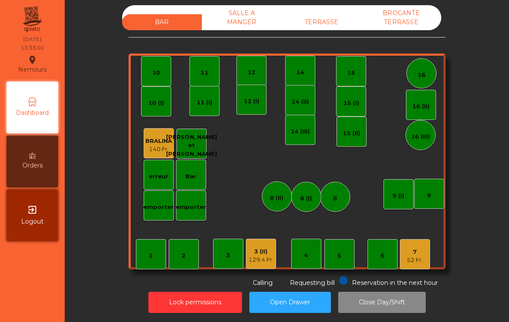
click at [262, 254] on div "3 (II)" at bounding box center [261, 251] width 25 height 9
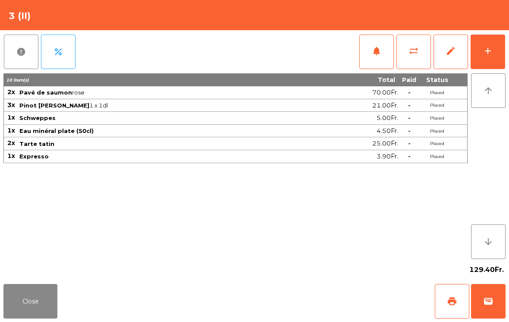
click at [416, 53] on span "sync_alt" at bounding box center [414, 51] width 10 height 10
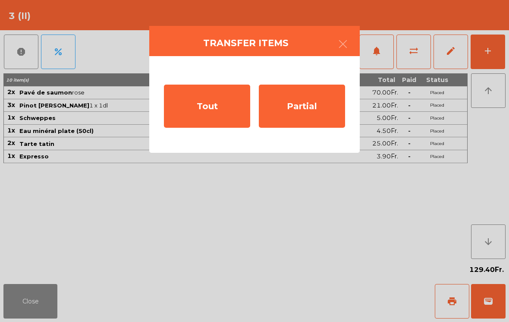
click at [220, 112] on div "Tout" at bounding box center [207, 106] width 86 height 43
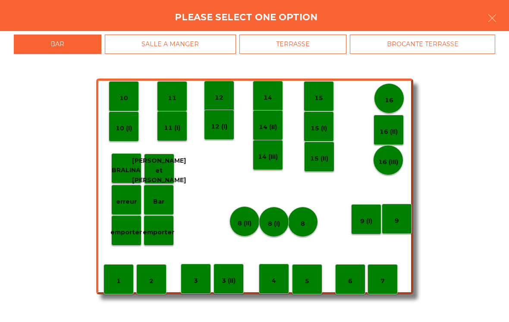
click at [208, 49] on div "SALLE A MANGER" at bounding box center [170, 44] width 131 height 19
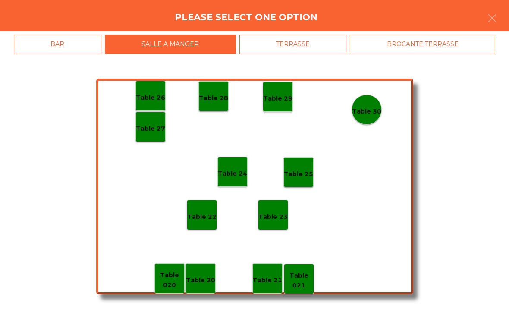
click at [209, 218] on p "Table 22" at bounding box center [201, 217] width 29 height 10
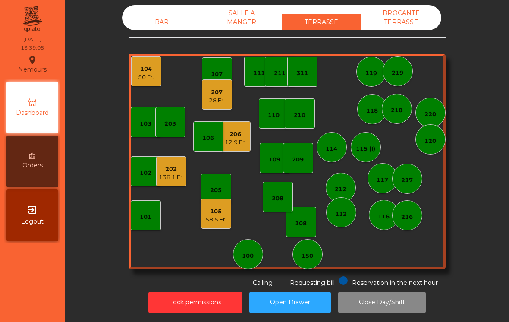
click at [213, 137] on div "106" at bounding box center [208, 138] width 12 height 9
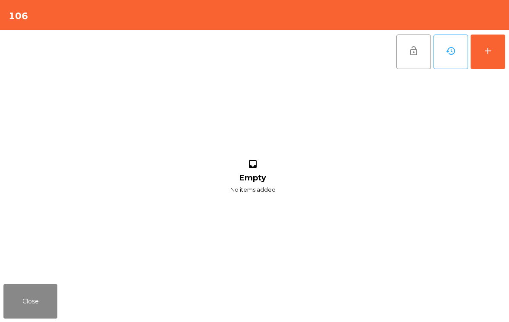
click at [491, 57] on button "add" at bounding box center [488, 52] width 35 height 35
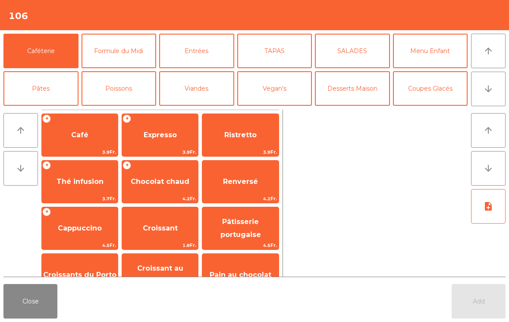
click at [498, 87] on button "arrow_downward" at bounding box center [488, 89] width 35 height 35
click at [36, 109] on button "Mineral" at bounding box center [40, 126] width 75 height 35
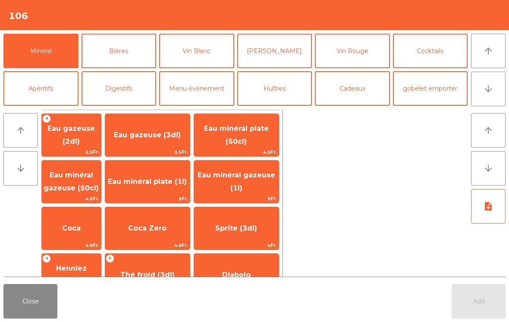
click at [76, 180] on span "Eau minéral gazeuse (50cl)" at bounding box center [71, 182] width 59 height 37
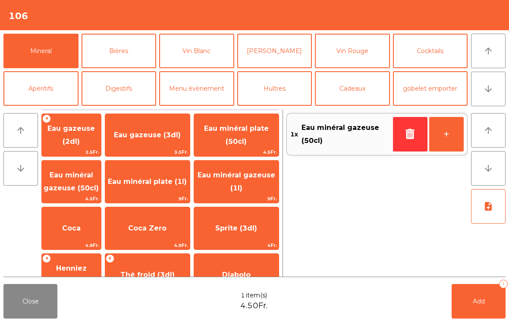
click at [65, 310] on span "Rivella" at bounding box center [71, 321] width 59 height 23
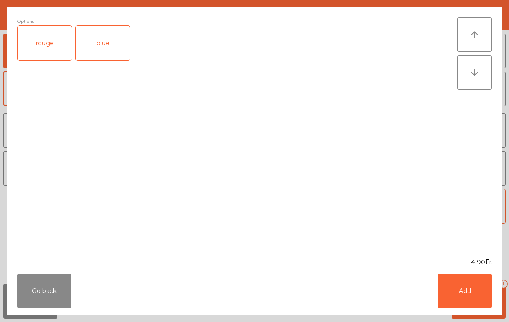
click at [471, 295] on button "Add" at bounding box center [465, 291] width 54 height 35
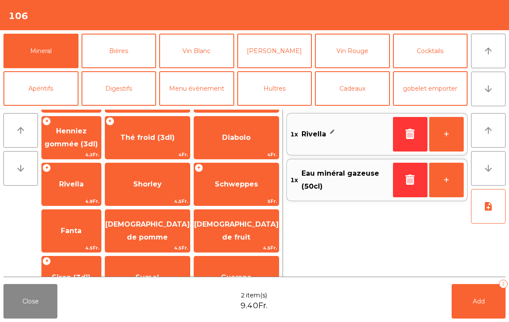
click at [482, 304] on span "Add" at bounding box center [479, 301] width 12 height 8
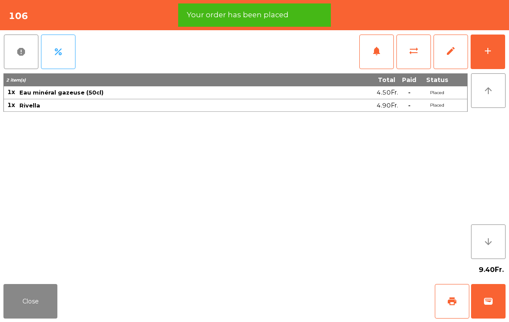
click at [453, 298] on span "print" at bounding box center [452, 301] width 10 height 10
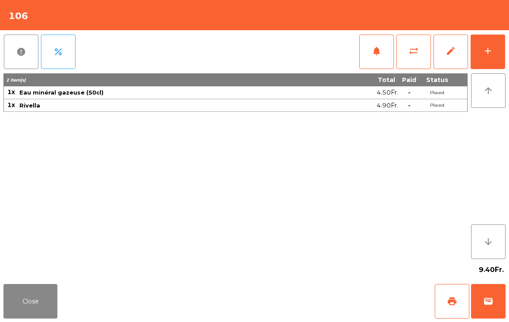
click at [33, 308] on button "Close" at bounding box center [30, 301] width 54 height 35
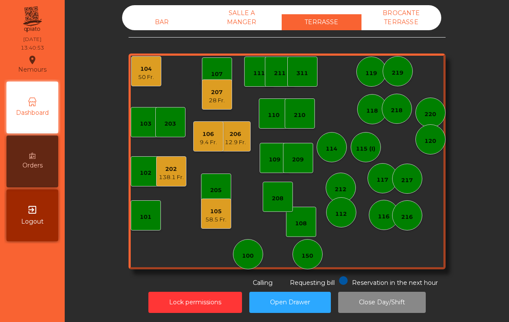
click at [242, 131] on div "206" at bounding box center [235, 134] width 21 height 9
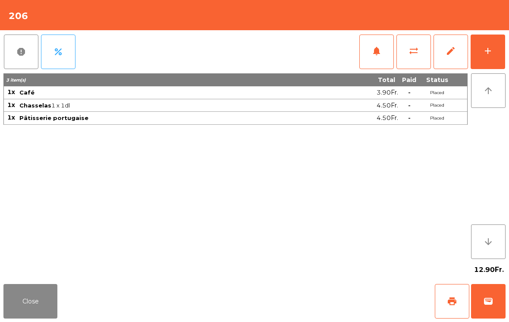
click at [488, 295] on button "wallet" at bounding box center [488, 301] width 35 height 35
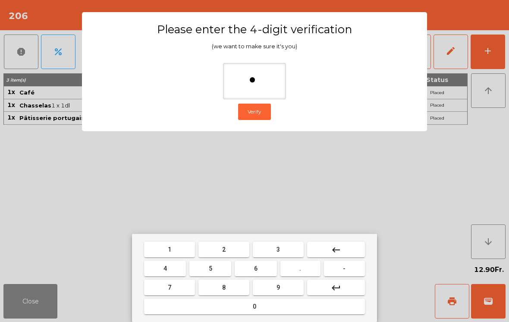
type input "**"
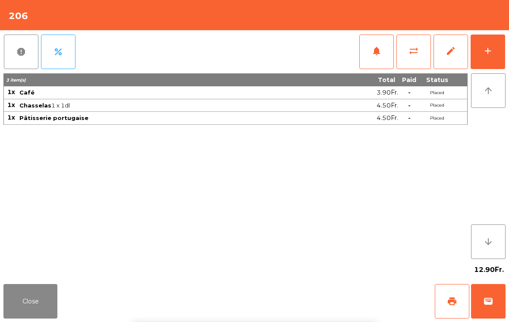
click at [334, 297] on div "Close print wallet" at bounding box center [254, 300] width 509 height 41
click at [315, 300] on div "Close print wallet" at bounding box center [254, 300] width 509 height 41
click at [309, 296] on div "Close print wallet" at bounding box center [254, 300] width 509 height 41
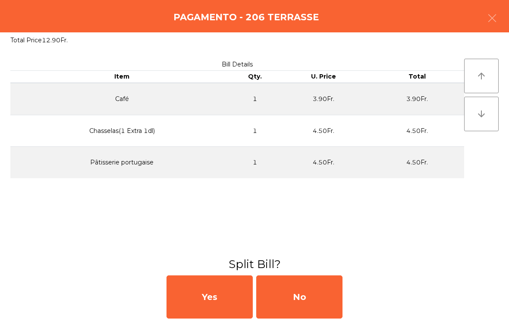
click at [309, 297] on div "No" at bounding box center [299, 296] width 86 height 43
click at [303, 299] on div "MB" at bounding box center [299, 296] width 86 height 43
click at [305, 288] on div "No" at bounding box center [299, 296] width 86 height 43
click at [298, 305] on div "No" at bounding box center [299, 296] width 86 height 43
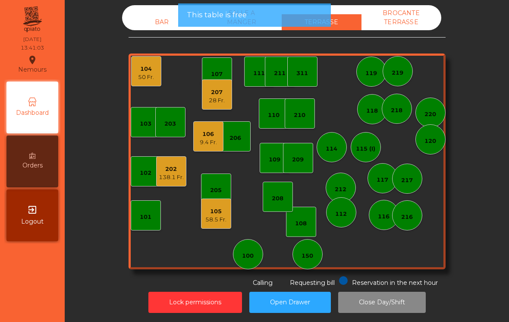
click at [213, 87] on div "207 28 Fr." at bounding box center [217, 95] width 16 height 20
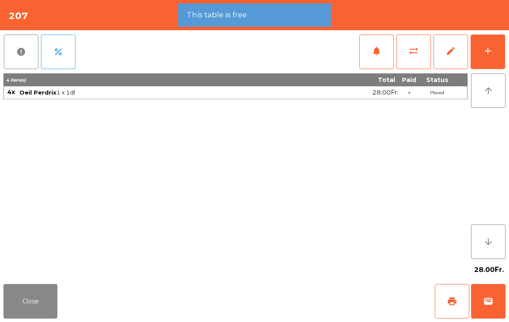
click at [485, 293] on button "wallet" at bounding box center [488, 301] width 35 height 35
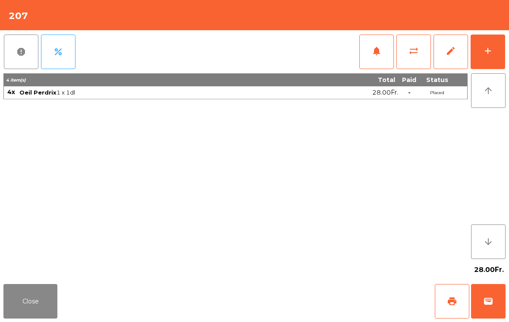
click at [316, 315] on div "Close print wallet" at bounding box center [254, 300] width 509 height 41
click at [314, 315] on div "Close print wallet" at bounding box center [254, 300] width 509 height 41
click at [337, 293] on div "Close print wallet" at bounding box center [254, 300] width 509 height 41
click at [330, 298] on div "Close print wallet" at bounding box center [254, 300] width 509 height 41
click at [320, 297] on div "Close print wallet" at bounding box center [254, 300] width 509 height 41
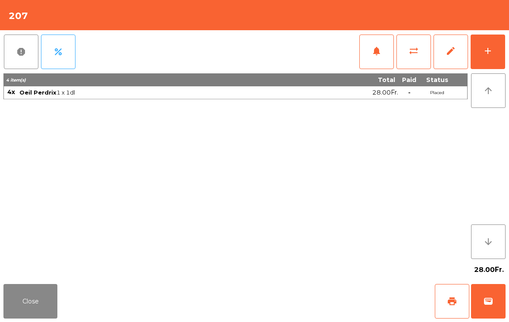
click at [324, 293] on div "Close print wallet" at bounding box center [254, 300] width 509 height 41
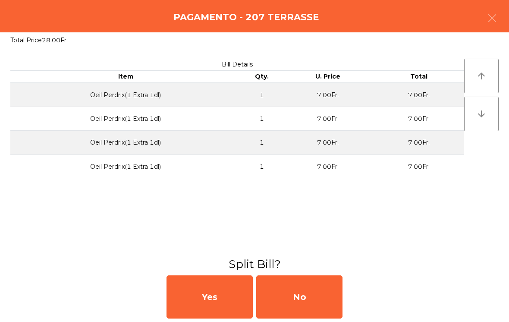
click at [341, 295] on div "No" at bounding box center [299, 296] width 86 height 43
click at [330, 295] on div "MB" at bounding box center [299, 296] width 86 height 43
click at [311, 300] on div "No" at bounding box center [299, 296] width 86 height 43
click at [313, 307] on div "No" at bounding box center [299, 296] width 86 height 43
click at [315, 307] on div "No" at bounding box center [299, 296] width 86 height 43
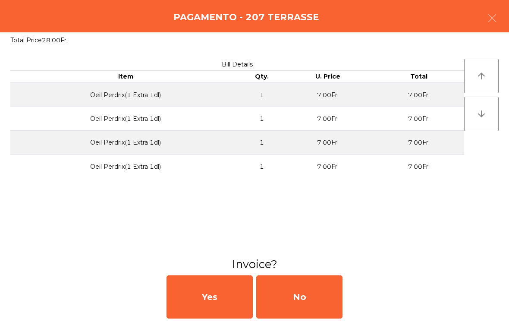
click at [315, 304] on div "No" at bounding box center [299, 296] width 86 height 43
click at [320, 300] on div "No" at bounding box center [299, 296] width 86 height 43
click at [322, 299] on div "No" at bounding box center [299, 296] width 86 height 43
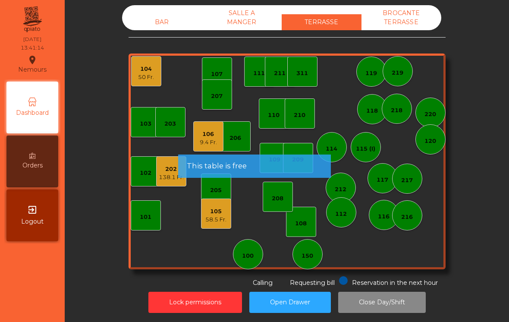
click at [212, 221] on div "58.5 Fr." at bounding box center [215, 219] width 21 height 9
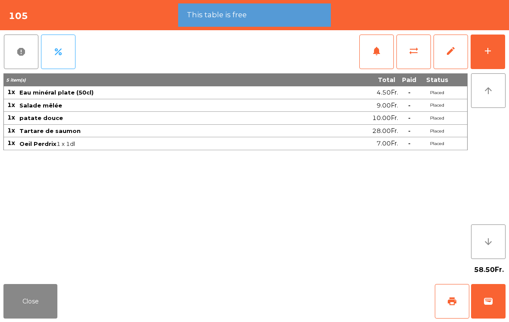
click at [501, 309] on button "wallet" at bounding box center [488, 301] width 35 height 35
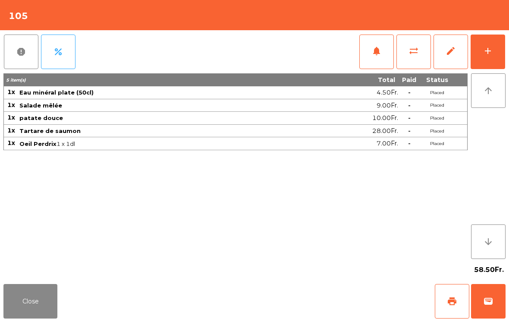
click at [344, 298] on div "Close print wallet" at bounding box center [254, 300] width 509 height 41
click at [325, 308] on div "Close print wallet" at bounding box center [254, 300] width 509 height 41
click at [315, 315] on div "Close print wallet" at bounding box center [254, 300] width 509 height 41
click at [312, 305] on div "Close print wallet" at bounding box center [254, 300] width 509 height 41
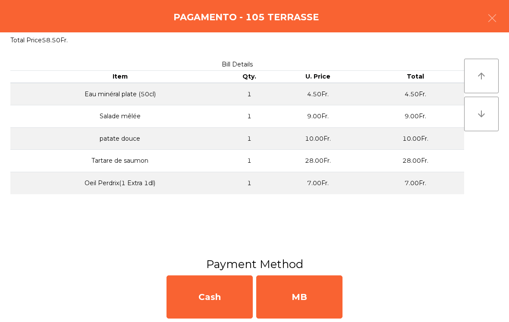
click at [315, 298] on div "MB" at bounding box center [299, 296] width 86 height 43
click at [319, 293] on div "No" at bounding box center [299, 296] width 86 height 43
click at [317, 291] on div "No" at bounding box center [299, 296] width 86 height 43
click at [315, 290] on div "No" at bounding box center [299, 296] width 86 height 43
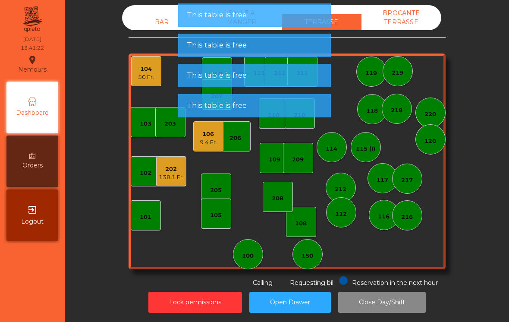
click at [306, 221] on div "108" at bounding box center [301, 223] width 12 height 9
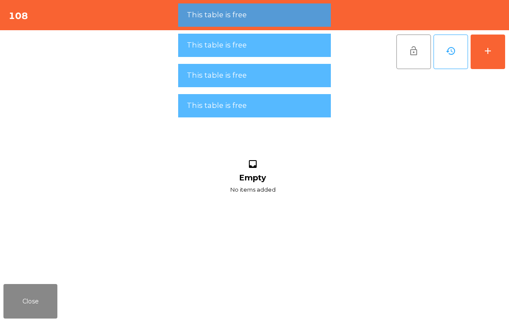
click at [492, 44] on button "add" at bounding box center [488, 52] width 35 height 35
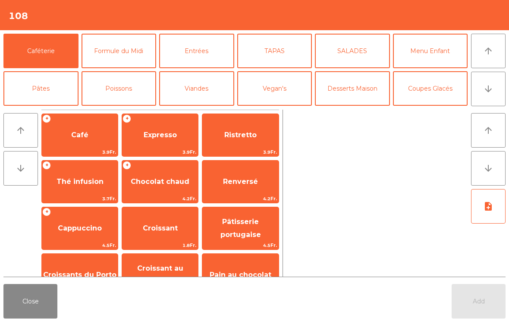
scroll to position [44, 0]
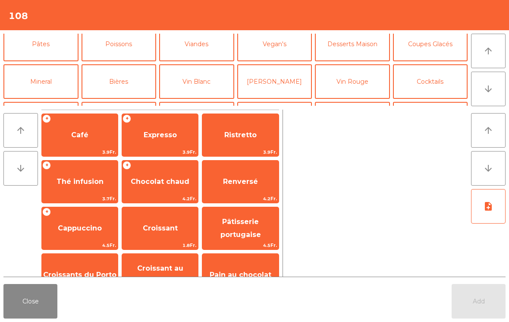
click at [126, 78] on button "Bières" at bounding box center [119, 81] width 75 height 35
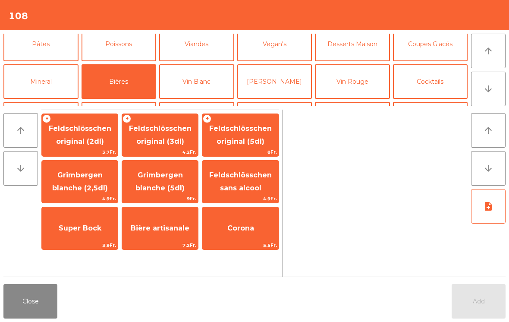
click at [261, 136] on span "Feldschlösschen original (5dl)" at bounding box center [240, 135] width 76 height 37
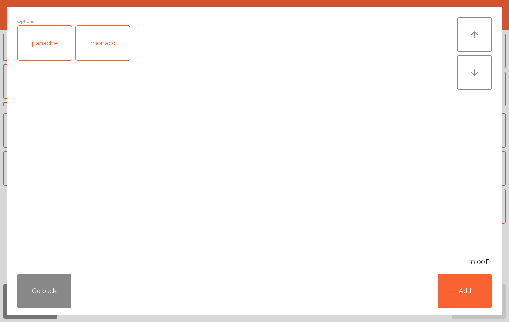
click at [472, 284] on button "Add" at bounding box center [465, 291] width 54 height 35
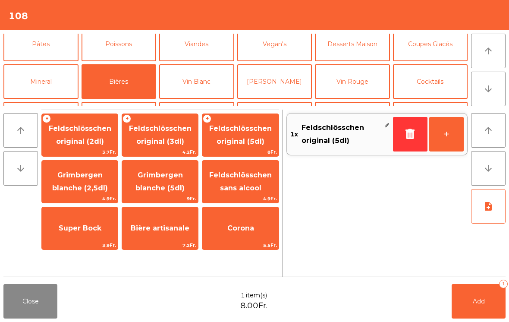
click at [153, 180] on span "Grimbergen blanche (5dl)" at bounding box center [160, 182] width 76 height 37
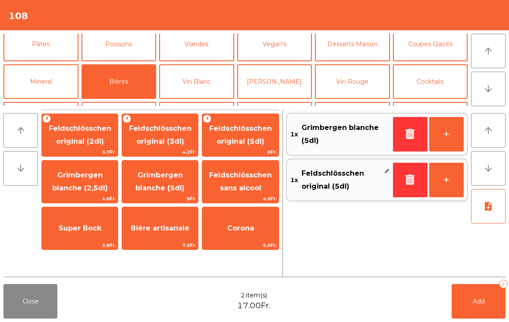
scroll to position [59, 0]
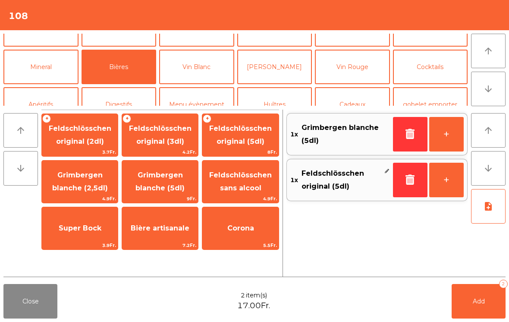
click at [486, 309] on button "Add 2" at bounding box center [479, 301] width 54 height 35
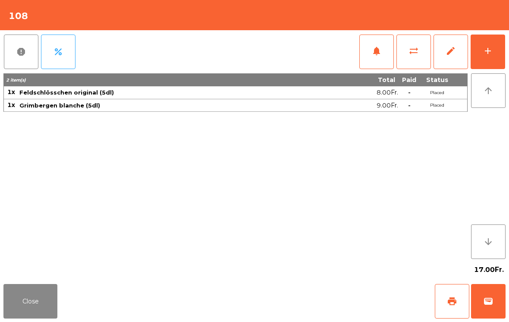
click at [20, 297] on button "Close" at bounding box center [30, 301] width 54 height 35
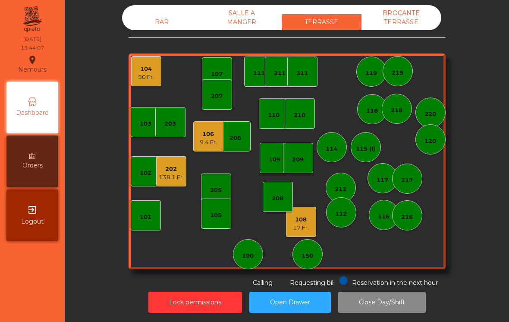
click at [148, 22] on div "BAR" at bounding box center [162, 22] width 80 height 16
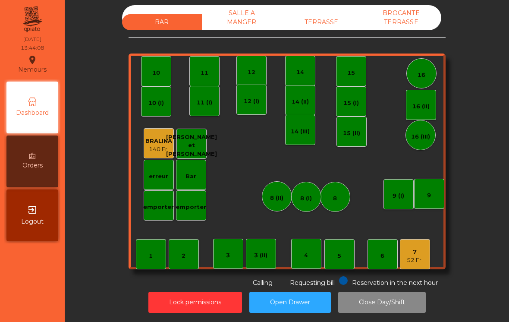
click at [418, 255] on div "7" at bounding box center [415, 252] width 16 height 9
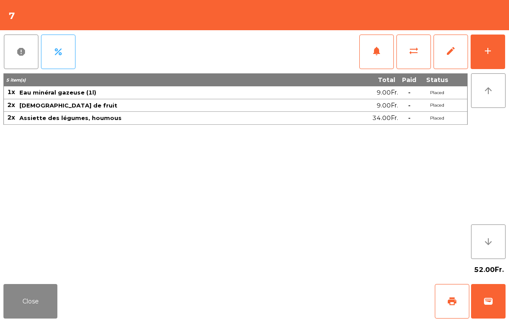
click at [497, 50] on button "add" at bounding box center [488, 52] width 35 height 35
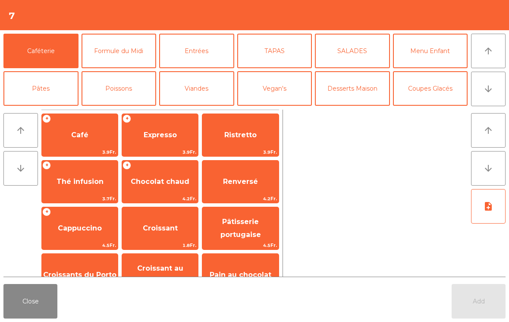
click at [496, 91] on button "arrow_downward" at bounding box center [488, 89] width 35 height 35
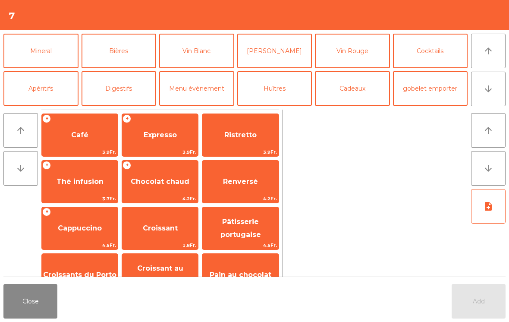
click at [50, 56] on button "Mineral" at bounding box center [40, 51] width 75 height 35
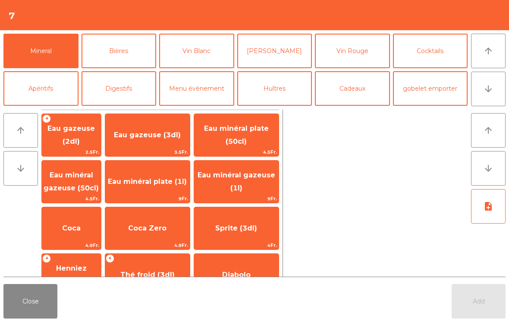
scroll to position [202, 0]
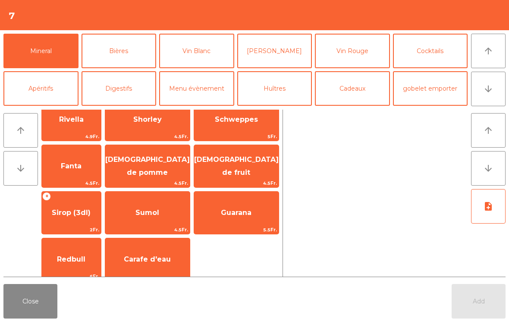
click at [226, 167] on span "[DEMOGRAPHIC_DATA] de fruit" at bounding box center [236, 165] width 85 height 21
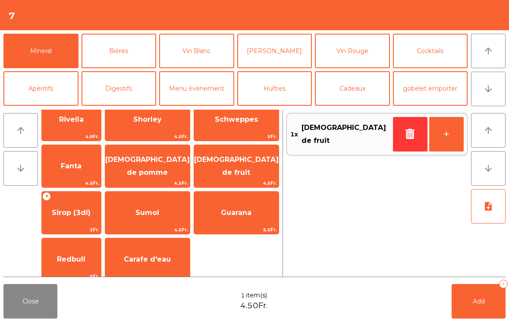
click at [499, 55] on button "arrow_upward" at bounding box center [488, 51] width 35 height 35
click at [445, 31] on button "Coupes Glacés" at bounding box center [430, 13] width 75 height 35
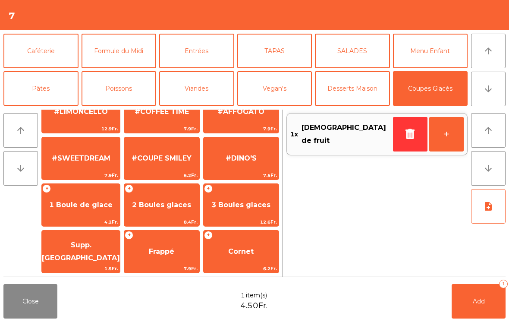
scroll to position [164, 0]
click at [152, 213] on span "2 Boules glaces" at bounding box center [161, 204] width 75 height 23
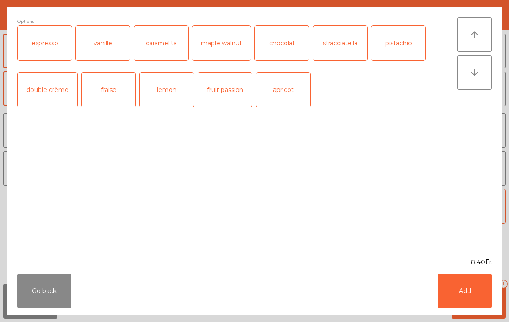
click at [486, 291] on button "Add" at bounding box center [465, 291] width 54 height 35
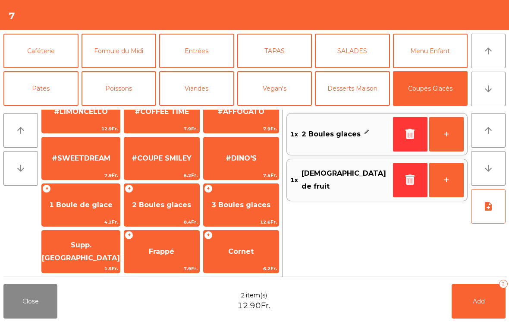
click at [480, 299] on span "Add" at bounding box center [479, 301] width 12 height 8
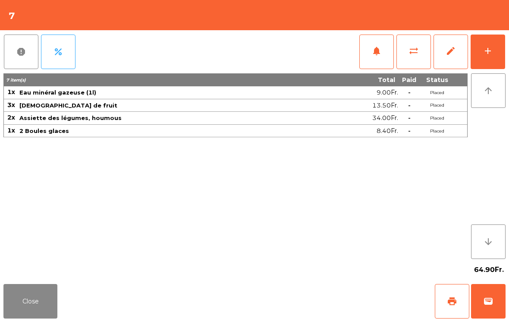
click at [25, 293] on button "Close" at bounding box center [30, 301] width 54 height 35
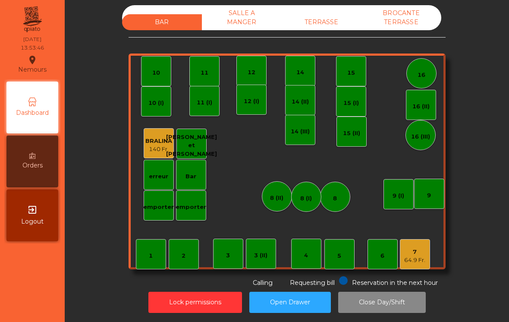
click at [316, 21] on div "TERRASSE" at bounding box center [322, 22] width 80 height 16
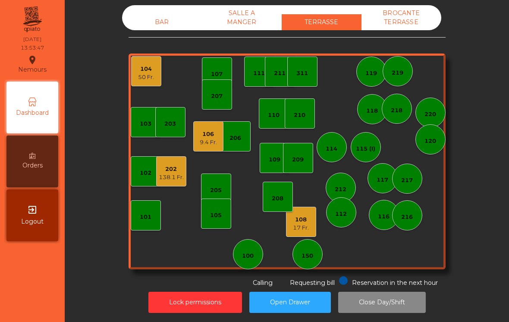
click at [204, 150] on div "106 9.4 Fr." at bounding box center [208, 136] width 30 height 30
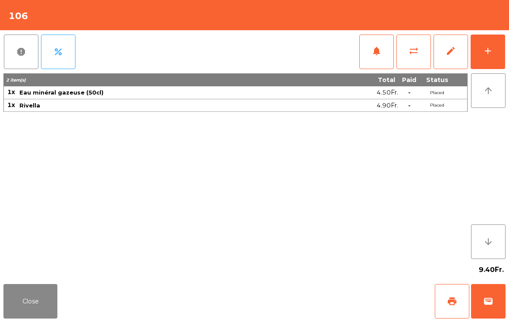
click at [488, 303] on span "wallet" at bounding box center [488, 301] width 10 height 10
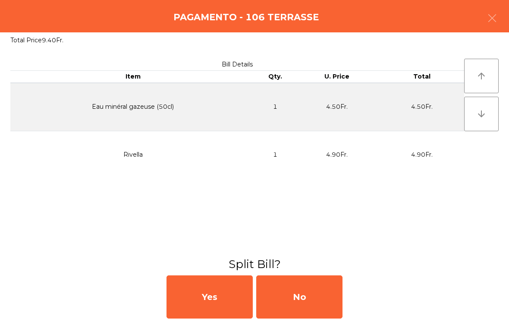
click at [305, 299] on div "No" at bounding box center [299, 296] width 86 height 43
click at [281, 295] on div "No" at bounding box center [299, 296] width 86 height 43
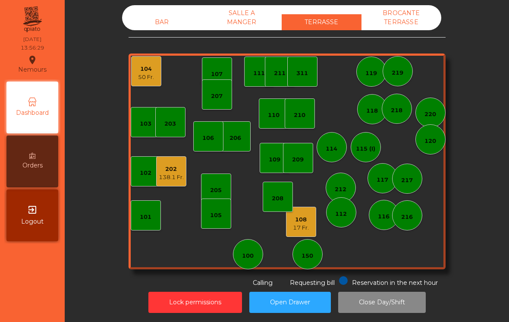
click at [213, 74] on div "107" at bounding box center [217, 74] width 12 height 9
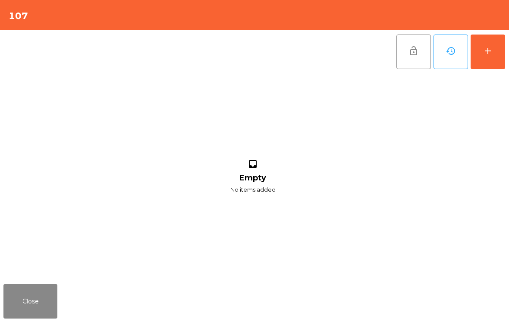
click at [492, 41] on button "add" at bounding box center [488, 52] width 35 height 35
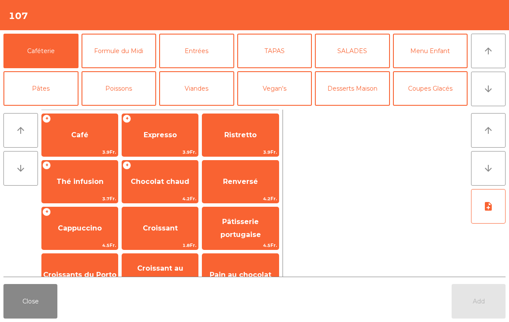
click at [493, 94] on icon "arrow_downward" at bounding box center [488, 89] width 10 height 10
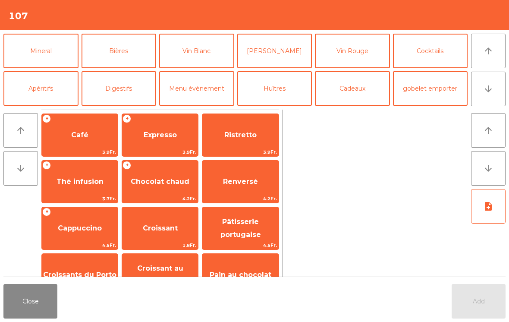
click at [112, 50] on button "Bières" at bounding box center [119, 51] width 75 height 35
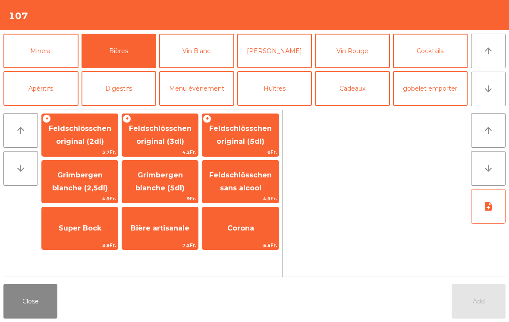
click at [161, 135] on span "Feldschlösschen original (3dl)" at bounding box center [160, 135] width 76 height 37
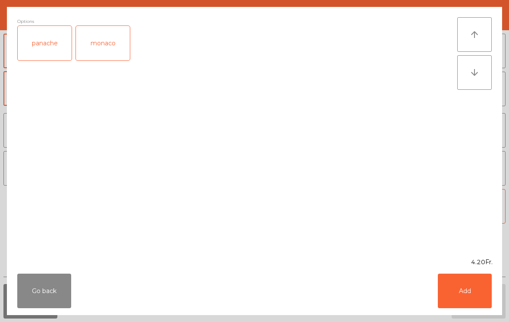
click at [472, 293] on button "Add" at bounding box center [465, 291] width 54 height 35
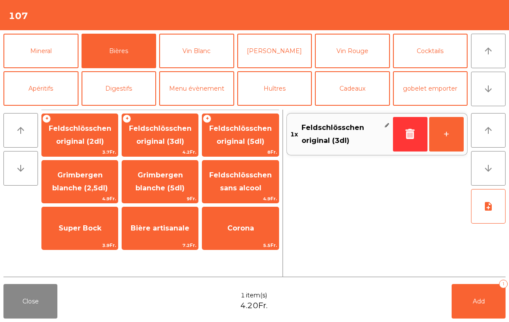
click at [24, 54] on button "Mineral" at bounding box center [40, 51] width 75 height 35
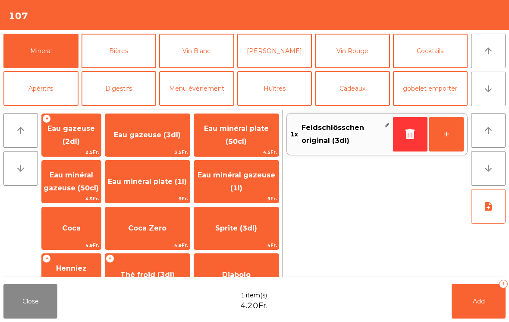
click at [100, 225] on span "Coca" at bounding box center [71, 228] width 59 height 23
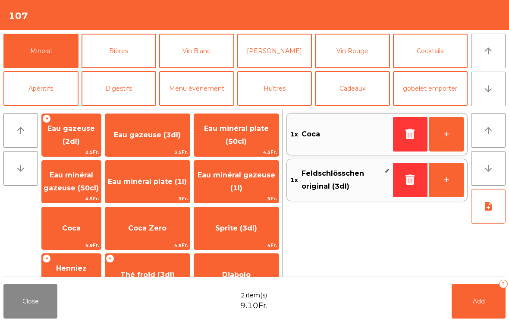
click at [477, 306] on button "Add 2" at bounding box center [479, 301] width 54 height 35
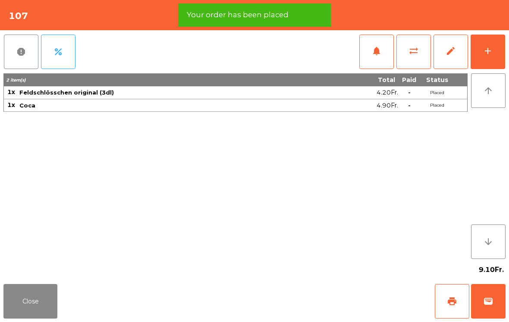
click at [32, 314] on button "Close" at bounding box center [30, 301] width 54 height 35
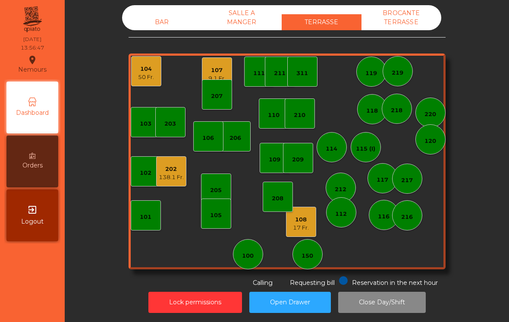
click at [174, 174] on div "138.1 Fr." at bounding box center [171, 177] width 25 height 9
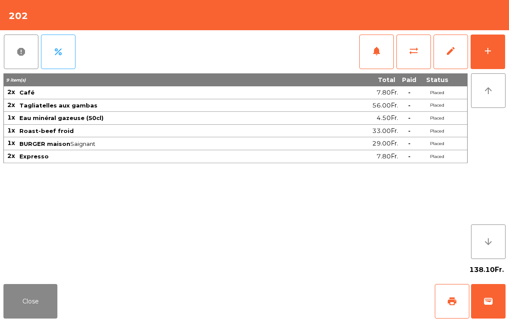
click at [500, 296] on button "wallet" at bounding box center [488, 301] width 35 height 35
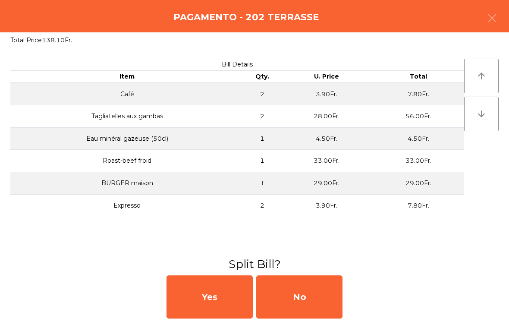
click at [317, 304] on div "No" at bounding box center [299, 296] width 86 height 43
click at [318, 305] on div "MB" at bounding box center [299, 296] width 86 height 43
click at [288, 300] on div "No" at bounding box center [299, 296] width 86 height 43
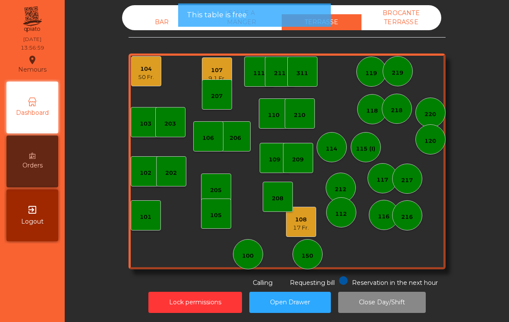
click at [218, 223] on div "105" at bounding box center [216, 214] width 30 height 30
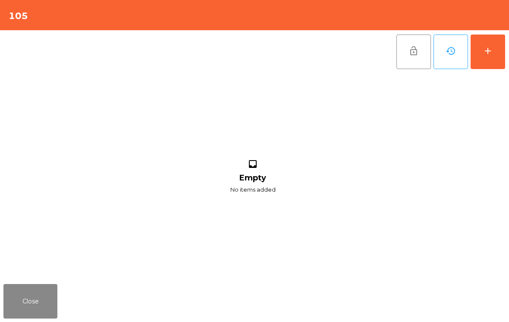
click at [490, 57] on button "add" at bounding box center [488, 52] width 35 height 35
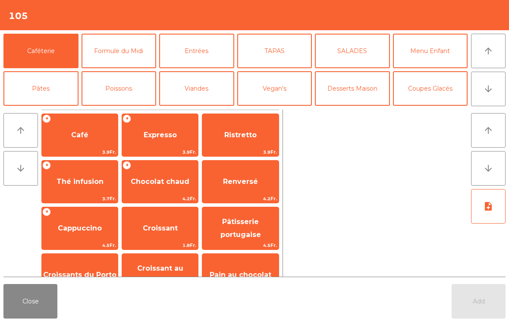
click at [495, 84] on button "arrow_downward" at bounding box center [488, 89] width 35 height 35
click at [124, 109] on button "Bières" at bounding box center [119, 126] width 75 height 35
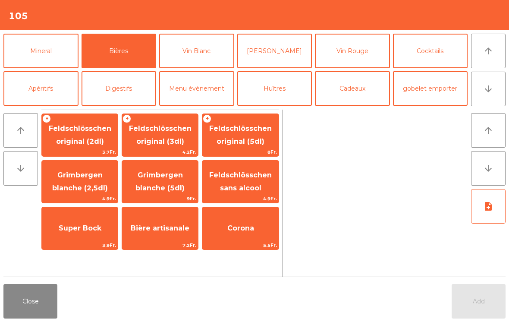
click at [163, 142] on span "Feldschlösschen original (3dl)" at bounding box center [160, 134] width 63 height 21
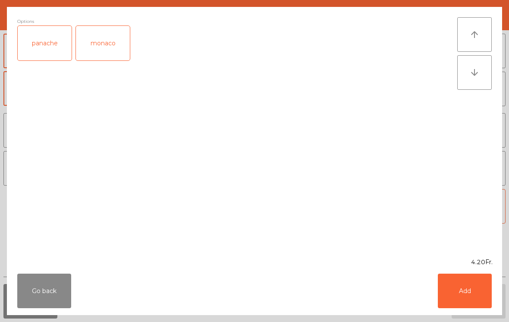
click at [470, 300] on button "Add" at bounding box center [465, 291] width 54 height 35
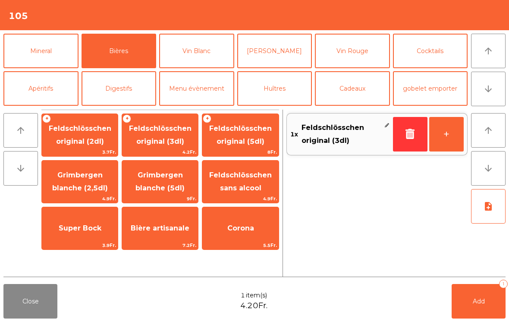
click at [220, 139] on span "Feldschlösschen original (5dl)" at bounding box center [240, 134] width 63 height 21
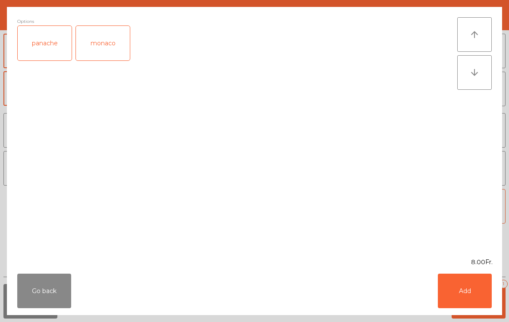
click at [470, 304] on button "Add" at bounding box center [465, 291] width 54 height 35
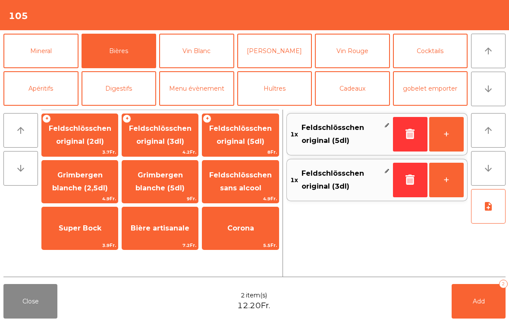
click at [481, 302] on span "Add" at bounding box center [479, 301] width 12 height 8
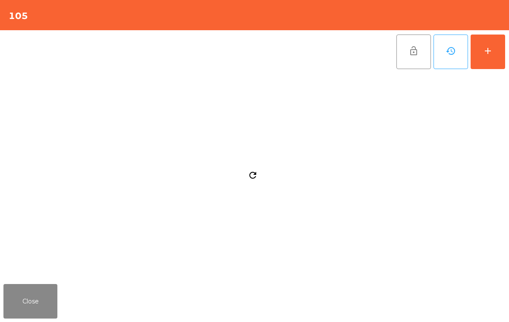
click at [22, 298] on button "Close" at bounding box center [30, 301] width 54 height 35
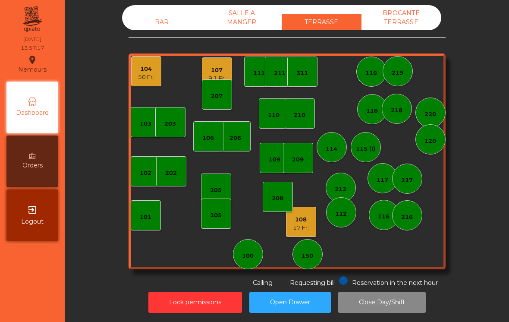
click at [224, 76] on div "9.1 Fr." at bounding box center [216, 78] width 17 height 9
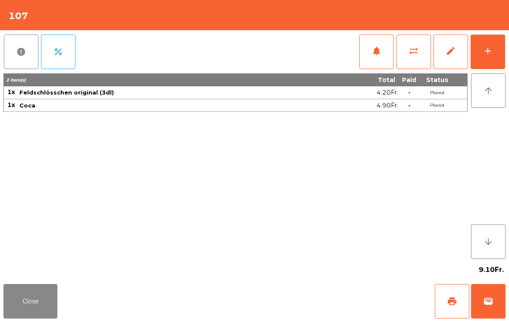
click at [452, 305] on span "print" at bounding box center [452, 301] width 10 height 10
click at [36, 301] on button "Close" at bounding box center [30, 301] width 54 height 35
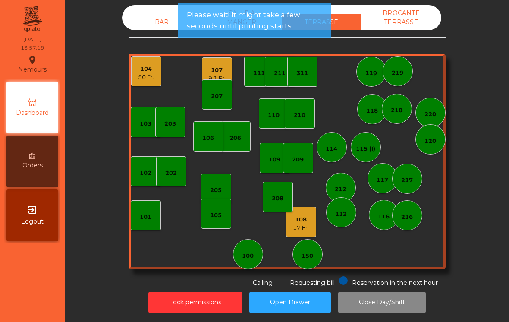
click at [304, 230] on div "17 Fr." at bounding box center [301, 228] width 16 height 9
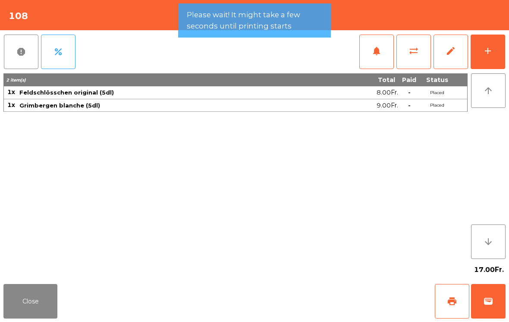
click at [32, 305] on button "Close" at bounding box center [30, 301] width 54 height 35
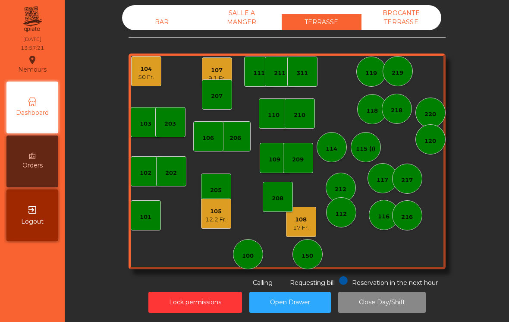
click at [154, 77] on div "50 Fr." at bounding box center [146, 77] width 16 height 9
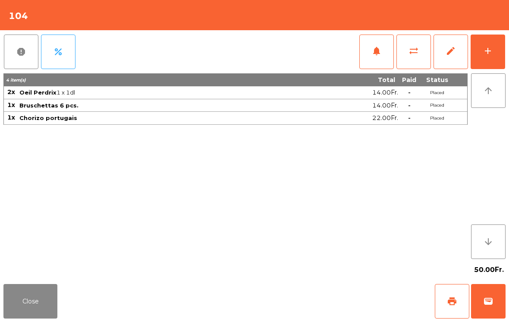
click at [451, 301] on span "print" at bounding box center [452, 301] width 10 height 10
click at [37, 302] on button "Close" at bounding box center [30, 301] width 54 height 35
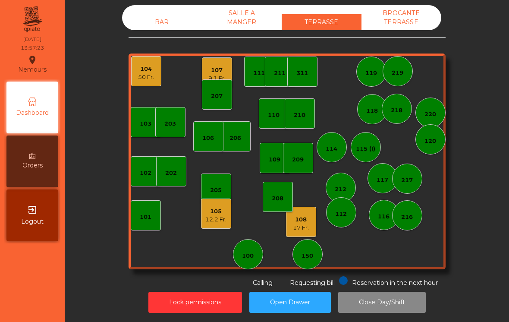
click at [223, 223] on div "12.2 Fr." at bounding box center [215, 219] width 21 height 9
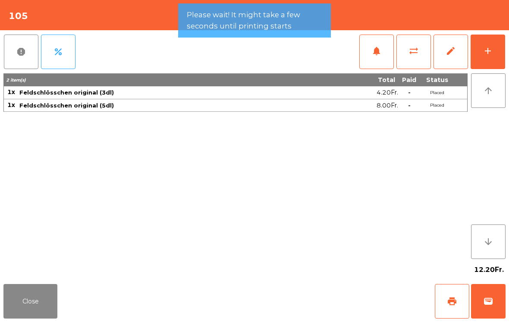
click at [455, 306] on span "print" at bounding box center [452, 301] width 10 height 10
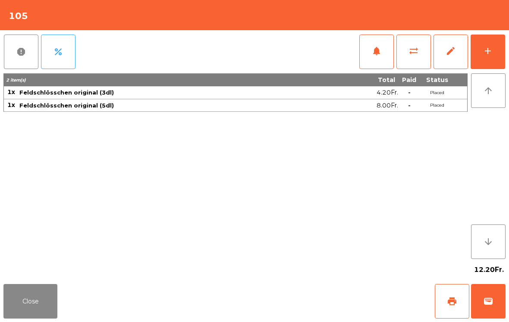
click at [28, 313] on button "Close" at bounding box center [30, 301] width 54 height 35
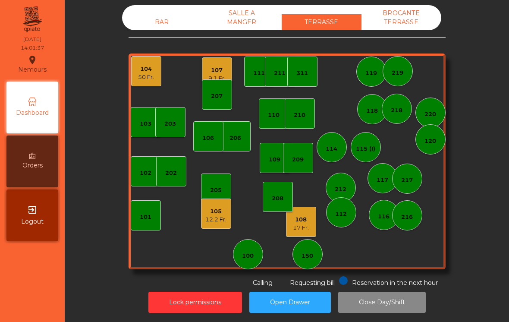
click at [150, 60] on div "104 50 Fr." at bounding box center [146, 71] width 30 height 30
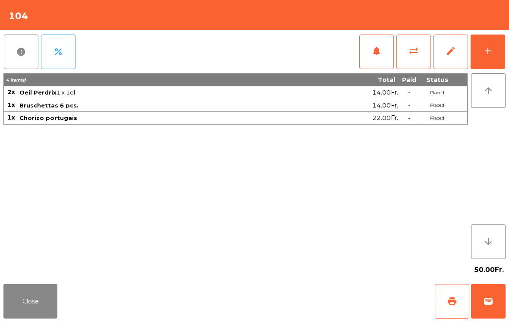
click at [492, 298] on span "wallet" at bounding box center [488, 301] width 10 height 10
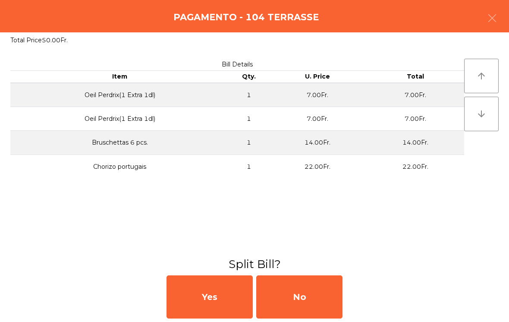
click at [319, 304] on div "No" at bounding box center [299, 296] width 86 height 43
click at [286, 296] on div "MB" at bounding box center [299, 296] width 86 height 43
click at [321, 304] on div "No" at bounding box center [299, 296] width 86 height 43
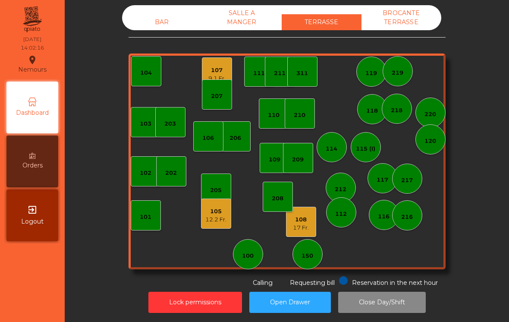
click at [212, 73] on div "107" at bounding box center [216, 70] width 17 height 9
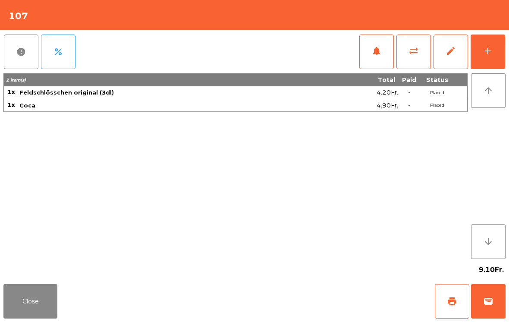
click at [490, 305] on span "wallet" at bounding box center [488, 301] width 10 height 10
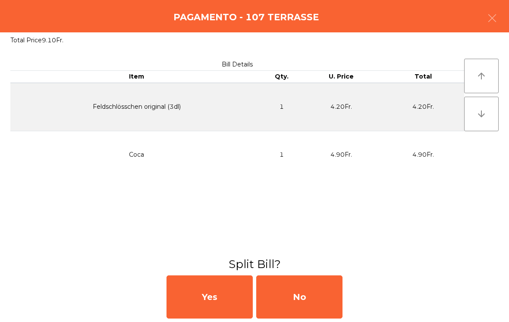
click at [303, 304] on div "No" at bounding box center [299, 296] width 86 height 43
click at [303, 292] on div "No" at bounding box center [299, 296] width 86 height 43
click at [321, 294] on div "No" at bounding box center [299, 296] width 86 height 43
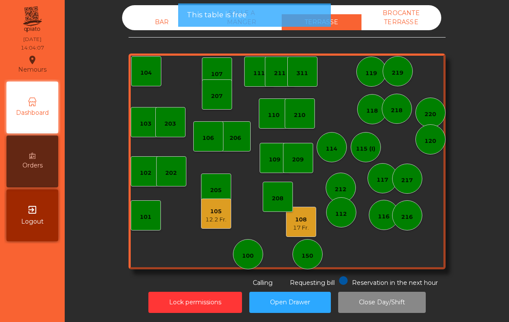
click at [218, 219] on div "12.2 Fr." at bounding box center [215, 219] width 21 height 9
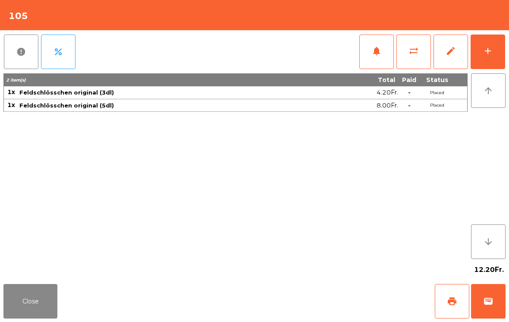
click at [495, 285] on button "wallet" at bounding box center [488, 301] width 35 height 35
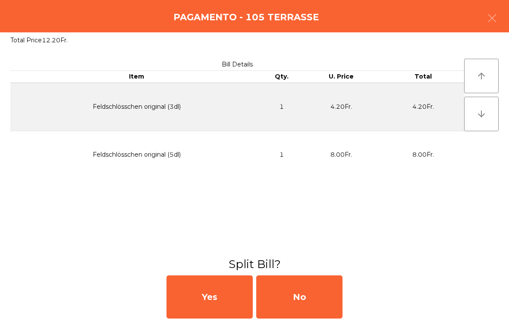
click at [319, 299] on div "No" at bounding box center [299, 296] width 86 height 43
click at [322, 300] on div "MB" at bounding box center [299, 296] width 86 height 43
click at [316, 300] on div "No" at bounding box center [299, 296] width 86 height 43
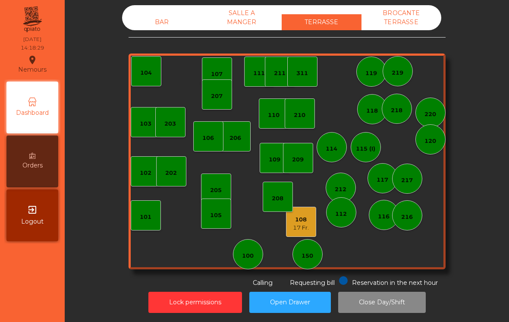
click at [165, 24] on div "BAR" at bounding box center [162, 22] width 80 height 16
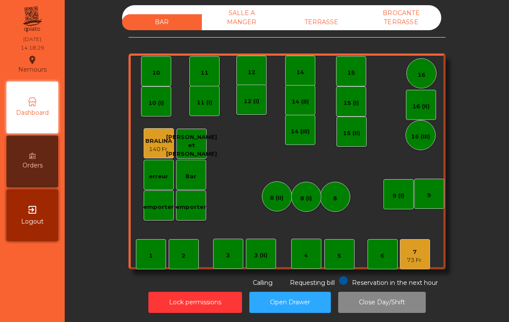
click at [426, 256] on div "7 73 Fr." at bounding box center [415, 254] width 30 height 30
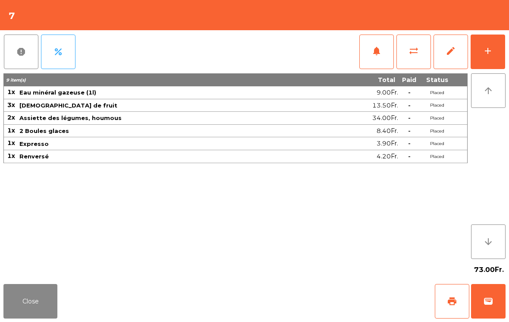
click at [443, 299] on button "print" at bounding box center [452, 301] width 35 height 35
click at [10, 312] on button "Close" at bounding box center [30, 301] width 54 height 35
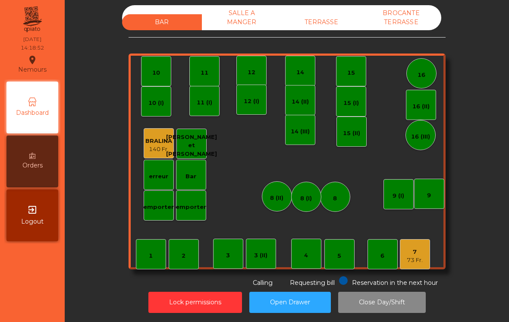
click at [325, 18] on div "TERRASSE" at bounding box center [322, 22] width 80 height 16
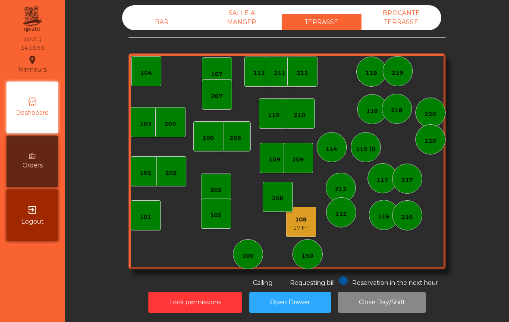
click at [305, 220] on div "108" at bounding box center [301, 219] width 16 height 9
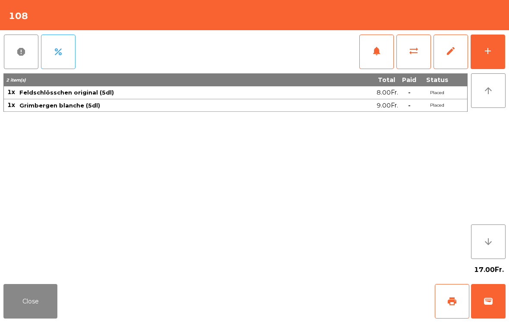
click at [495, 47] on button "add" at bounding box center [488, 52] width 35 height 35
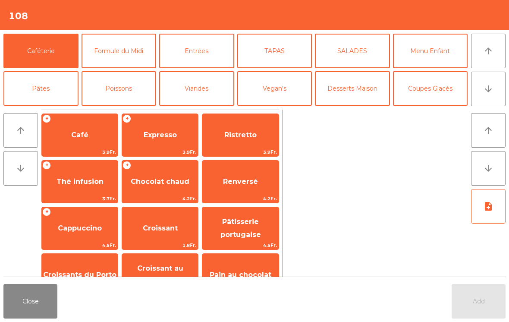
click at [126, 109] on button "Bières" at bounding box center [119, 126] width 75 height 35
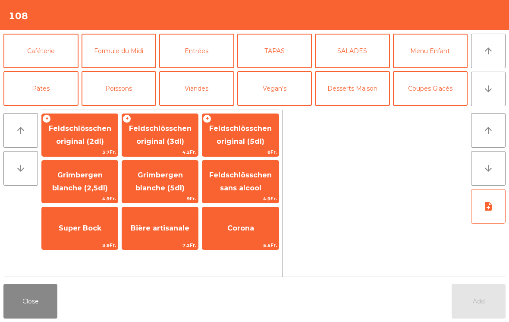
scroll to position [69, 0]
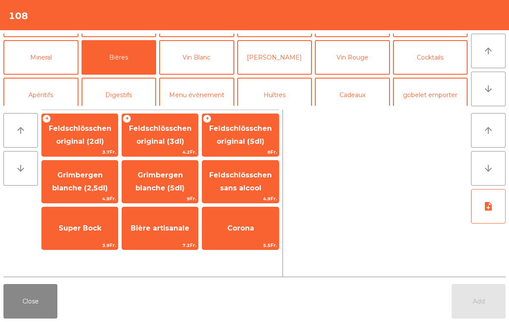
click at [252, 136] on span "Feldschlösschen original (5dl)" at bounding box center [240, 135] width 76 height 37
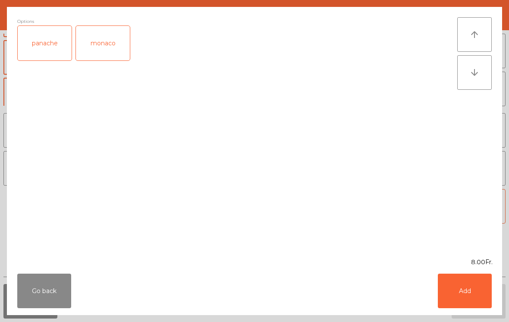
click at [490, 284] on button "Add" at bounding box center [465, 291] width 54 height 35
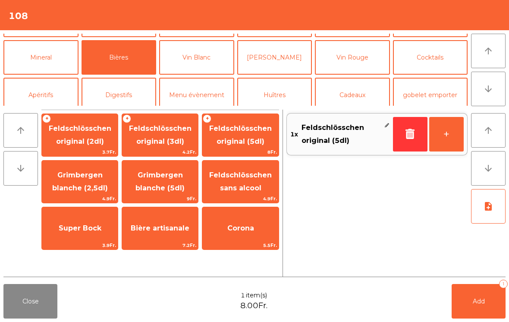
click at [168, 186] on span "Grimbergen blanche (5dl)" at bounding box center [160, 181] width 49 height 21
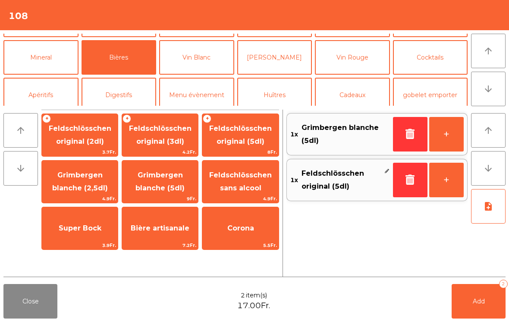
click at [479, 305] on span "Add" at bounding box center [479, 301] width 12 height 8
